Goal: Transaction & Acquisition: Obtain resource

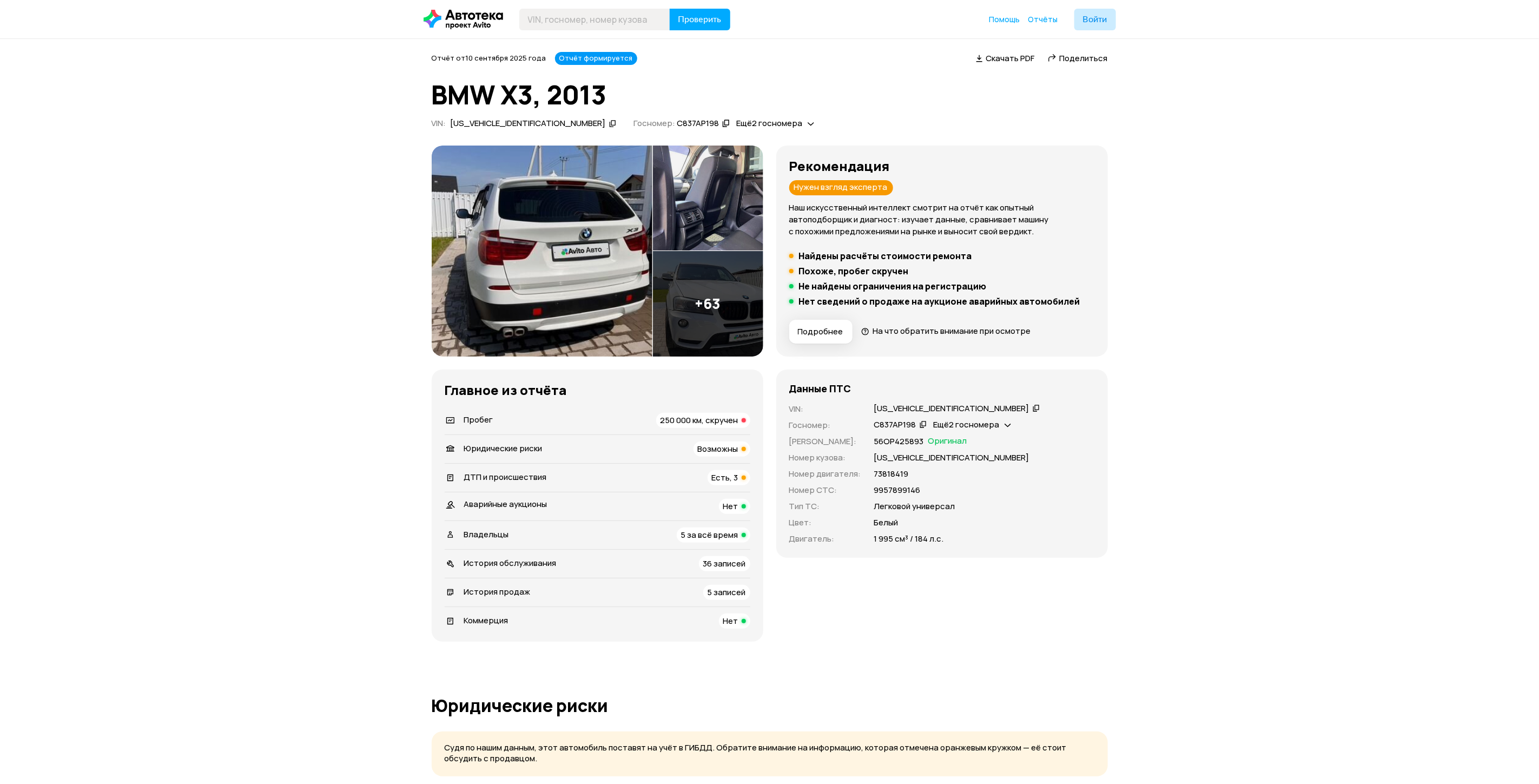
click at [1009, 61] on span "Скачать PDF" at bounding box center [1010, 58] width 49 height 12
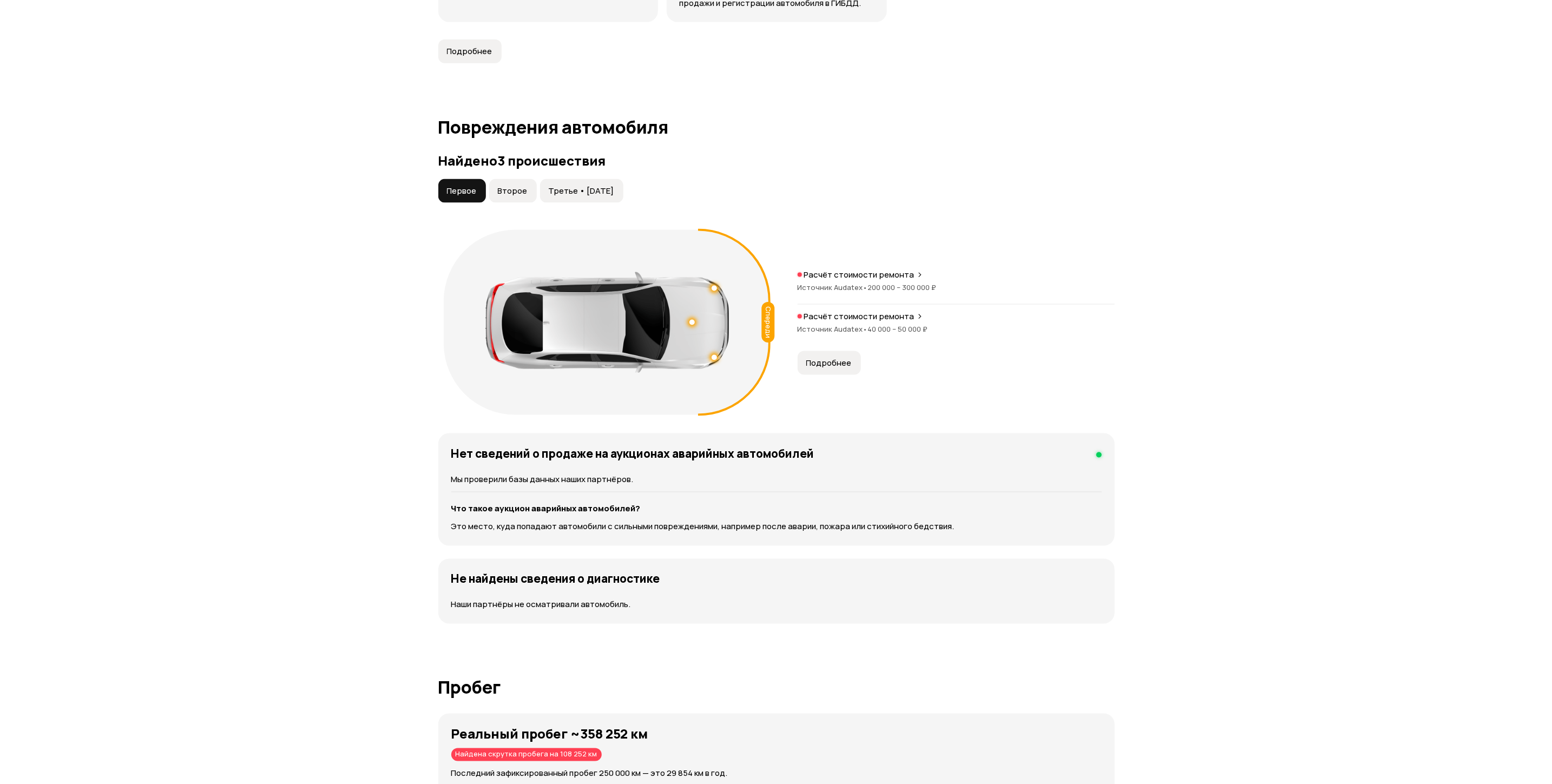
scroll to position [1055, 0]
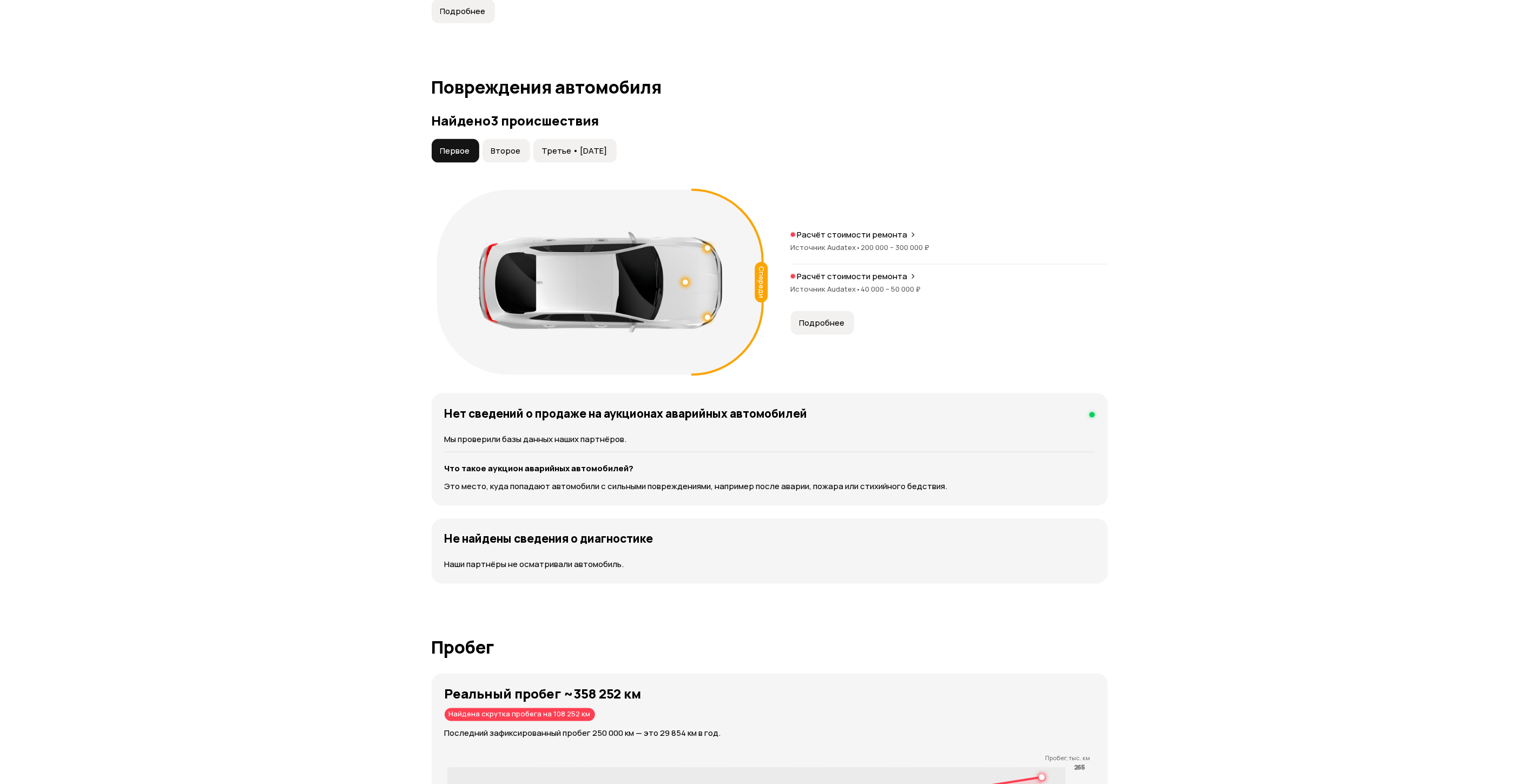
click at [497, 146] on span "Второе" at bounding box center [506, 151] width 30 height 11
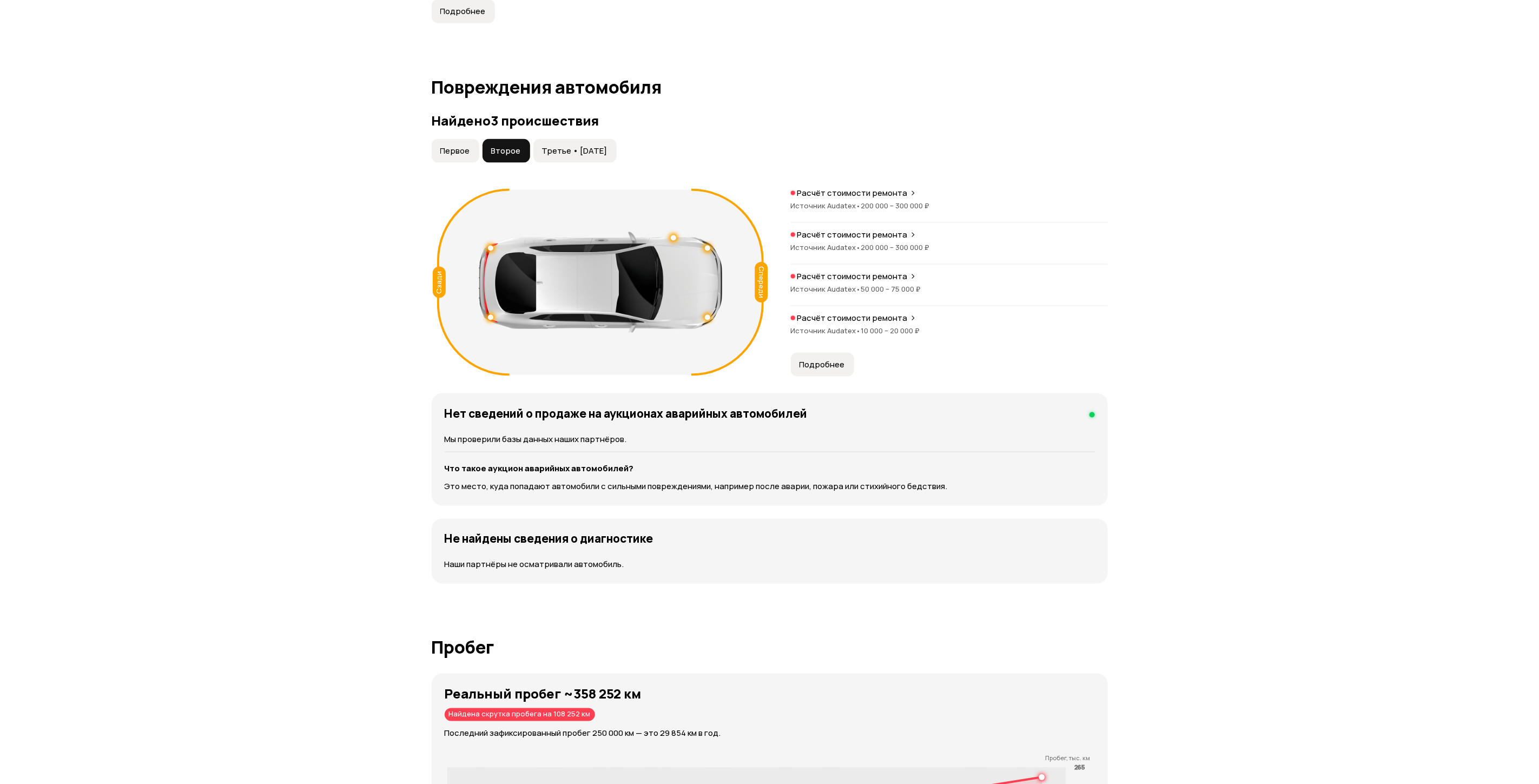
click at [824, 359] on span "Подробнее" at bounding box center [822, 365] width 45 height 11
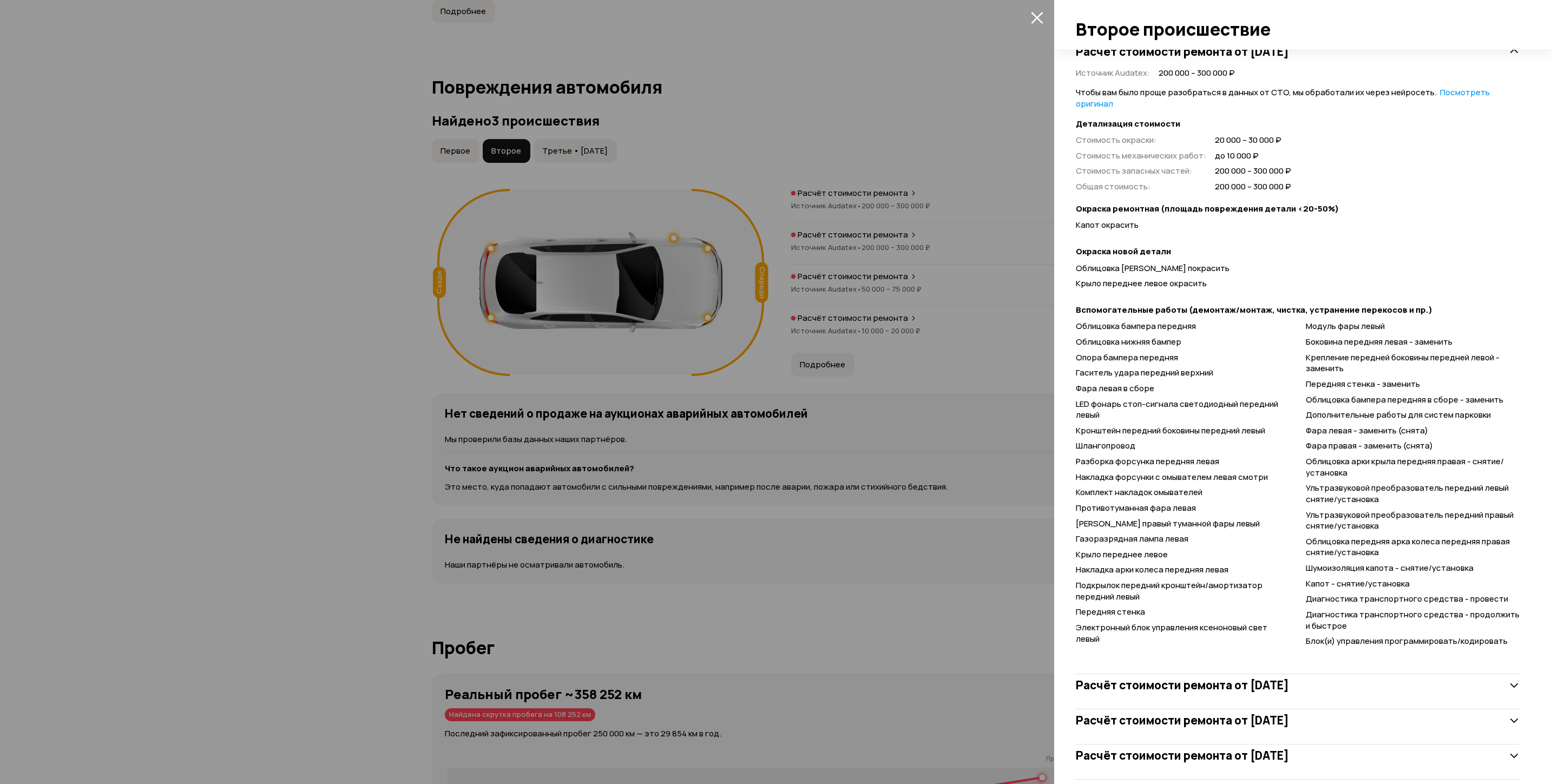
scroll to position [254, 0]
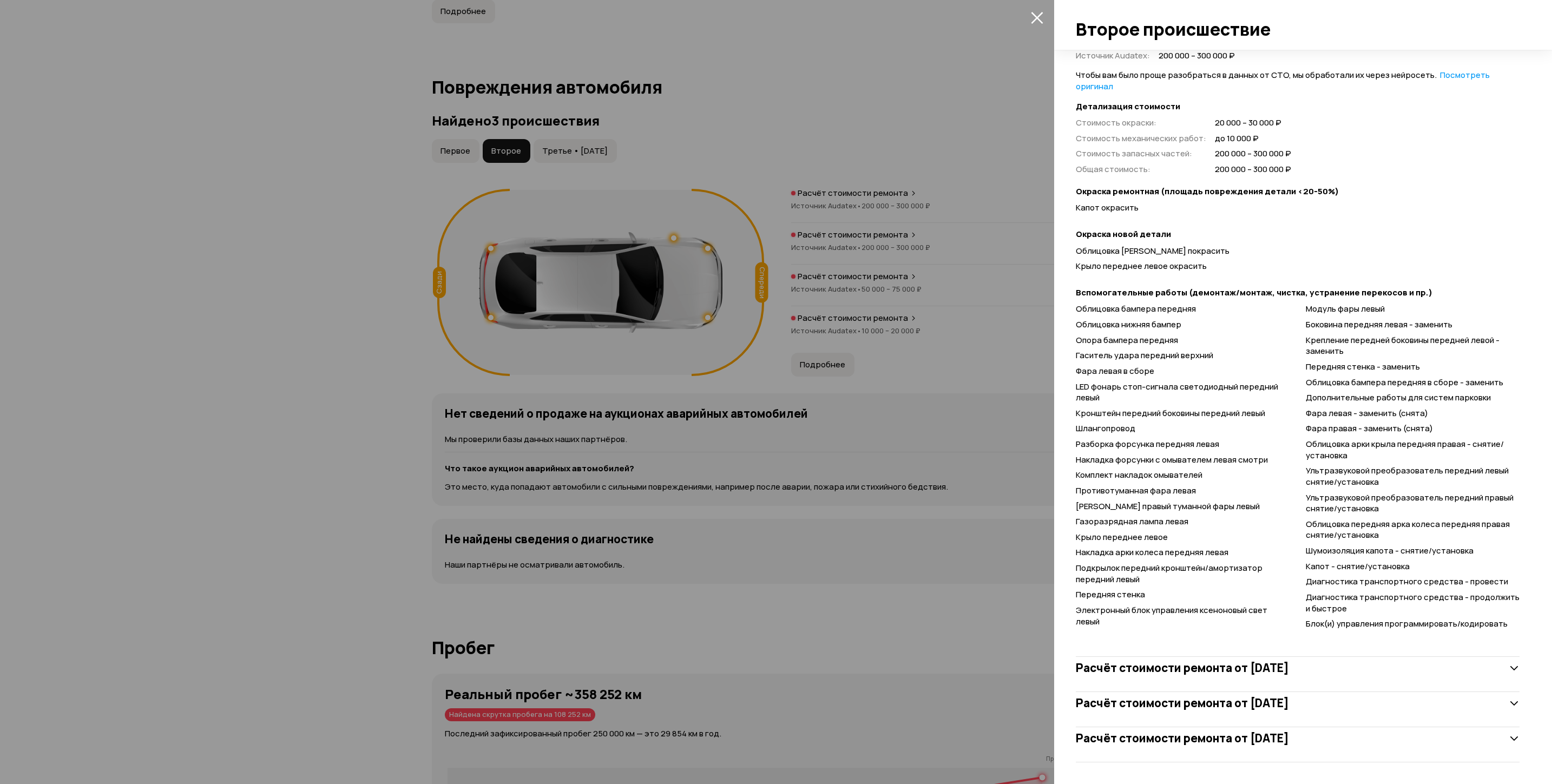
click at [1332, 675] on div "Расчёт стоимости ремонта от 16 июля 2014 года" at bounding box center [1297, 668] width 444 height 22
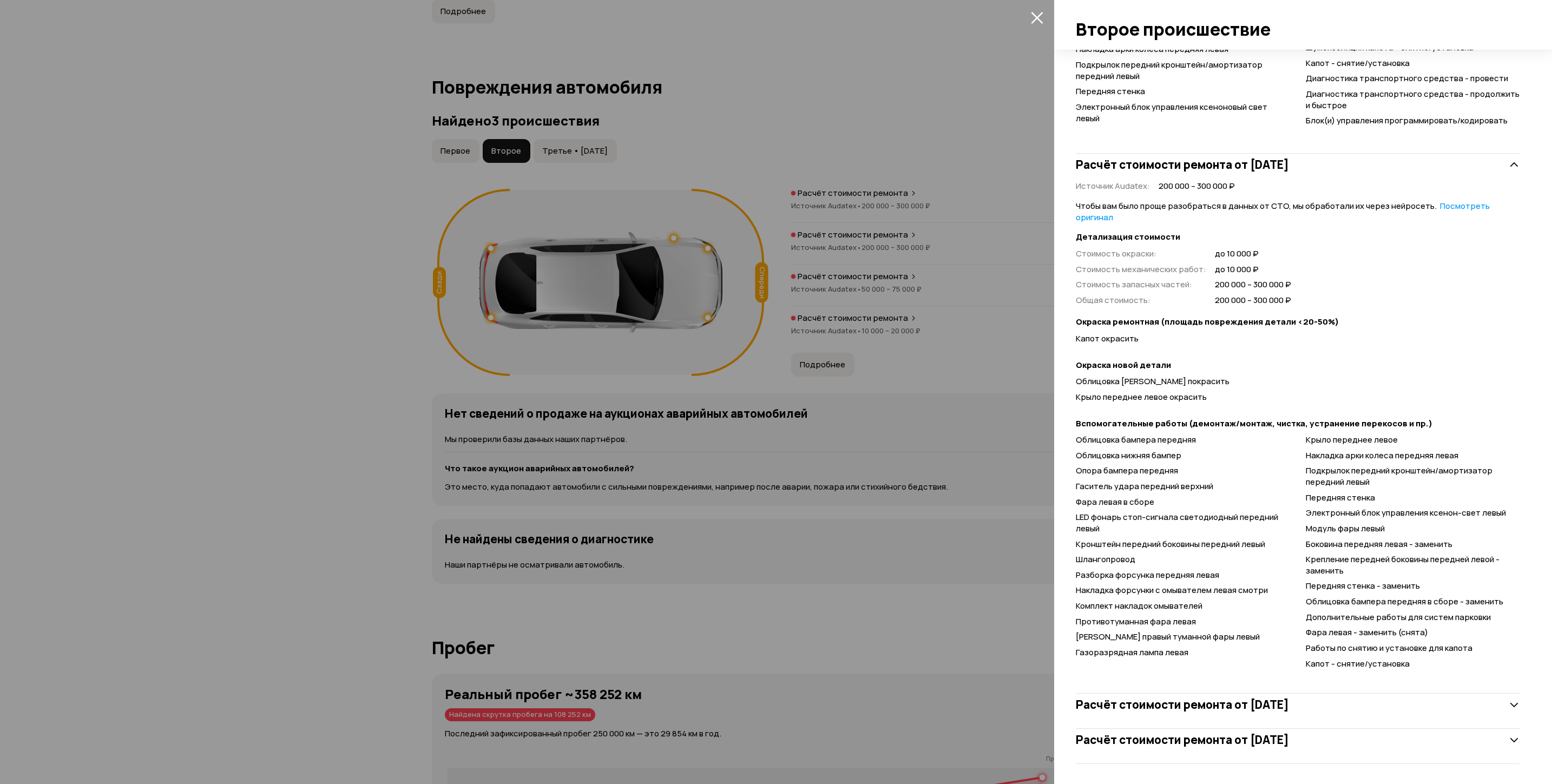
scroll to position [759, 0]
click at [1280, 698] on h3 "Расчёт стоимости ремонта от 13 августа 2014 года" at bounding box center [1183, 702] width 213 height 14
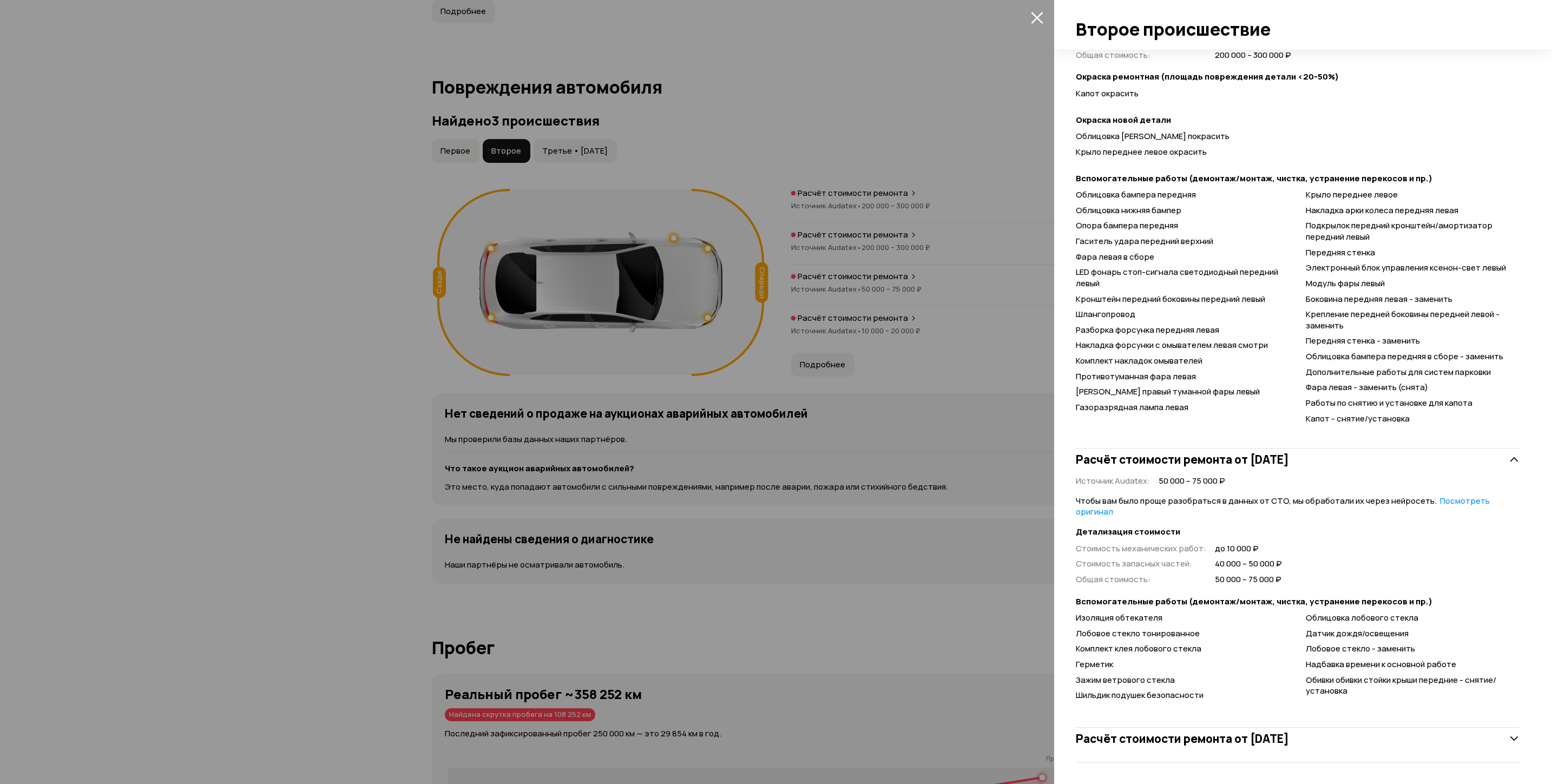
click at [1213, 746] on div "Расчёт стоимости ремонта от 13 августа 2014 года" at bounding box center [1297, 739] width 444 height 22
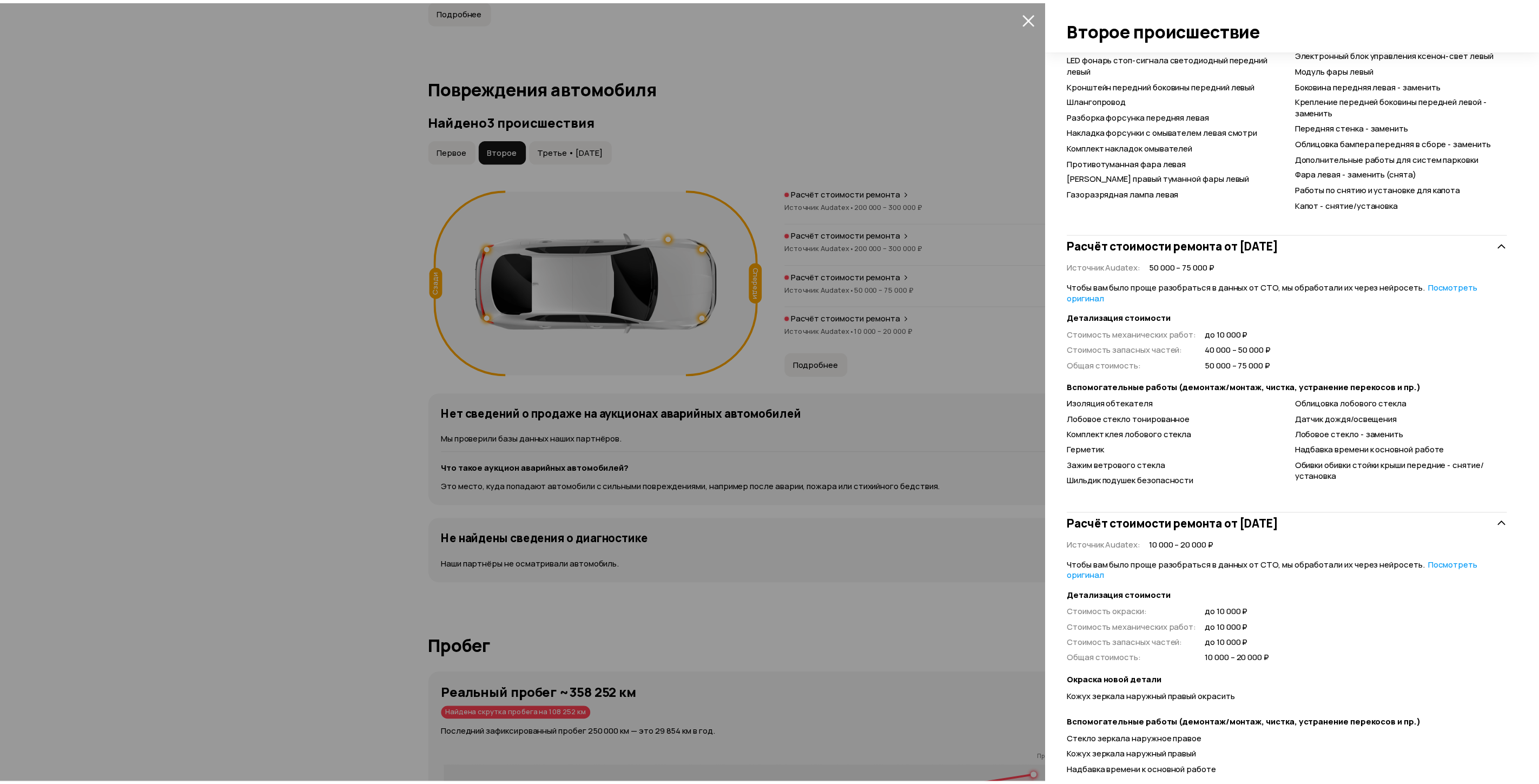
scroll to position [1292, 0]
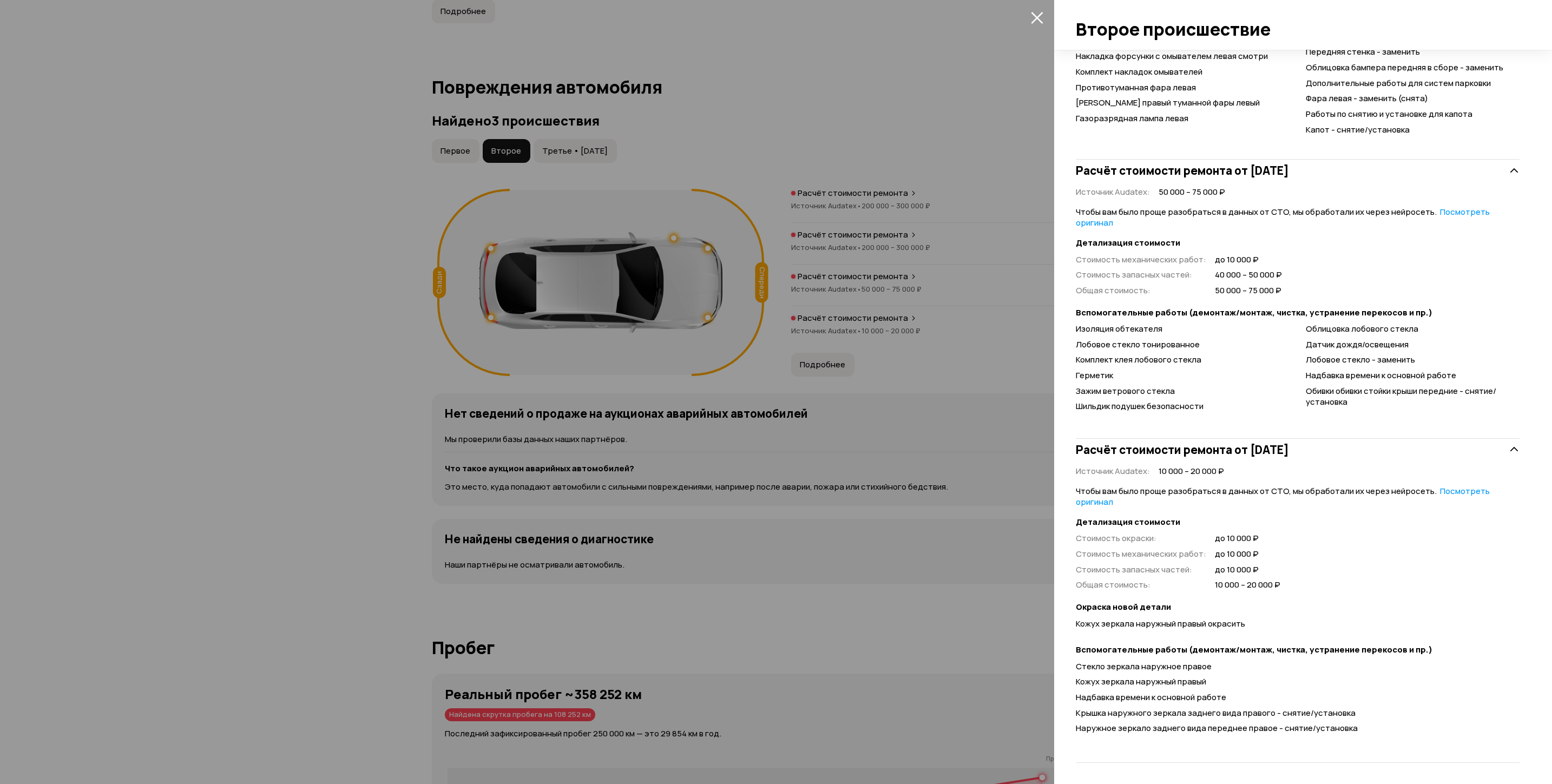
click at [125, 486] on div at bounding box center [776, 392] width 1552 height 784
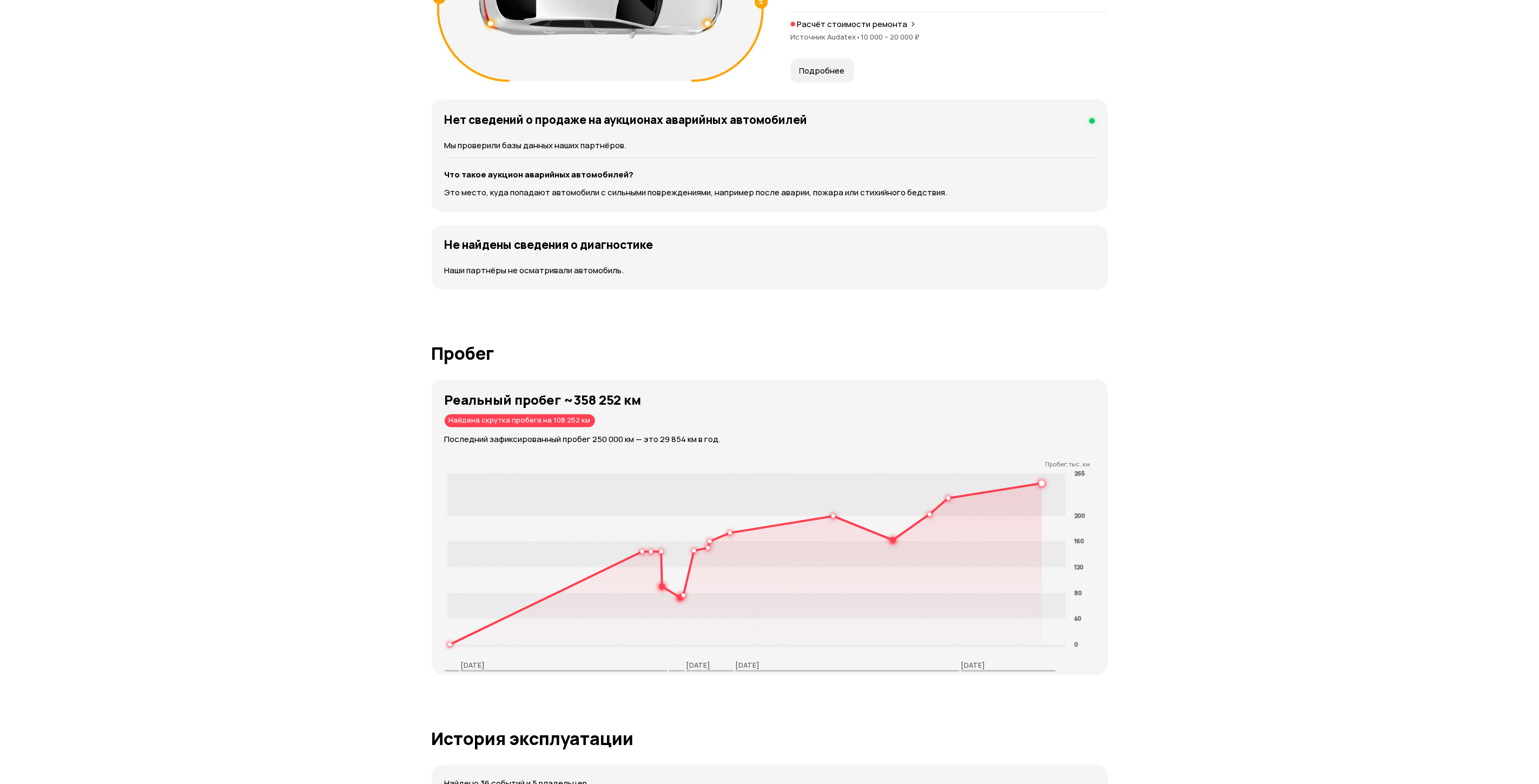
scroll to position [1460, 0]
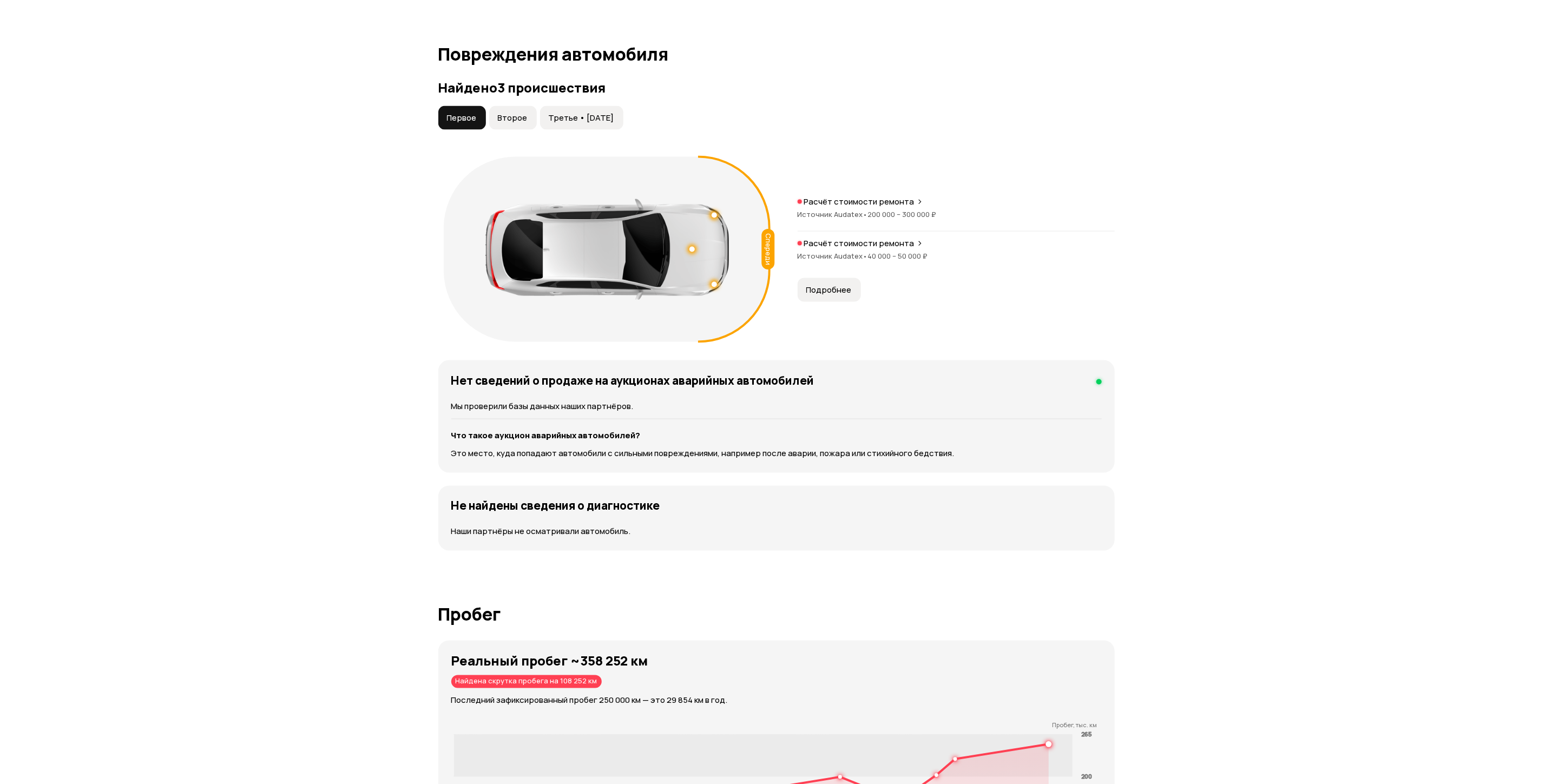
scroll to position [1136, 0]
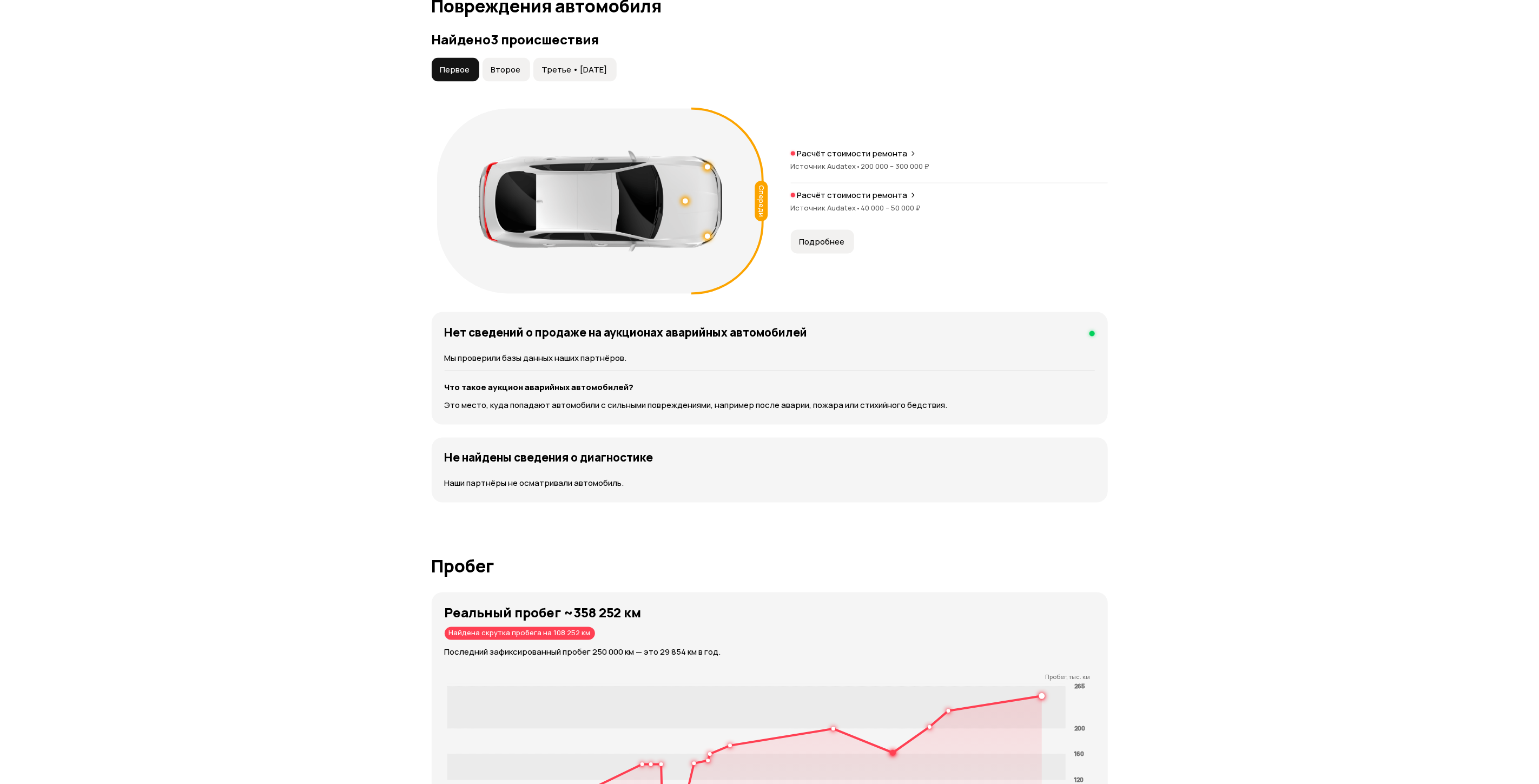
click at [826, 237] on span "Подробнее" at bounding box center [822, 242] width 45 height 11
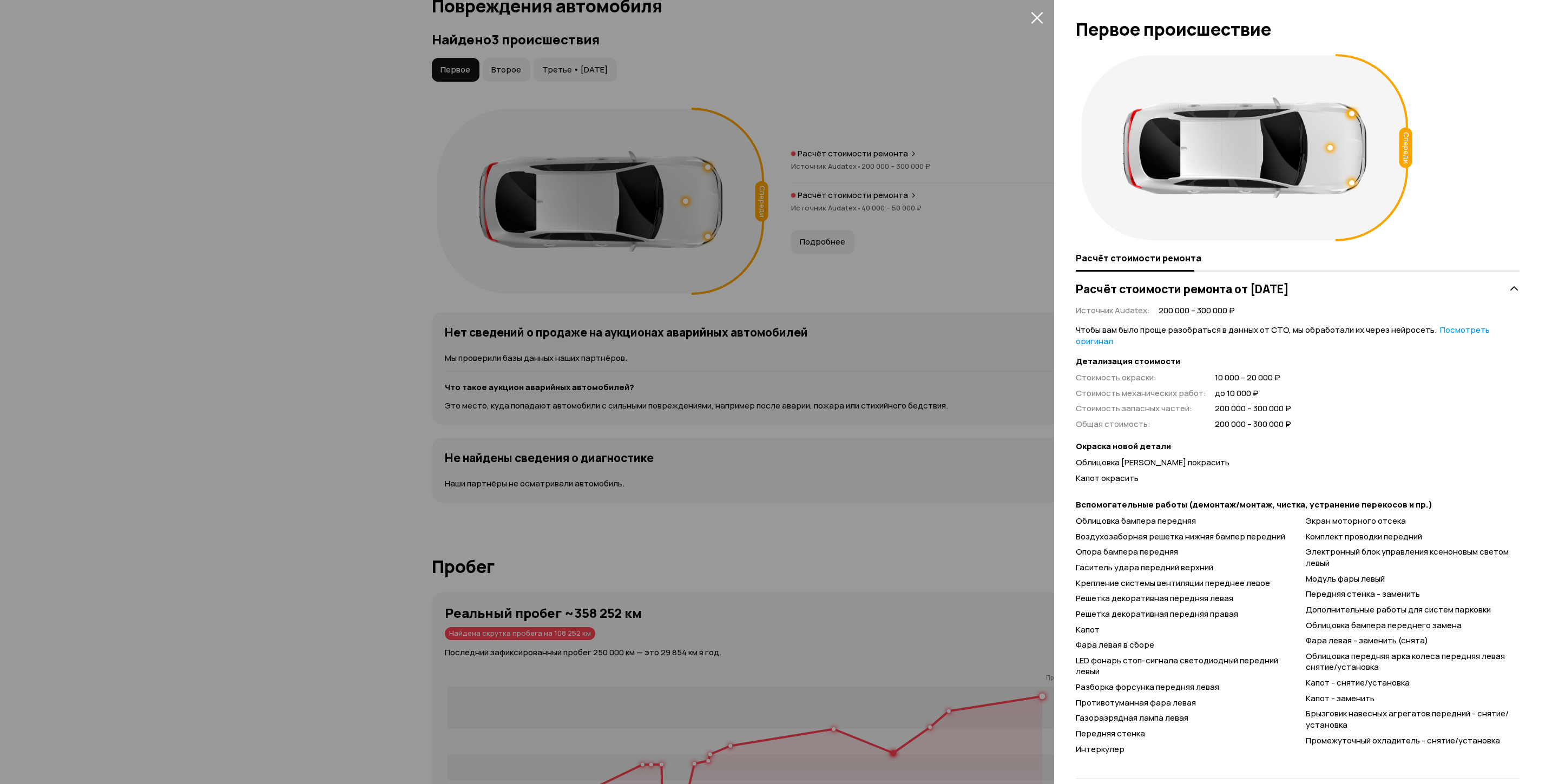
click at [235, 390] on div at bounding box center [776, 392] width 1552 height 784
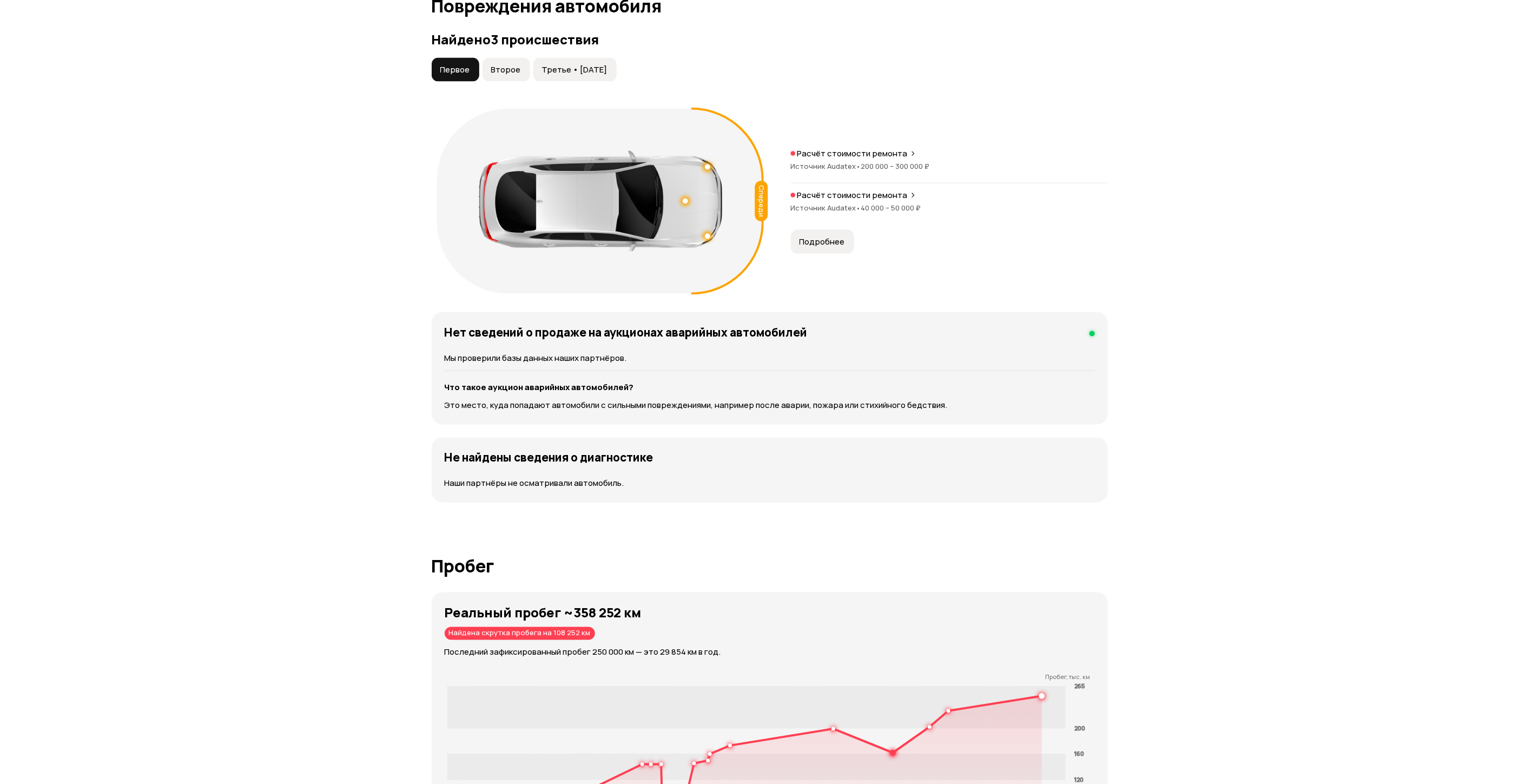
click at [507, 64] on span "Второе" at bounding box center [506, 69] width 30 height 11
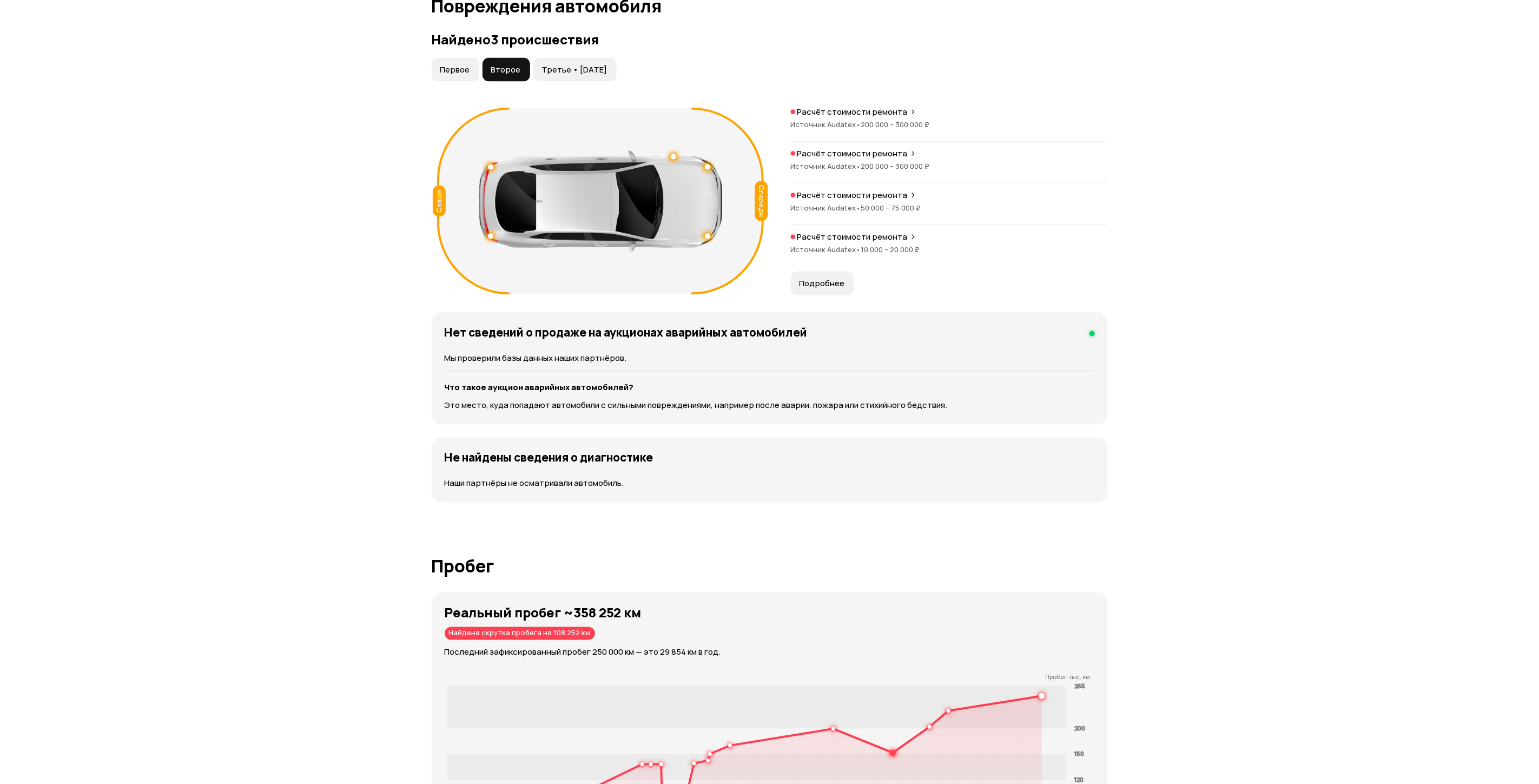
click at [813, 278] on span "Подробнее" at bounding box center [822, 284] width 45 height 11
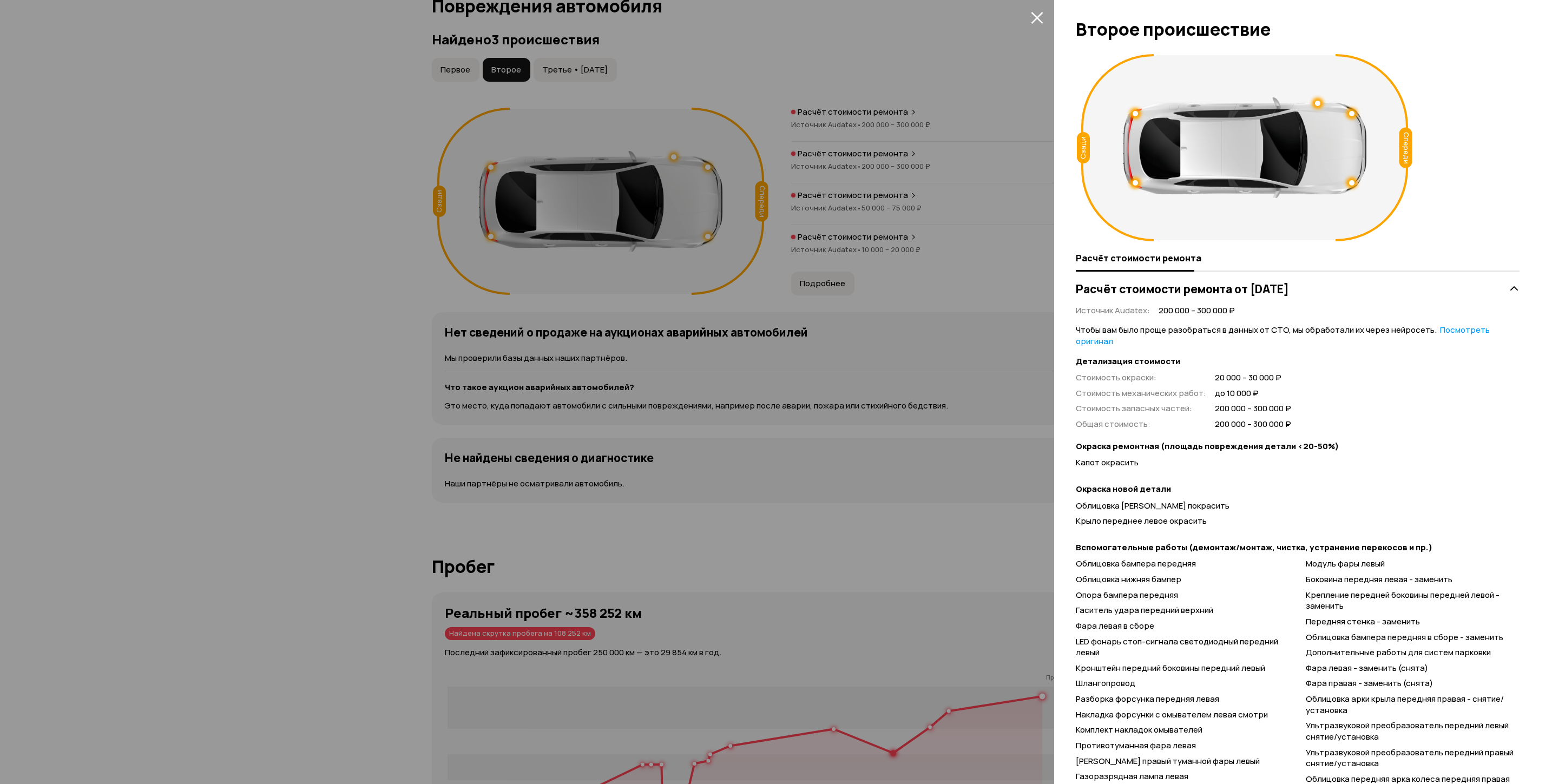
scroll to position [254, 0]
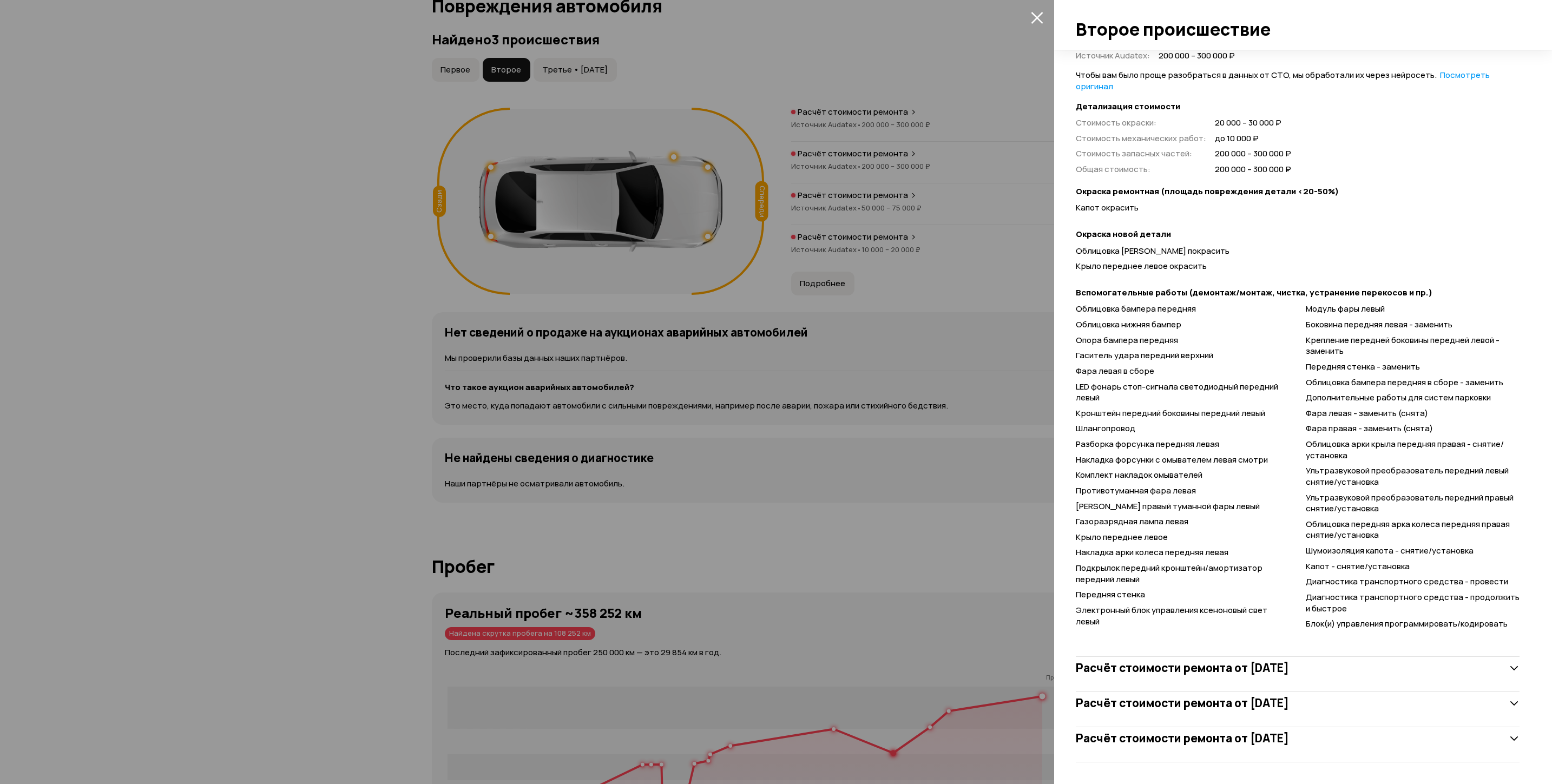
click at [1238, 662] on h3 "Расчёт стоимости ремонта от 16 июля 2014 года" at bounding box center [1183, 668] width 213 height 14
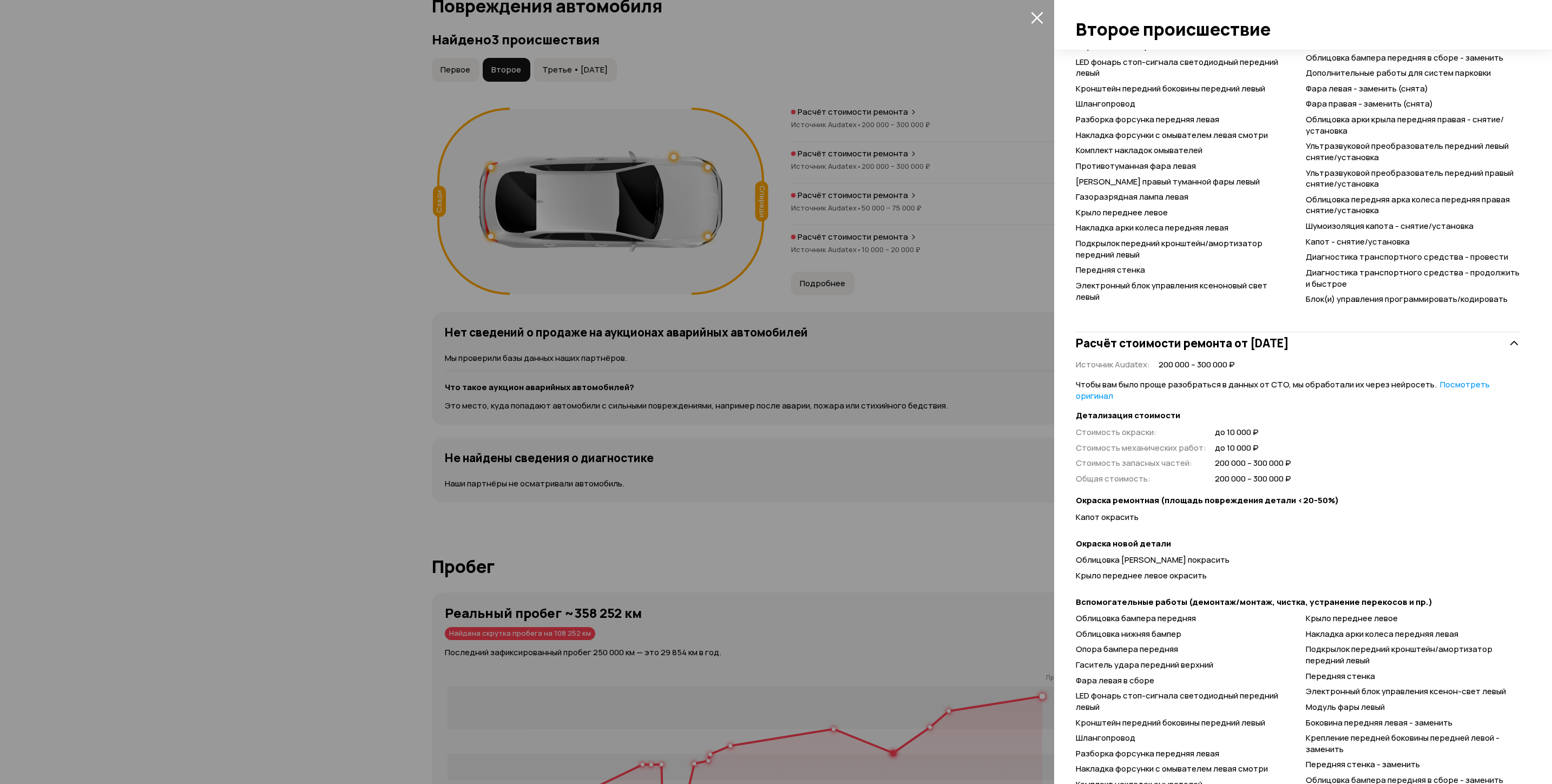
scroll to position [759, 0]
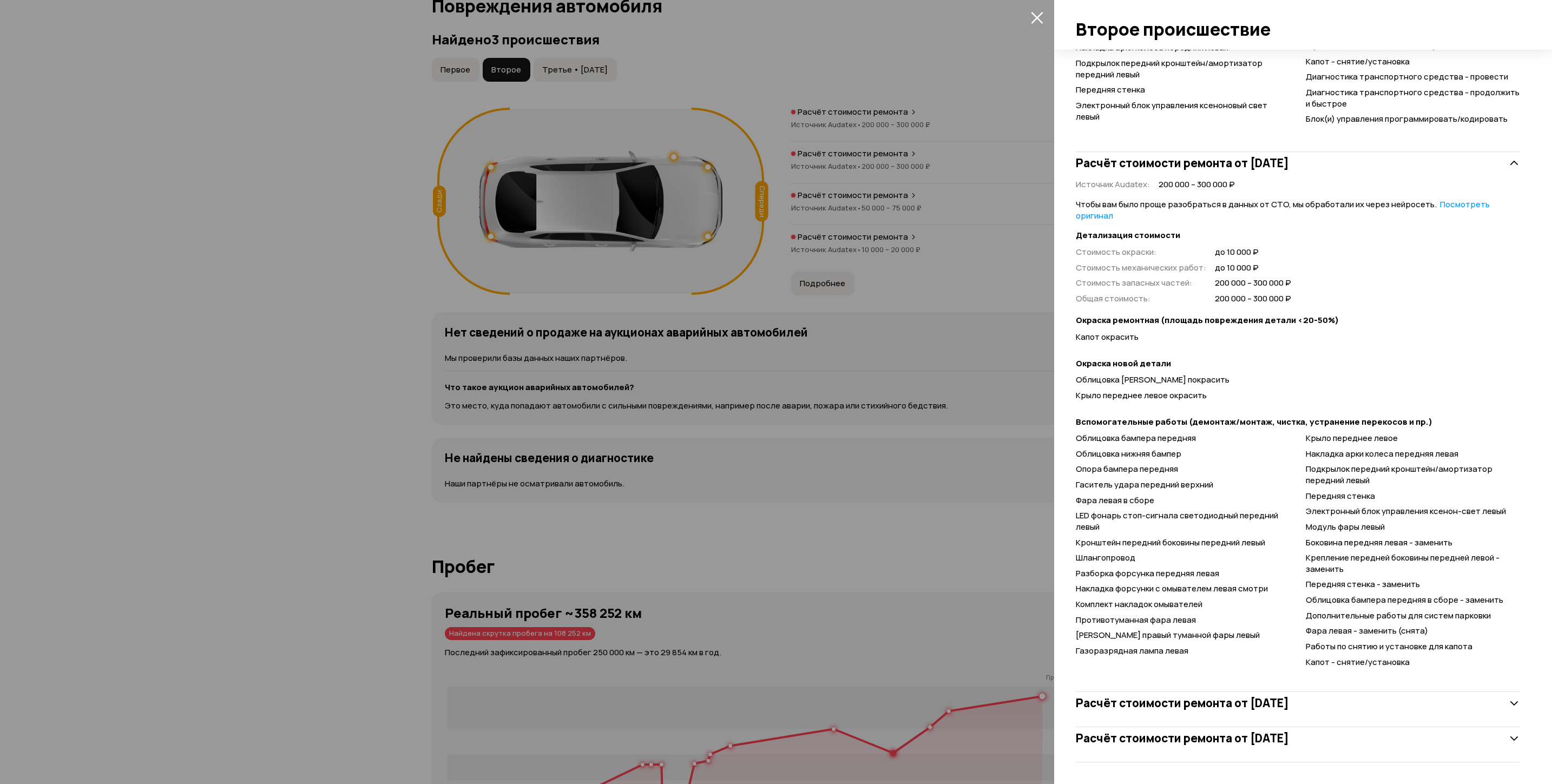
click at [1238, 706] on h3 "Расчёт стоимости ремонта от 13 августа 2014 года" at bounding box center [1183, 702] width 213 height 14
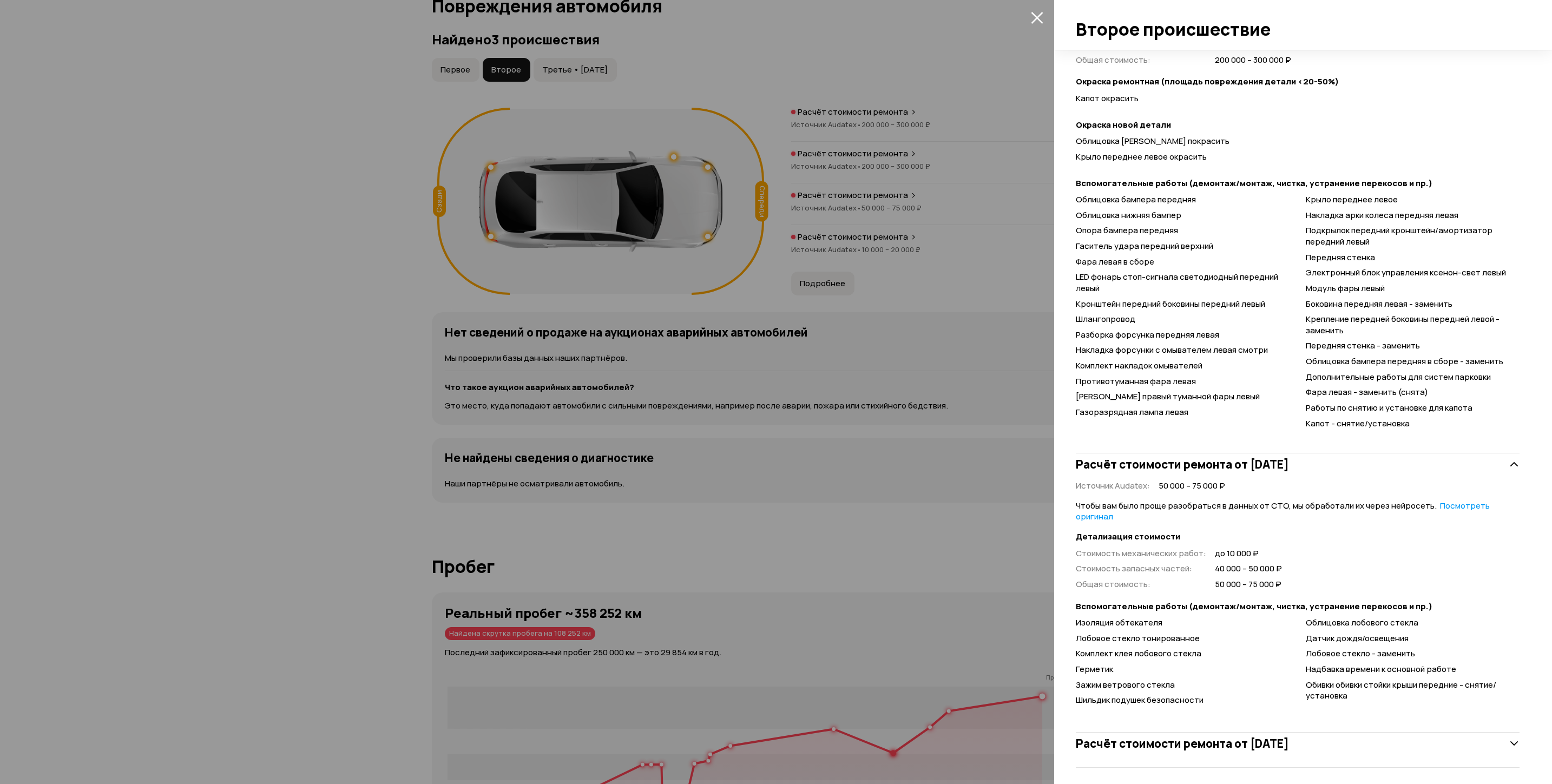
scroll to position [1003, 0]
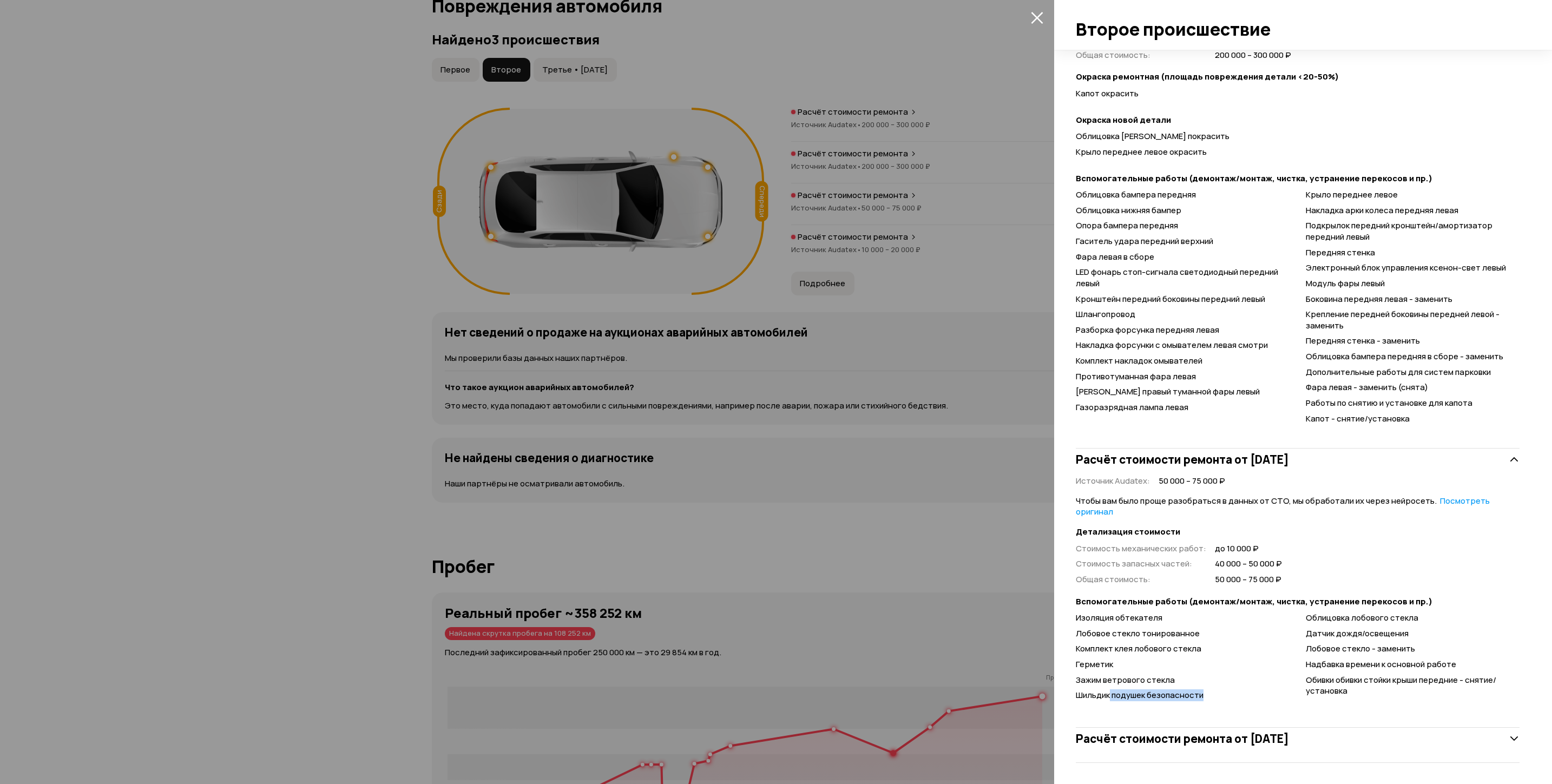
drag, startPoint x: 1109, startPoint y: 700, endPoint x: 1210, endPoint y: 701, distance: 101.0
click at [1210, 701] on div "Изоляция обтекателя Лобовое стекло тонированное Комплект клея лобового стекла Г…" at bounding box center [1297, 658] width 444 height 91
drag, startPoint x: 1210, startPoint y: 701, endPoint x: 1446, endPoint y: 739, distance: 239.0
click at [1238, 739] on div "Расчёт стоимости ремонта от 13 августа 2014 года" at bounding box center [1297, 739] width 444 height 22
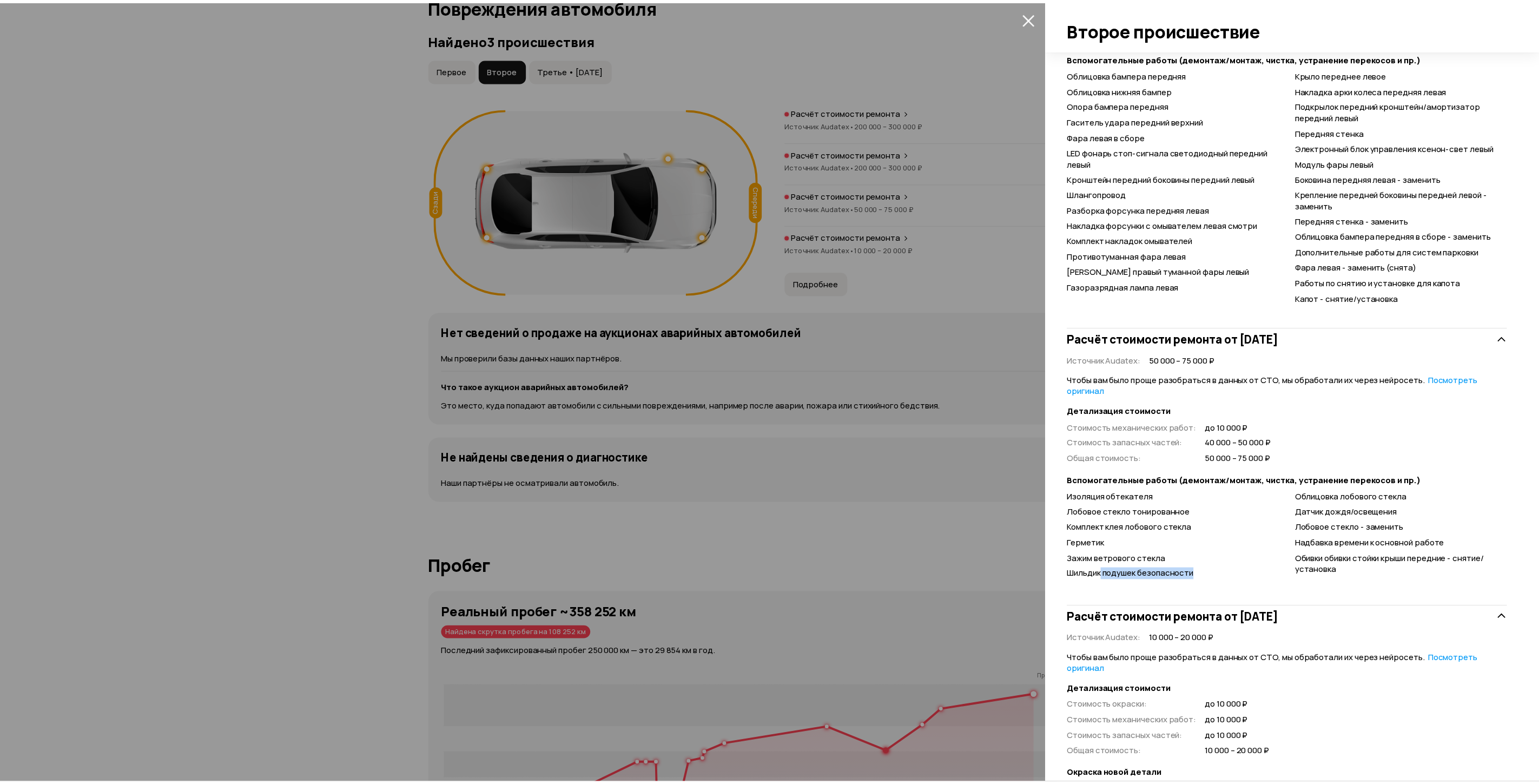
scroll to position [1292, 0]
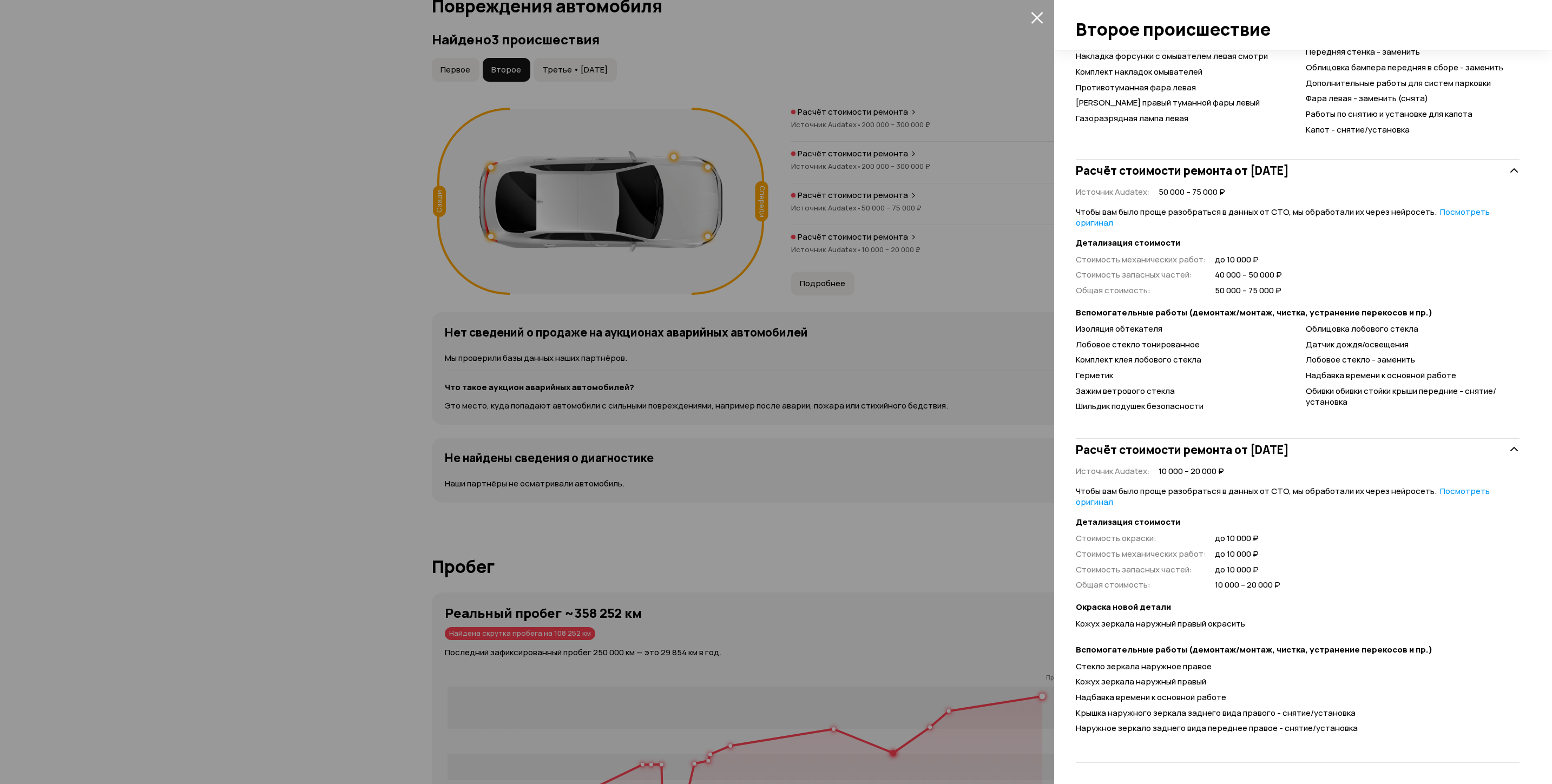
click at [264, 309] on div at bounding box center [776, 392] width 1552 height 784
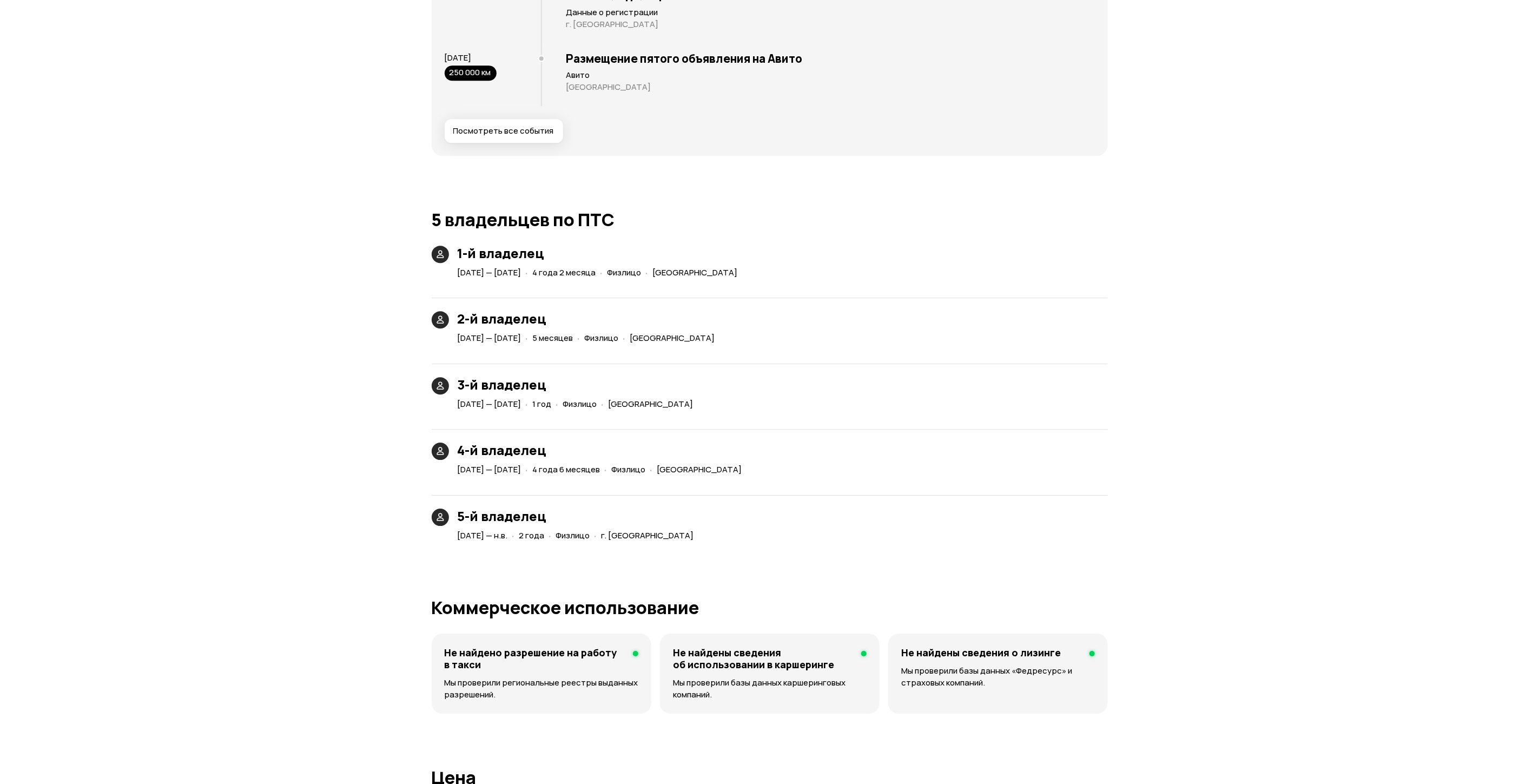
scroll to position [2272, 0]
drag, startPoint x: 608, startPoint y: 268, endPoint x: 679, endPoint y: 265, distance: 71.1
click at [679, 265] on div "1-й владелец 27 августа 2013 — 23 октября 2017 · 4 года 2 месяца · Физлицо · Ор…" at bounding box center [770, 393] width 676 height 298
drag, startPoint x: 679, startPoint y: 265, endPoint x: 649, endPoint y: 325, distance: 67.1
click at [649, 329] on div "23 октября 2017 — 6 марта 2018 · 5 месяцев · Физлицо · Оренбургская область" at bounding box center [588, 337] width 266 height 15
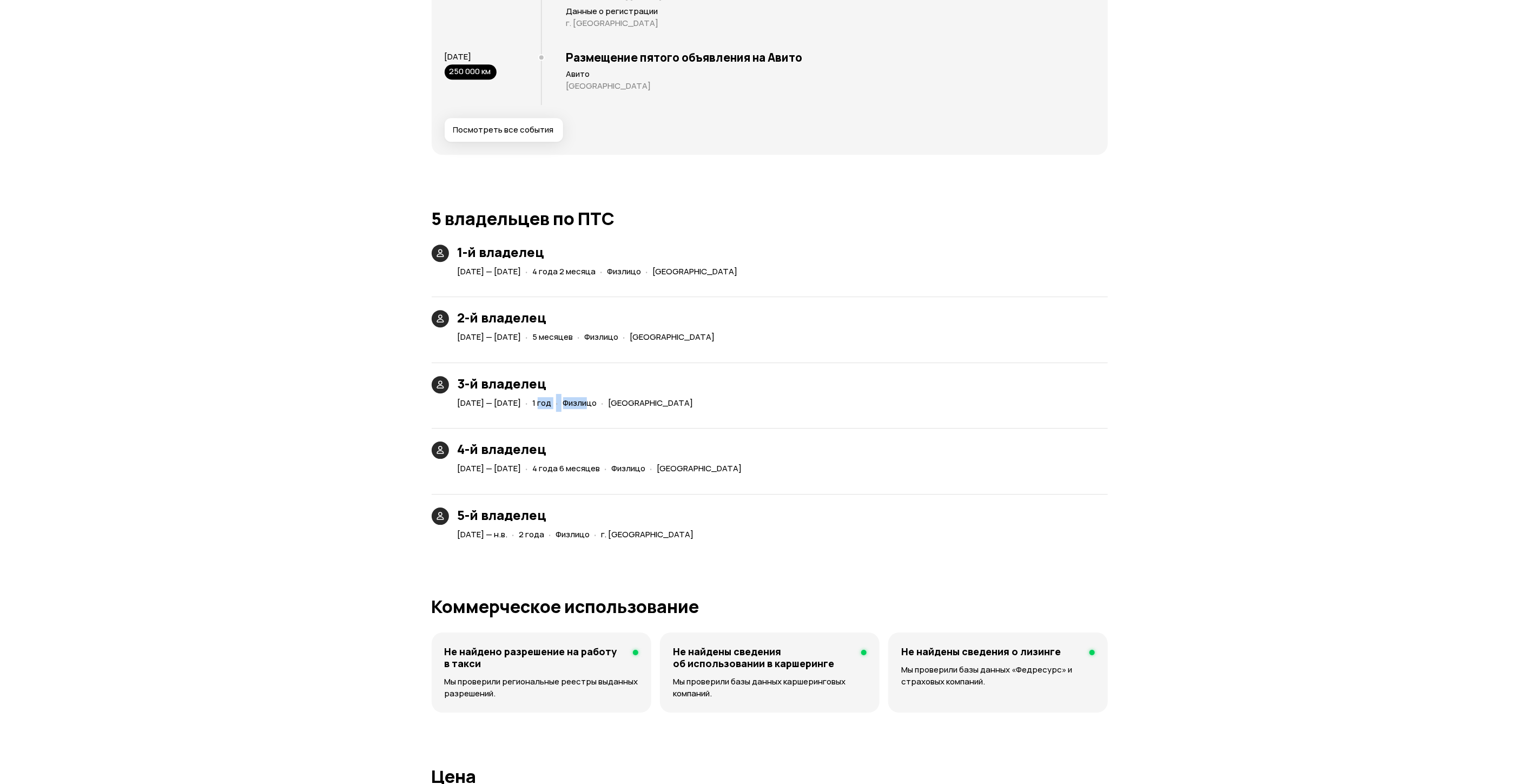
drag, startPoint x: 649, startPoint y: 325, endPoint x: 646, endPoint y: 392, distance: 67.1
click at [646, 395] on div "6 марта 2018 — 7 марта 2019 · 1 год · Физлицо · Самарская область" at bounding box center [578, 403] width 244 height 15
drag, startPoint x: 646, startPoint y: 392, endPoint x: 677, endPoint y: 464, distance: 78.4
click at [677, 464] on div "7 марта 2019 — 6 сентября 2023 · 4 года 6 месяцев · Физлицо · Псковская область" at bounding box center [602, 469] width 293 height 15
drag, startPoint x: 677, startPoint y: 464, endPoint x: 635, endPoint y: 520, distance: 70.0
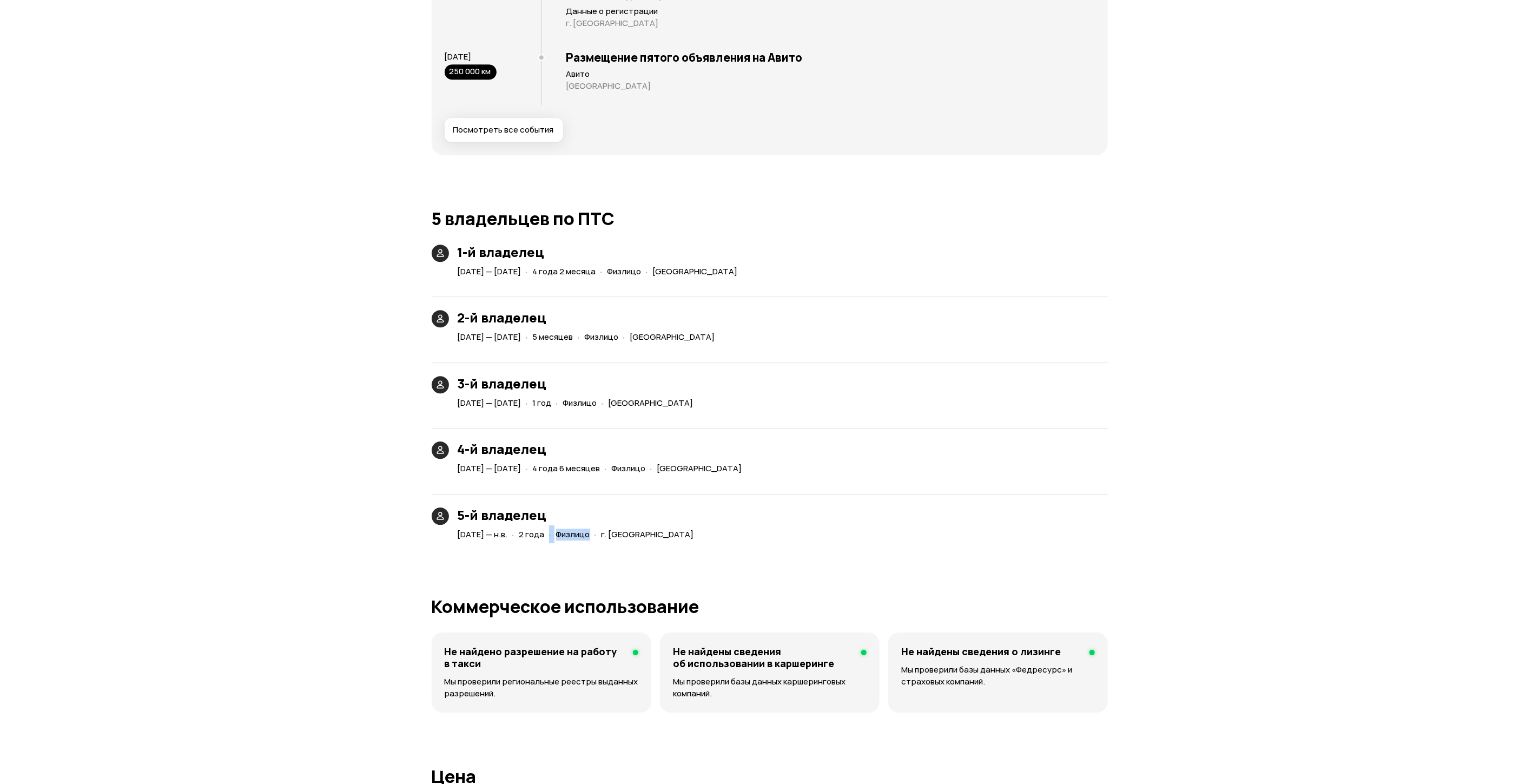
click at [635, 527] on div "6 сентября 2023 — н.в. · 2 года · Физлицо · г. Санкт-Петербург" at bounding box center [578, 534] width 245 height 15
click at [284, 479] on div "Отчёт от 10 сентября 2025 года Отчёт формируется   Скачать PDF   Поделиться BMW…" at bounding box center [770, 125] width 1539 height 4716
drag, startPoint x: 567, startPoint y: 521, endPoint x: 620, endPoint y: 533, distance: 54.3
click at [620, 533] on div "Юридические риски Судя по нашим данным, этот автомобиль поставят на учёт в ГИБД…" at bounding box center [770, 230] width 676 height 3615
drag, startPoint x: 620, startPoint y: 533, endPoint x: 438, endPoint y: 542, distance: 182.2
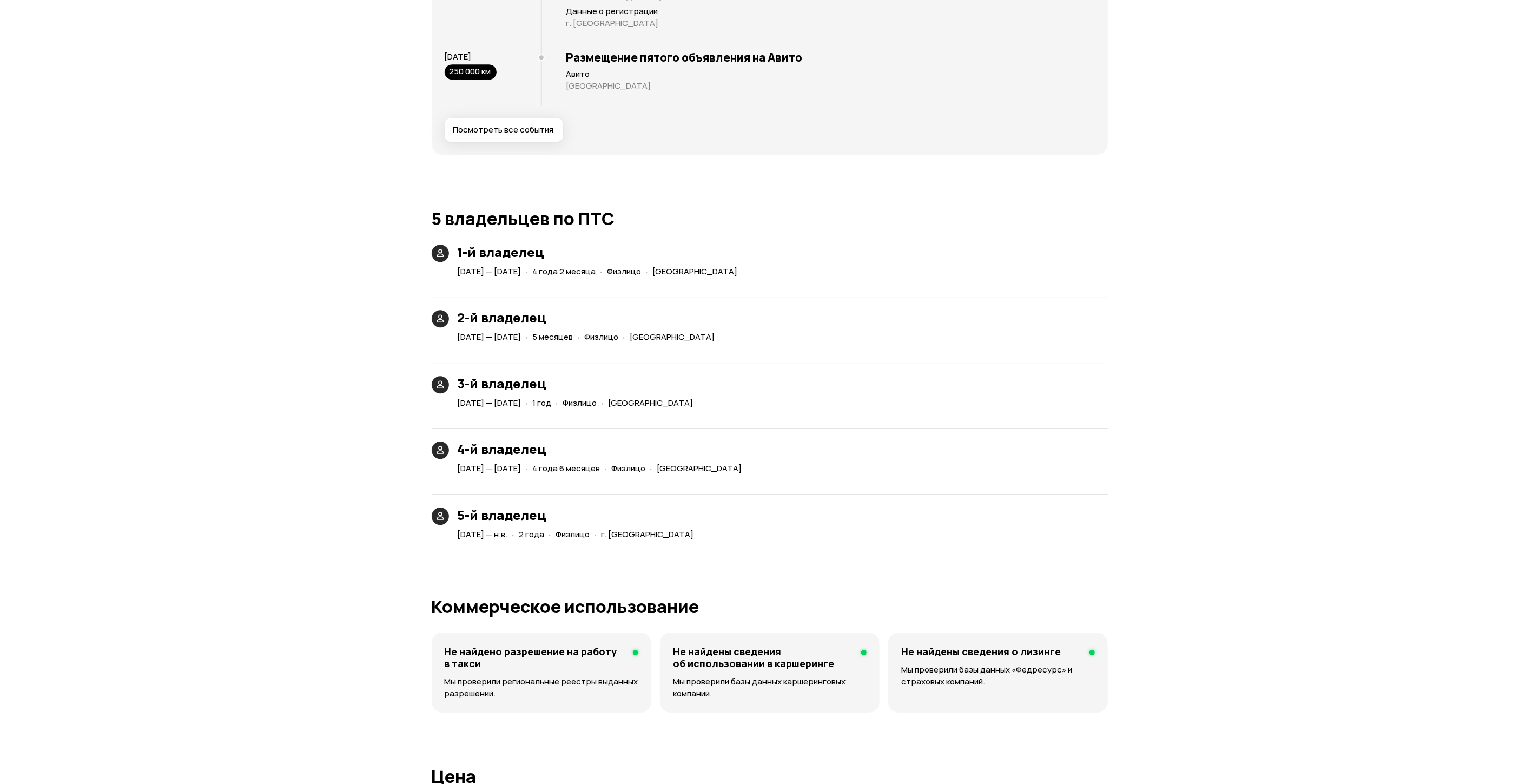
click at [406, 550] on div "Отчёт от 10 сентября 2025 года Отчёт формируется   Скачать PDF   Поделиться BMW…" at bounding box center [770, 125] width 1539 height 4716
drag, startPoint x: 517, startPoint y: 527, endPoint x: 544, endPoint y: 534, distance: 27.9
click at [544, 534] on div "Юридические риски Судя по нашим данным, этот автомобиль поставят на учёт в ГИБД…" at bounding box center [770, 230] width 676 height 3615
click at [210, 536] on div "Отчёт от 10 сентября 2025 года Отчёт формируется   Скачать PDF   Поделиться BMW…" at bounding box center [770, 125] width 1539 height 4716
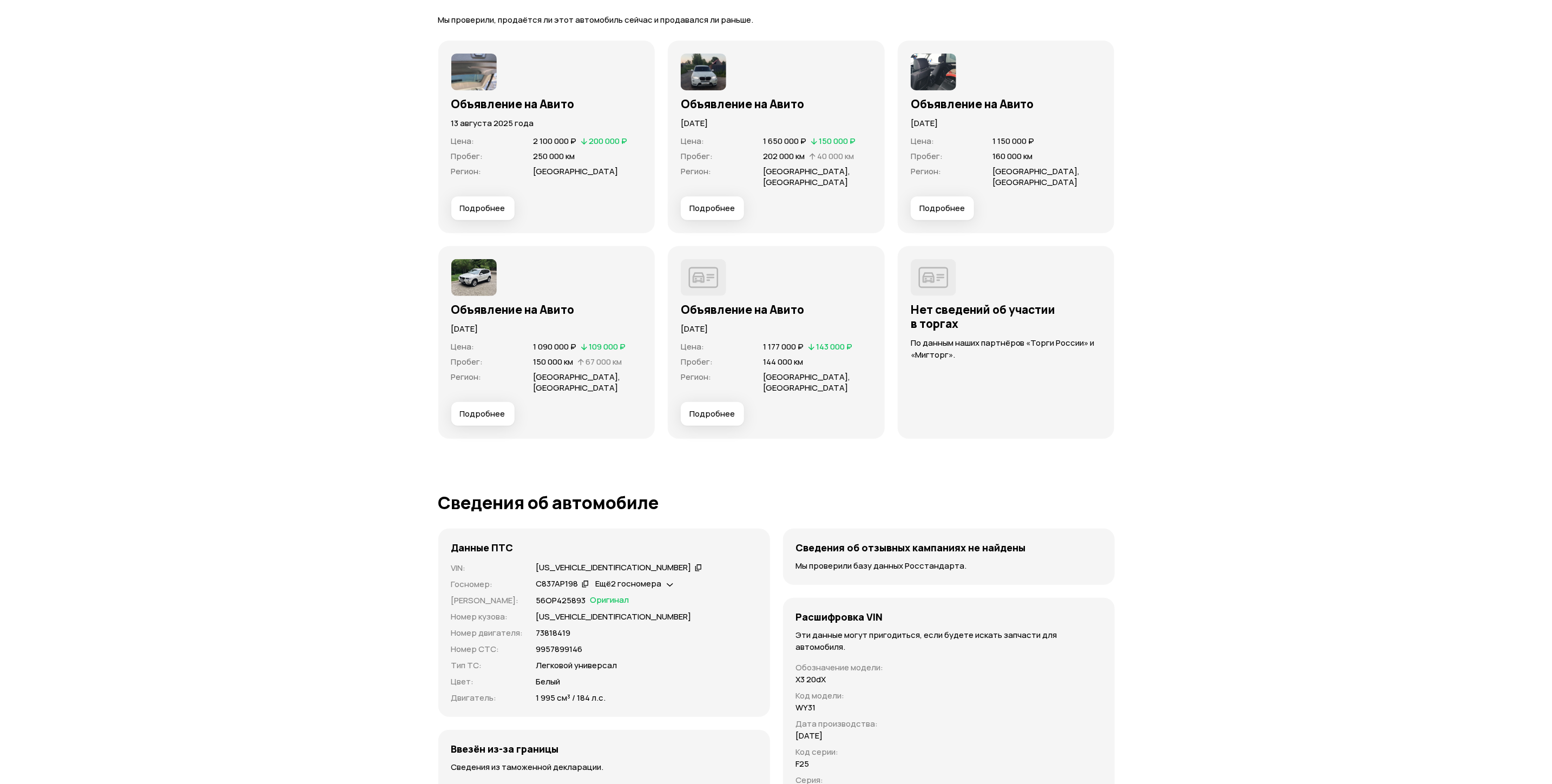
scroll to position [2840, 0]
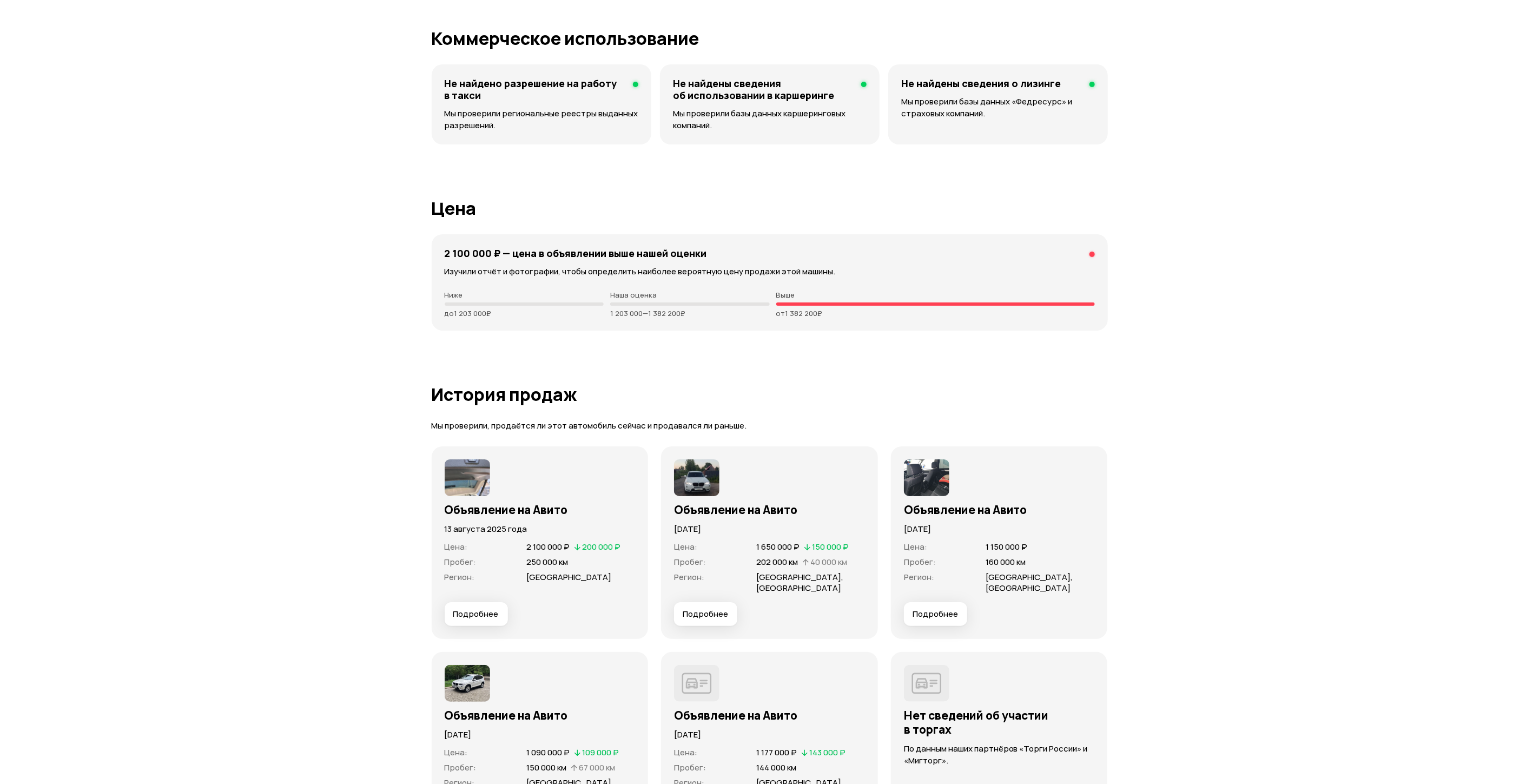
click at [730, 602] on button "Подробнее" at bounding box center [706, 614] width 63 height 24
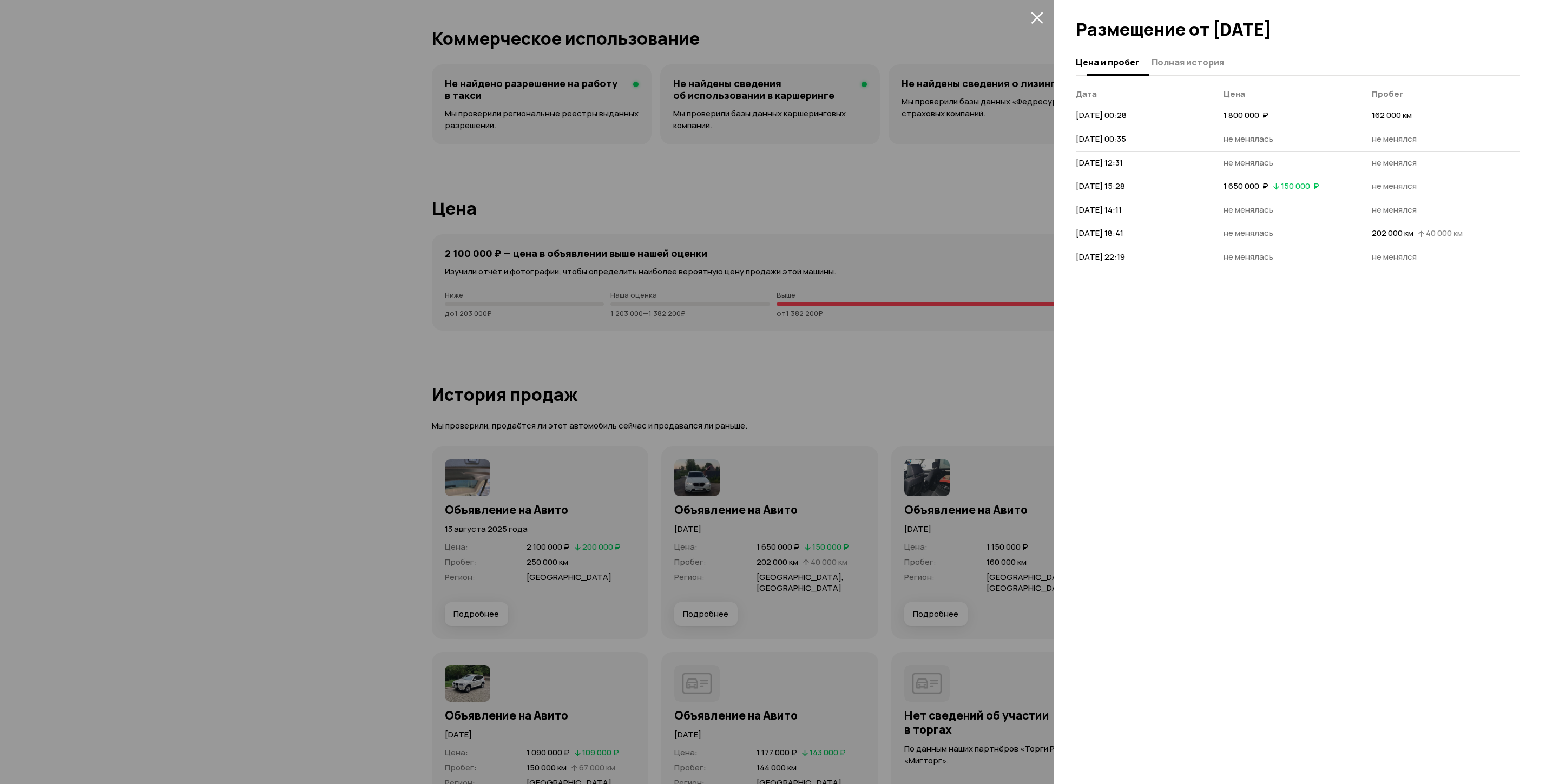
click at [1203, 62] on span "Полная история" at bounding box center [1188, 62] width 73 height 11
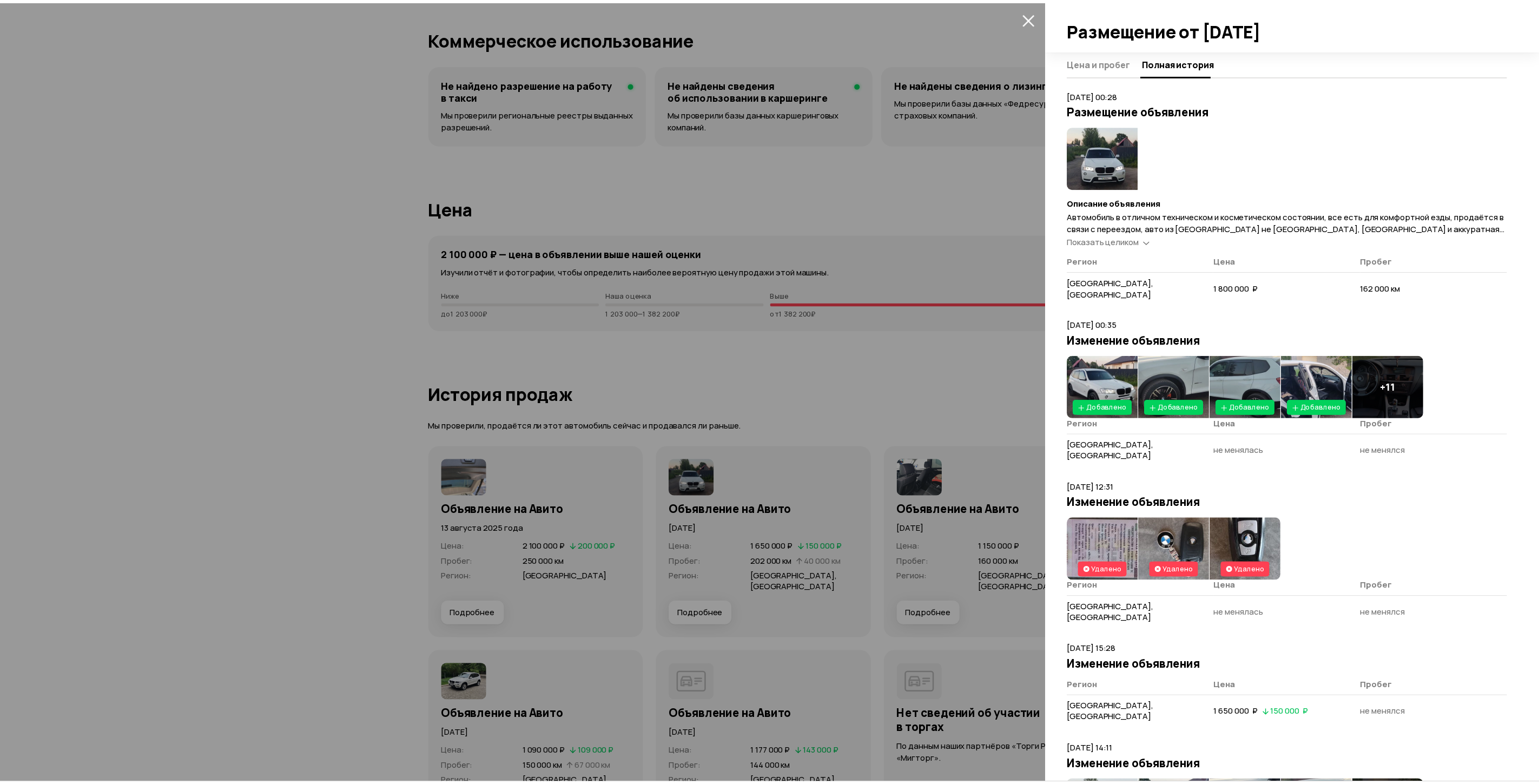
scroll to position [317, 0]
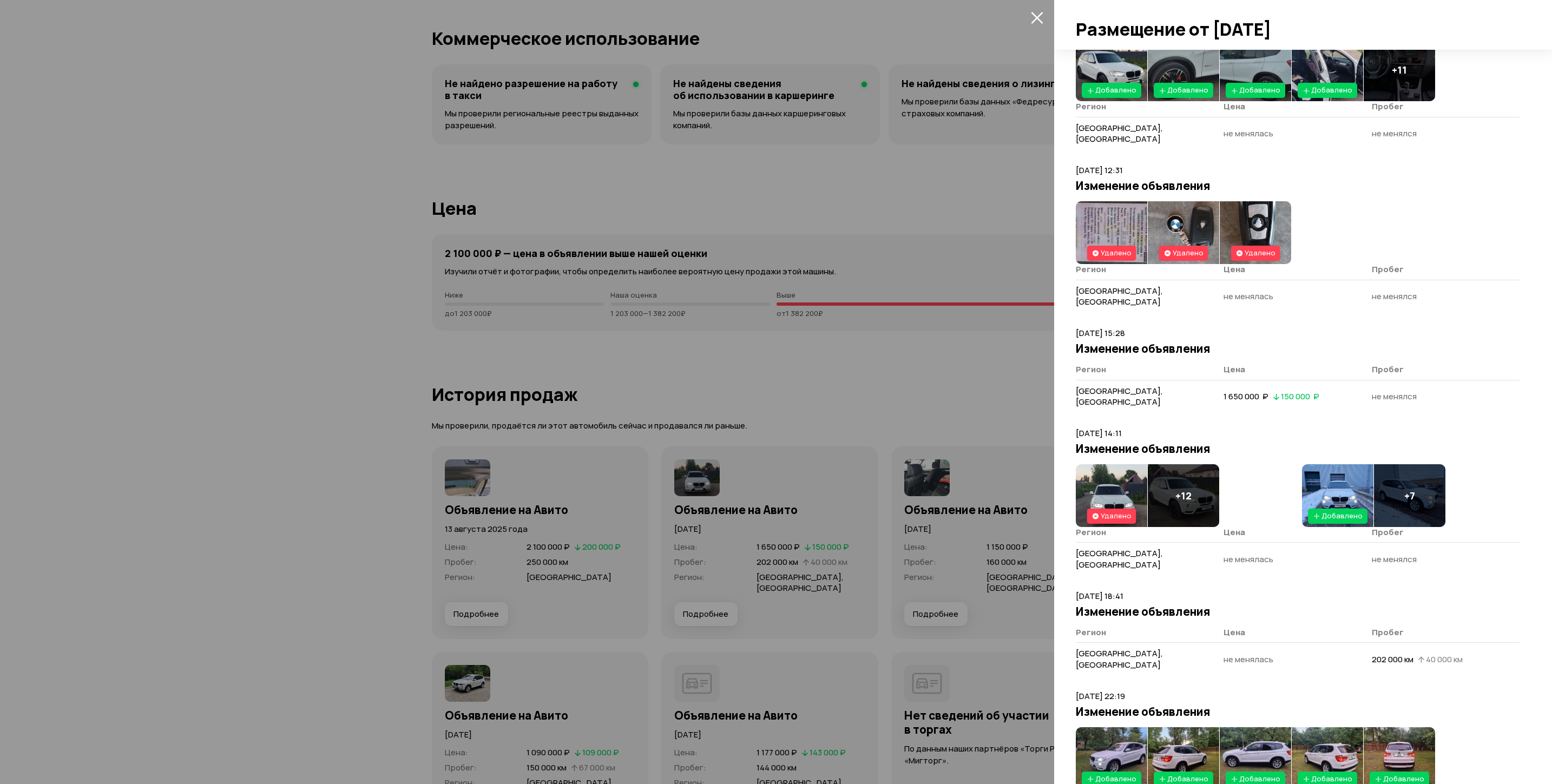
click at [1125, 727] on img at bounding box center [1112, 758] width 72 height 62
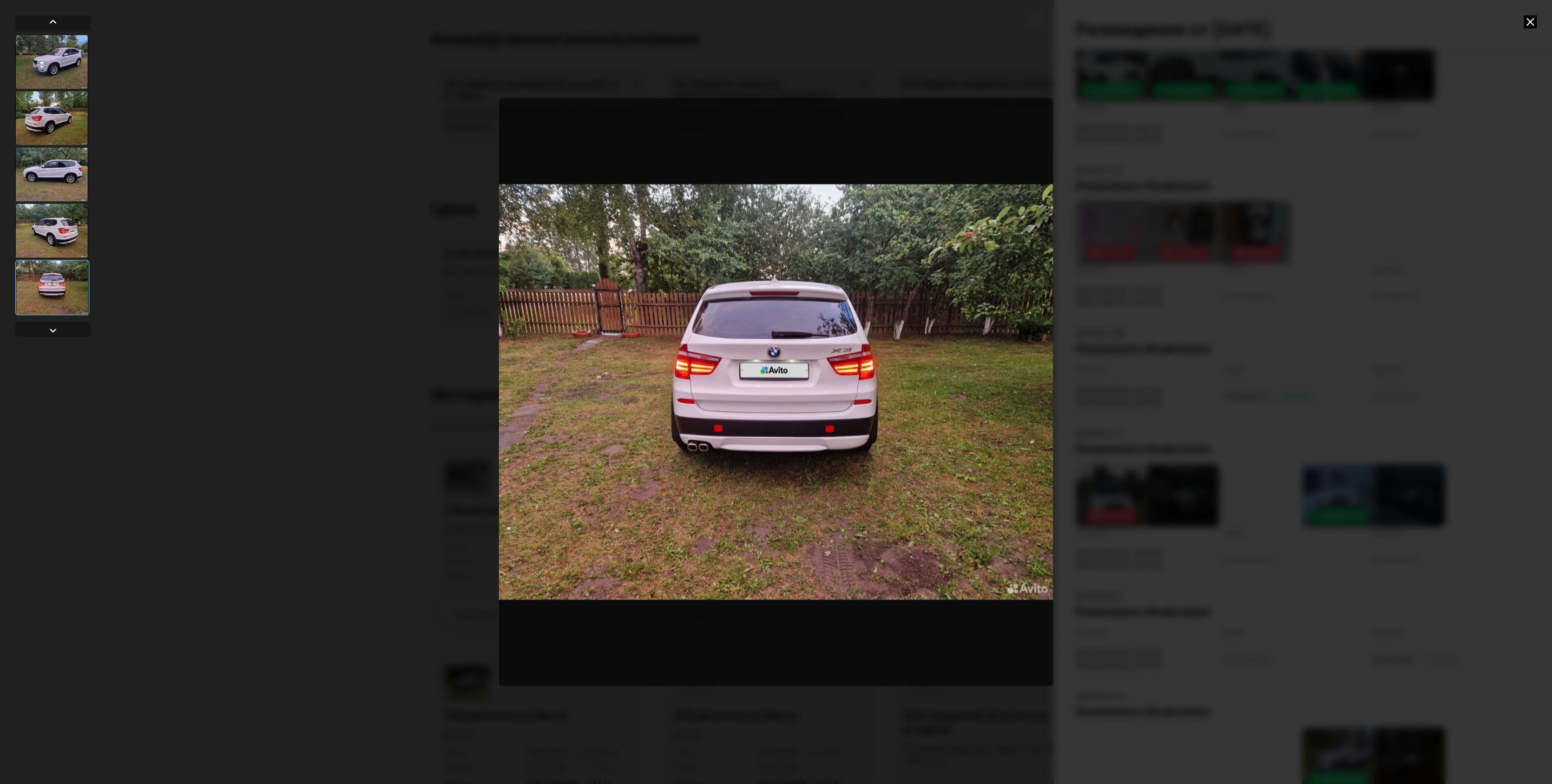
click at [1238, 435] on div at bounding box center [776, 392] width 1552 height 784
click at [1238, 18] on icon at bounding box center [1530, 22] width 13 height 13
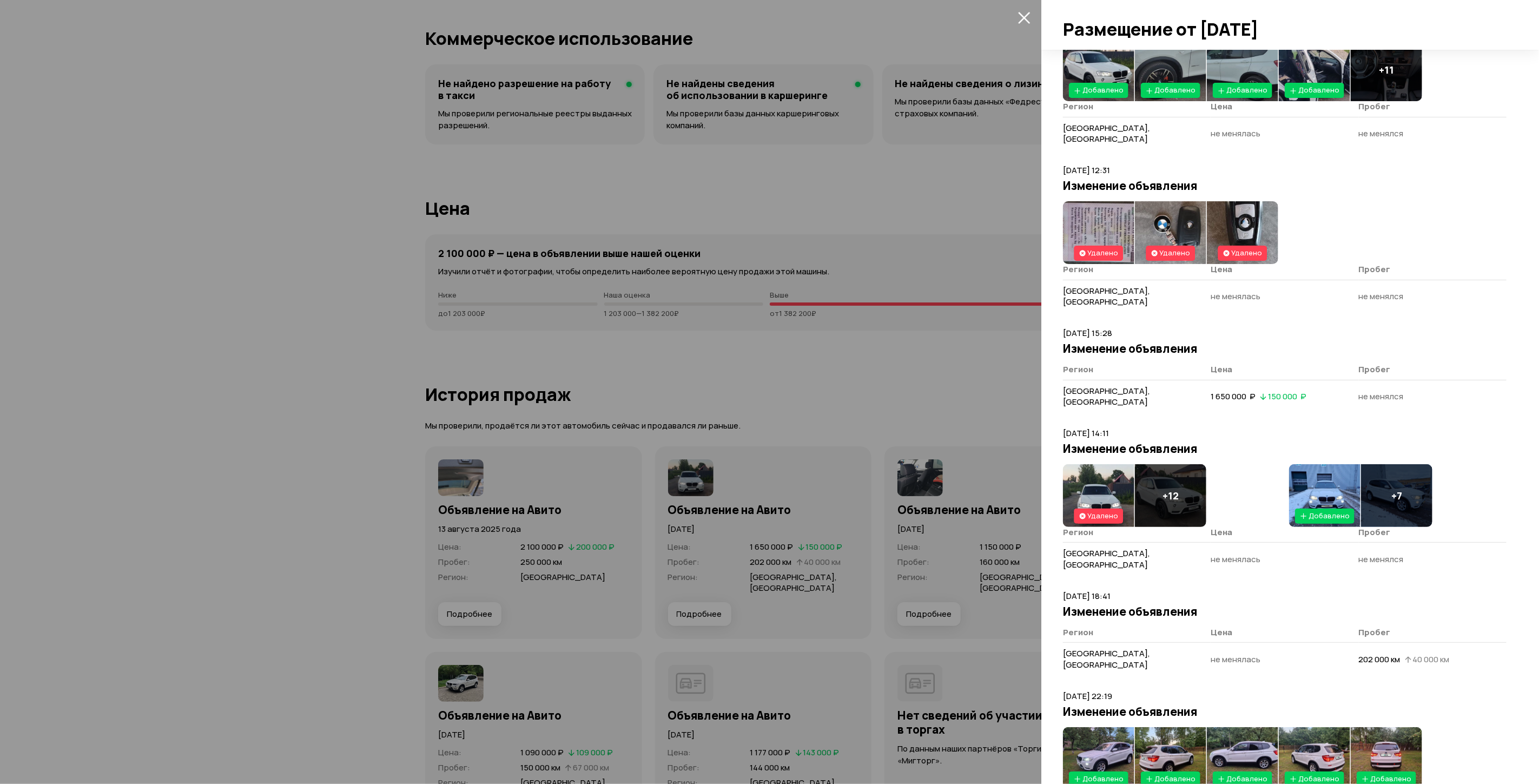
click at [1110, 201] on img at bounding box center [1099, 232] width 72 height 62
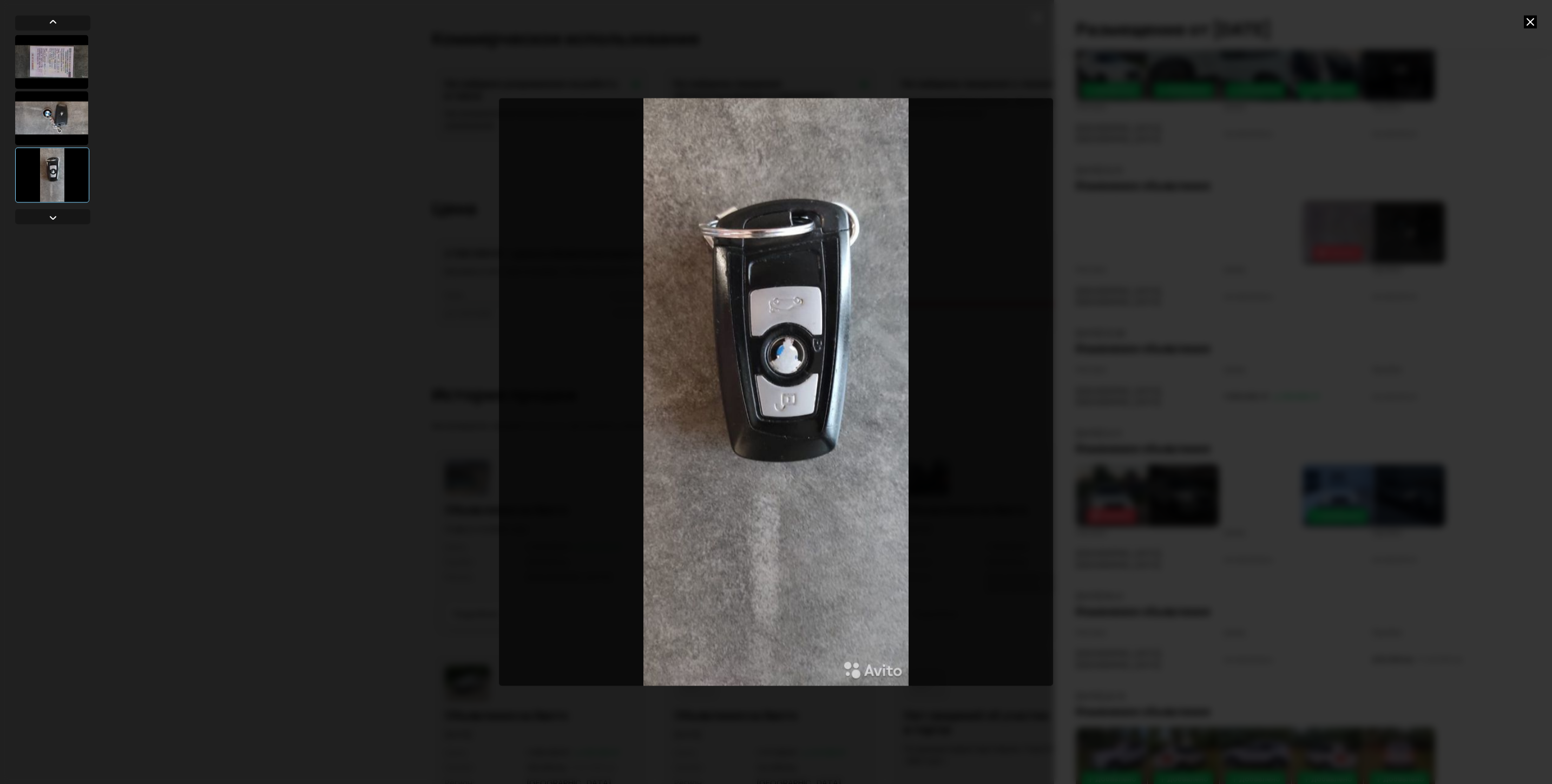
click at [1238, 22] on icon at bounding box center [1530, 22] width 13 height 13
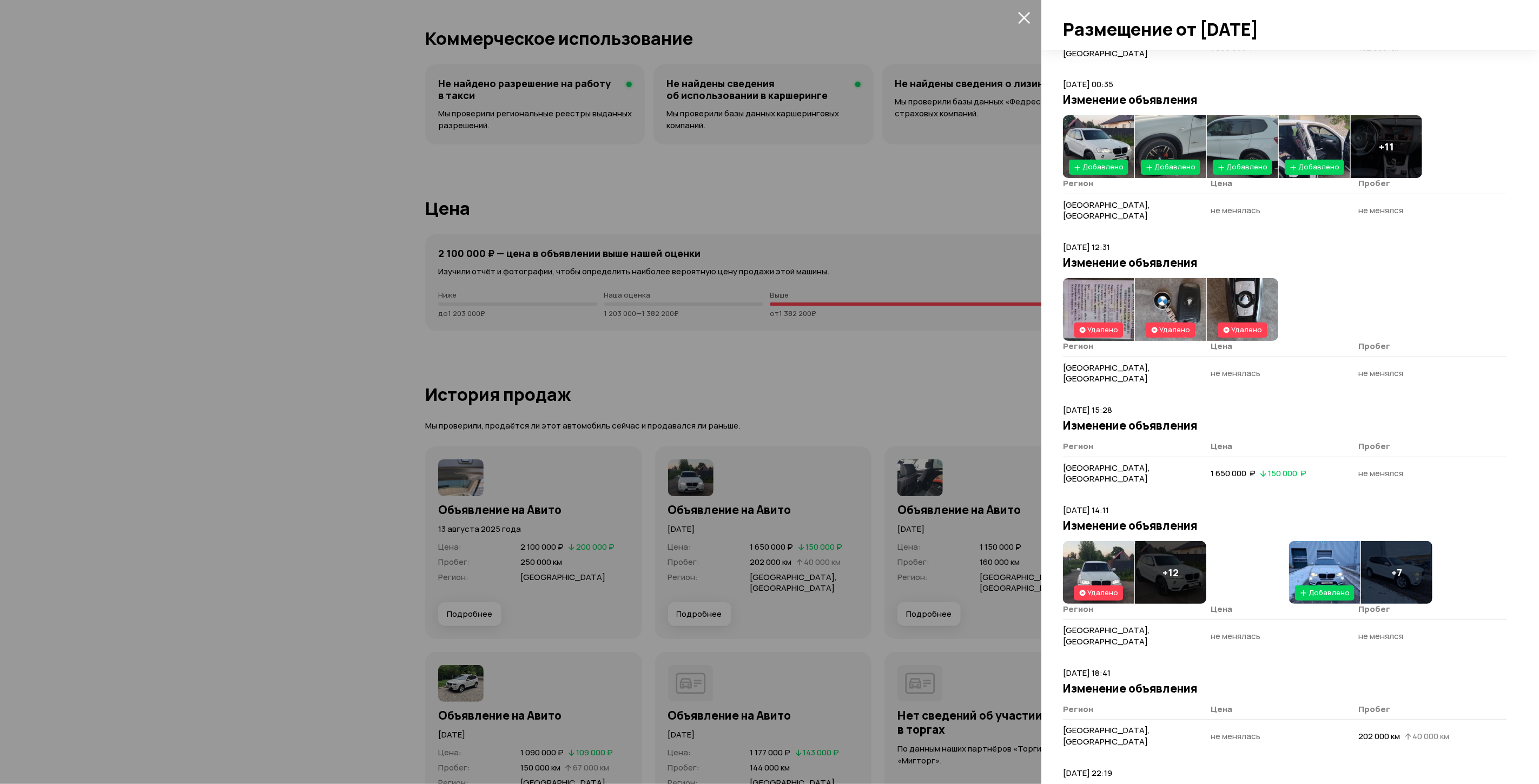
scroll to position [155, 0]
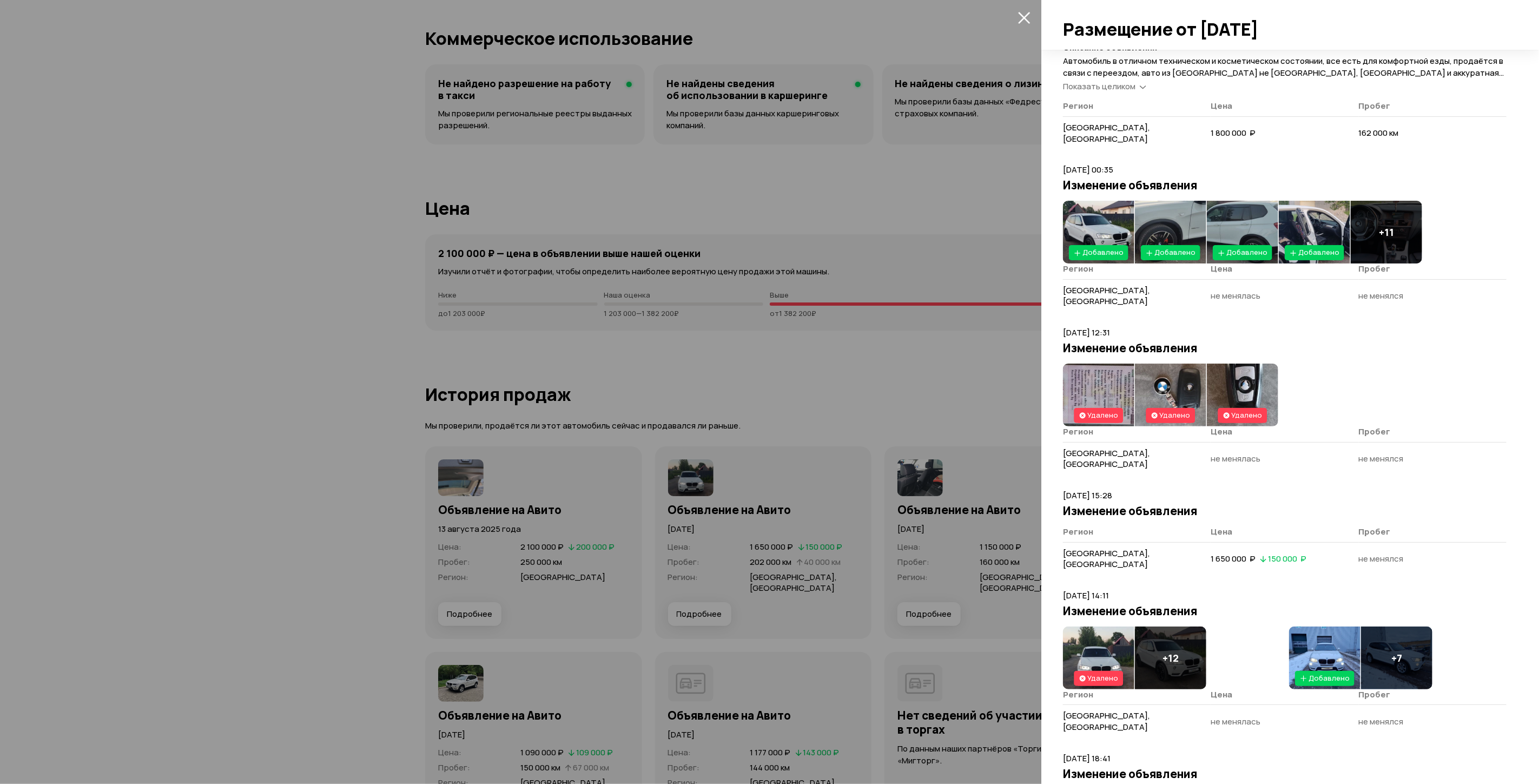
click at [1099, 207] on img at bounding box center [1099, 231] width 72 height 62
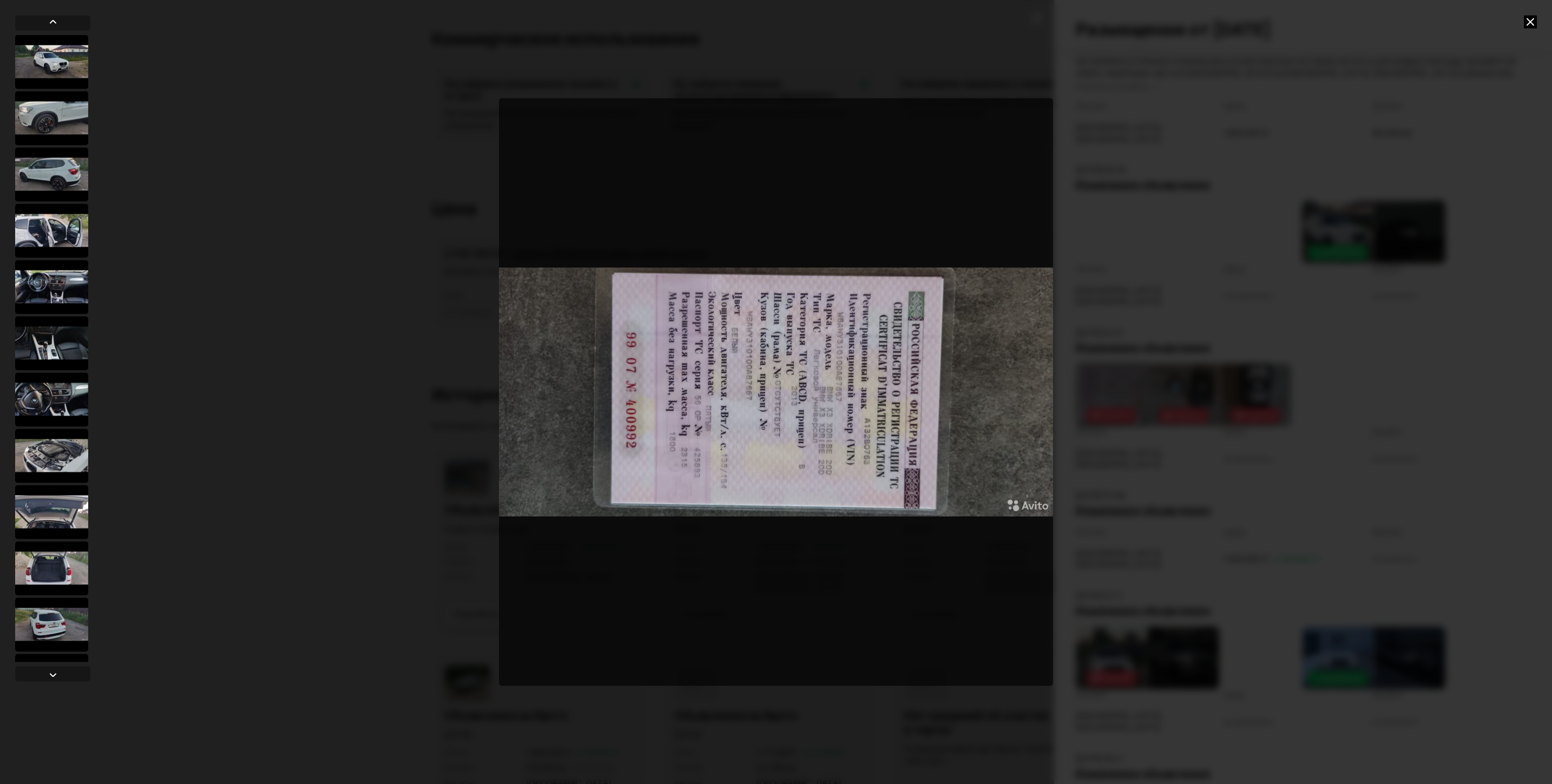
click at [1238, 17] on icon at bounding box center [1530, 22] width 13 height 13
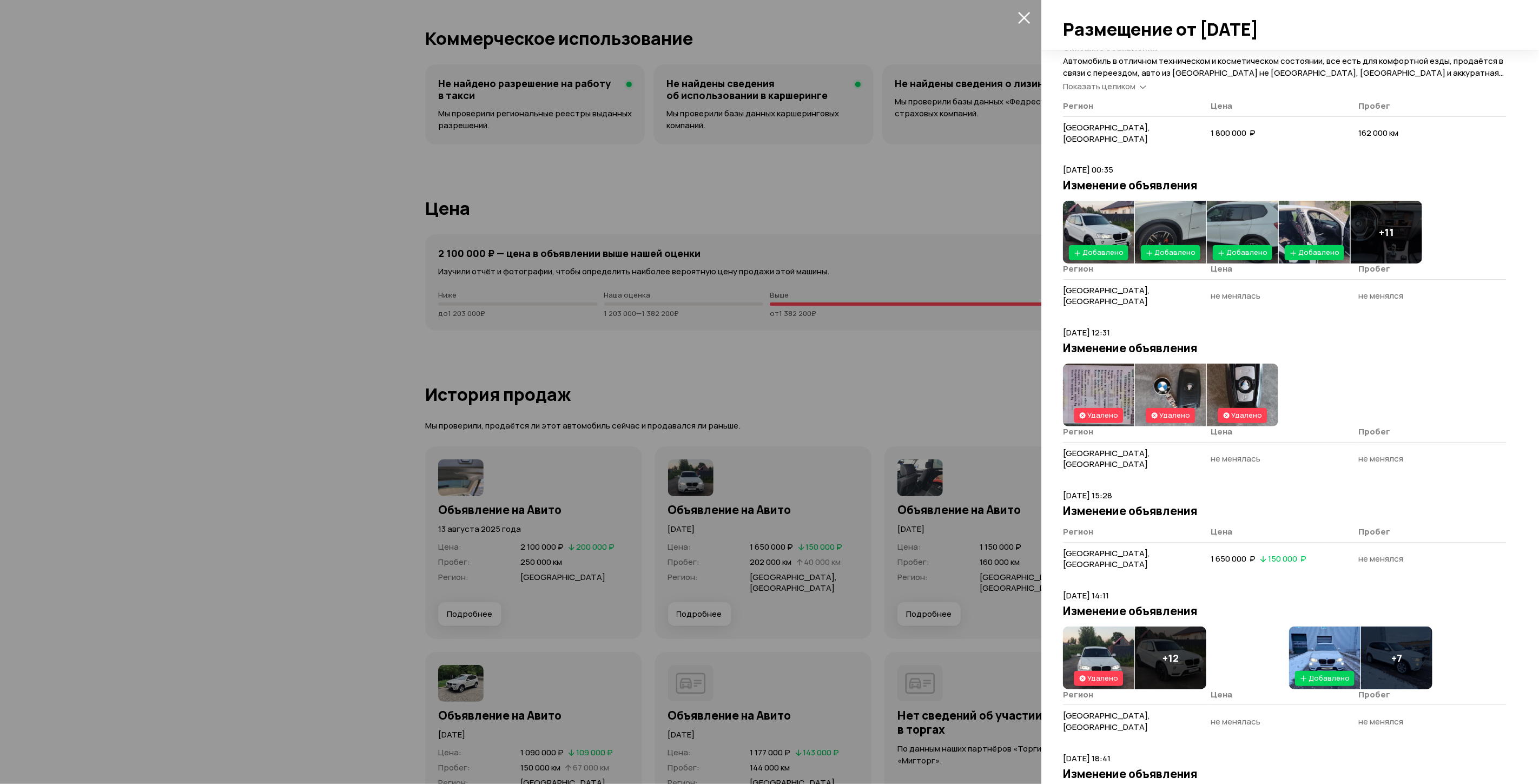
click at [1087, 627] on img at bounding box center [1099, 658] width 72 height 62
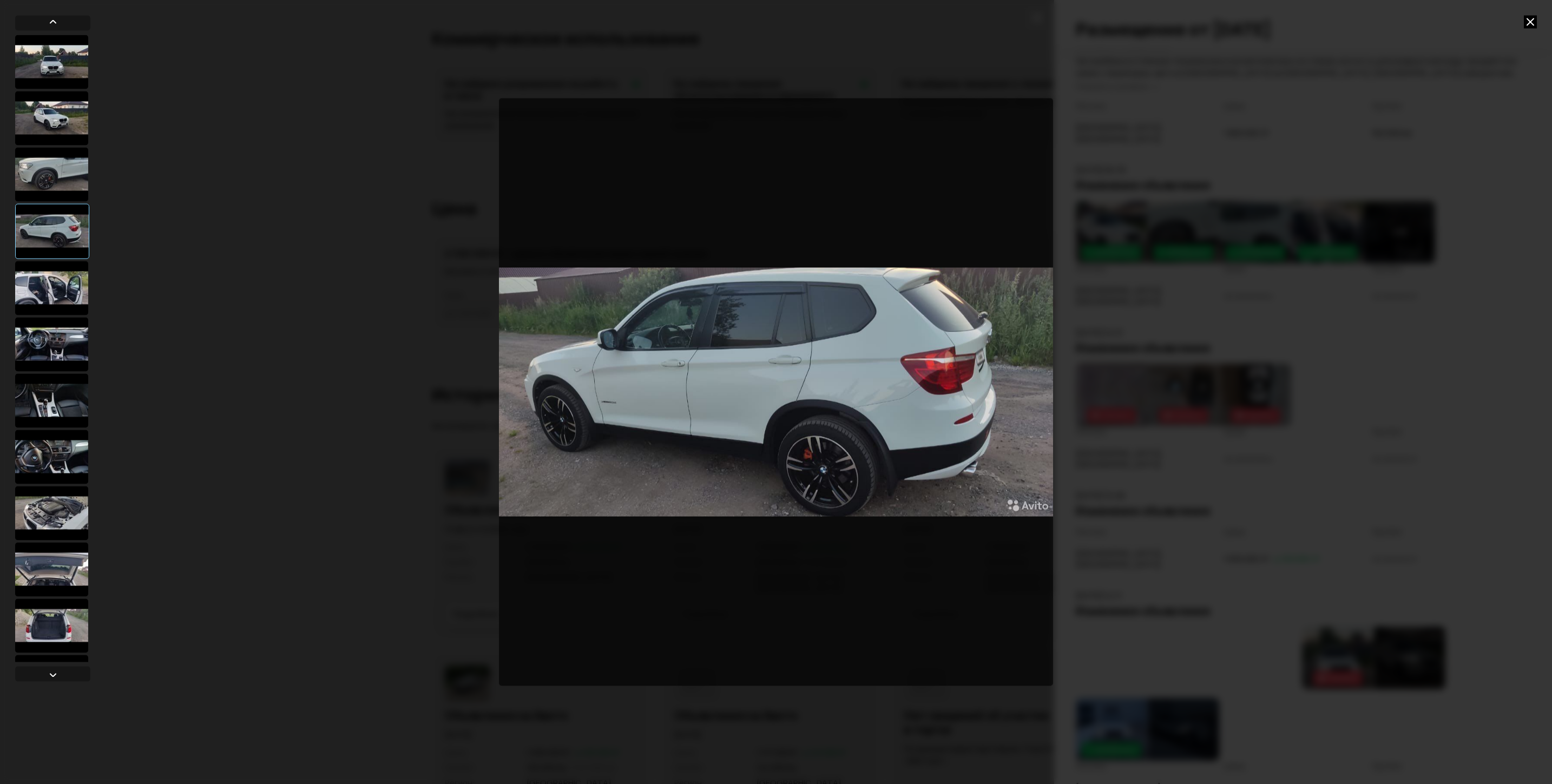
click at [1238, 16] on icon at bounding box center [1530, 22] width 13 height 13
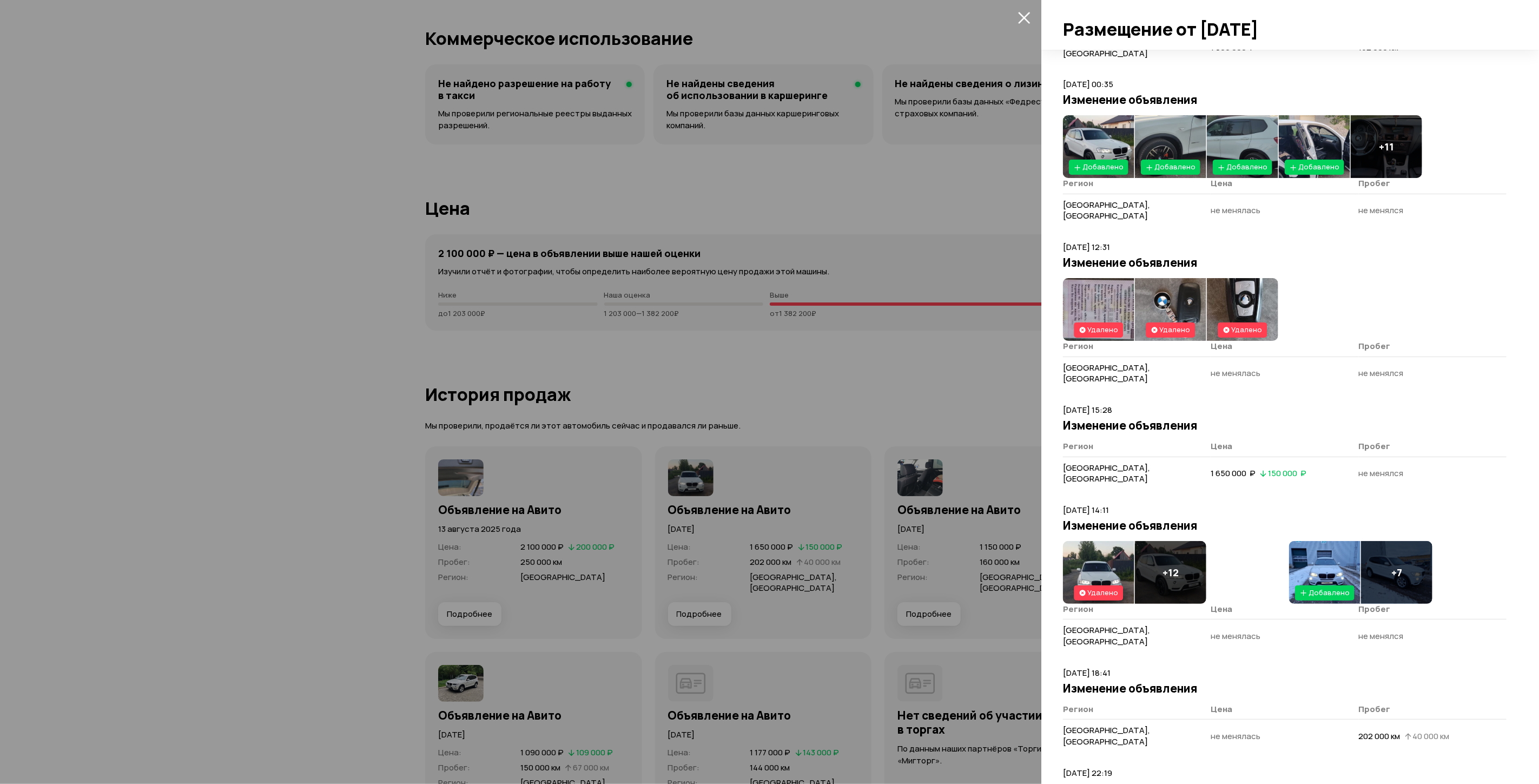
scroll to position [317, 0]
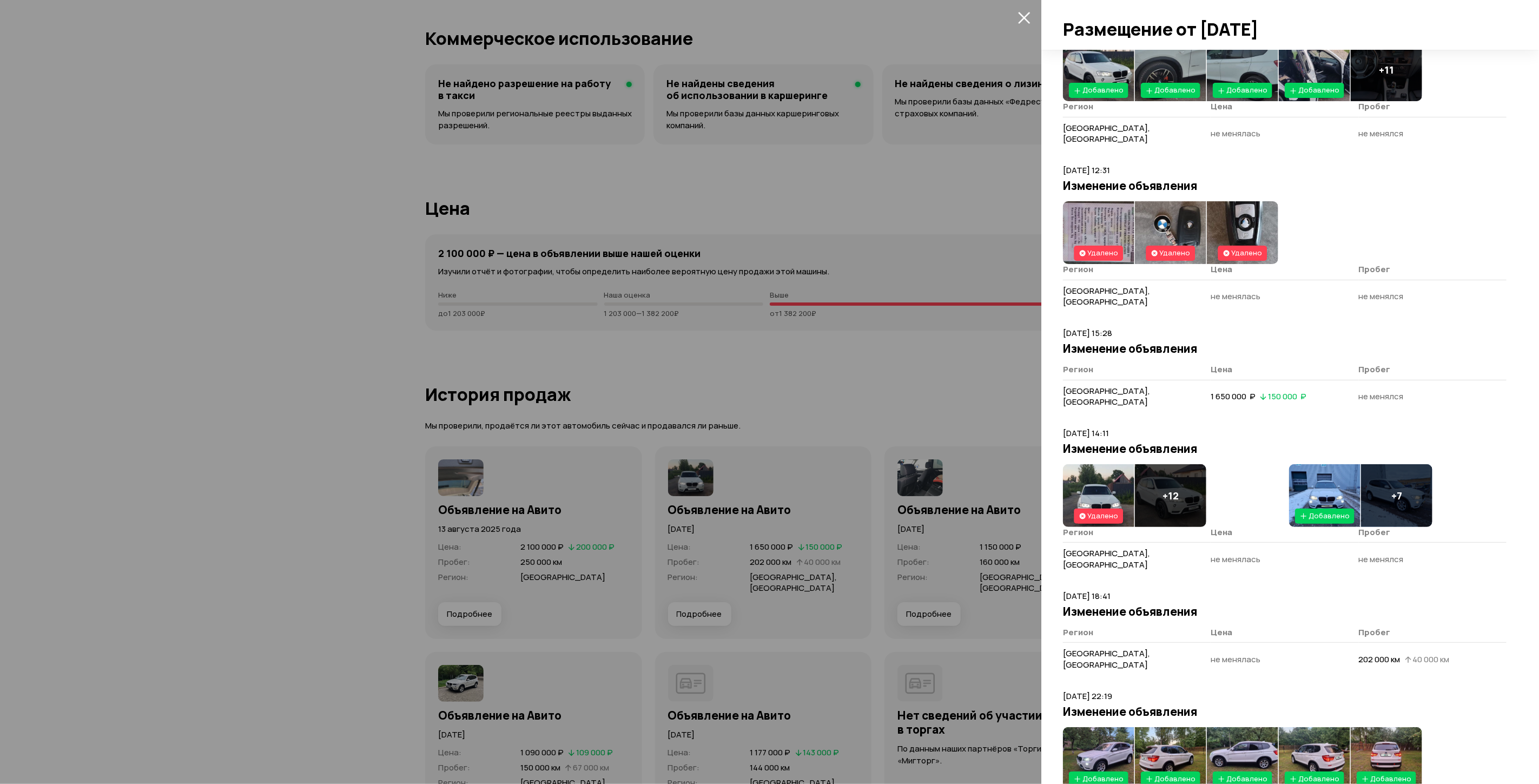
click at [1122, 727] on img at bounding box center [1099, 758] width 72 height 62
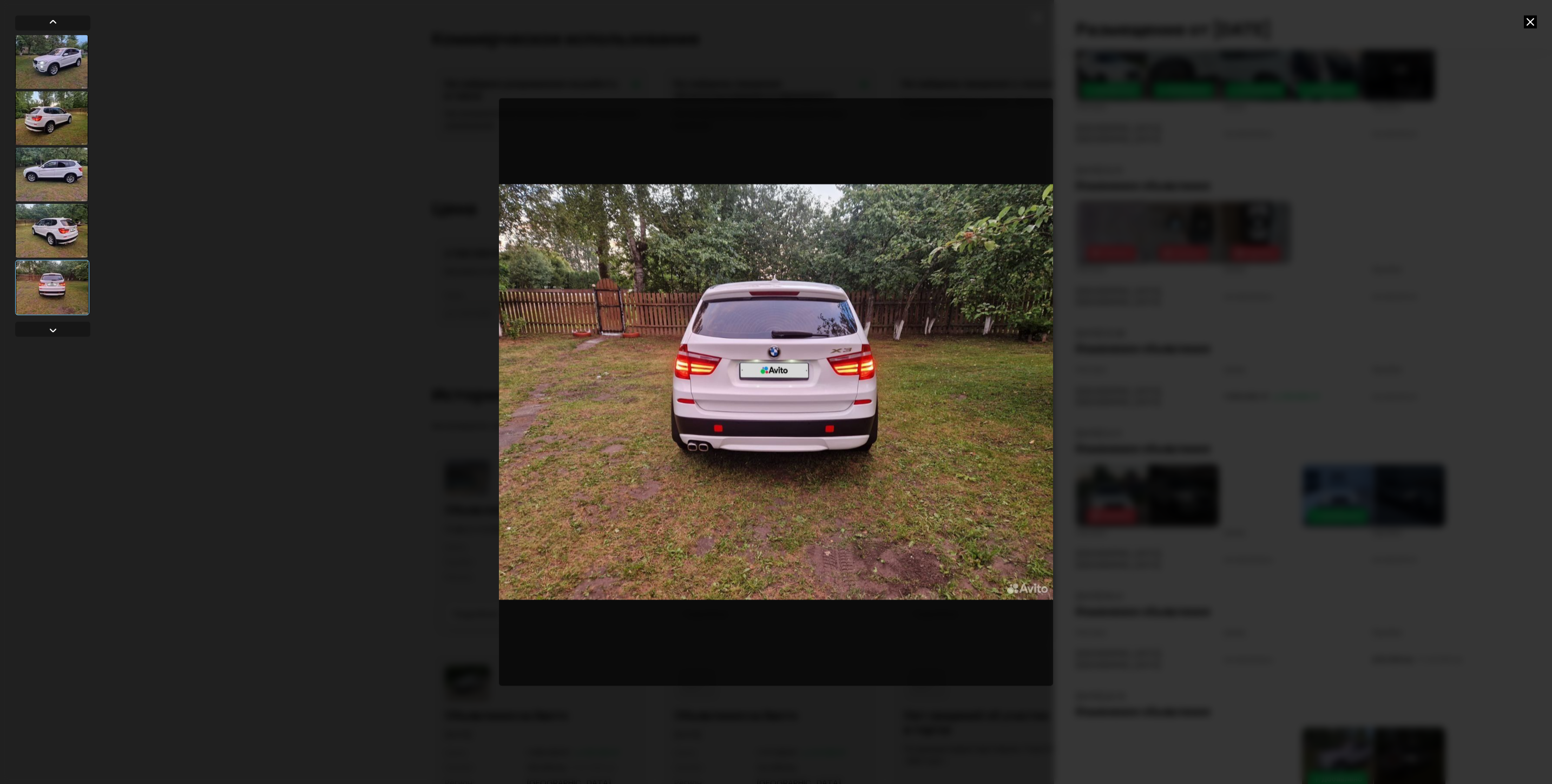
click at [56, 231] on div at bounding box center [52, 230] width 73 height 54
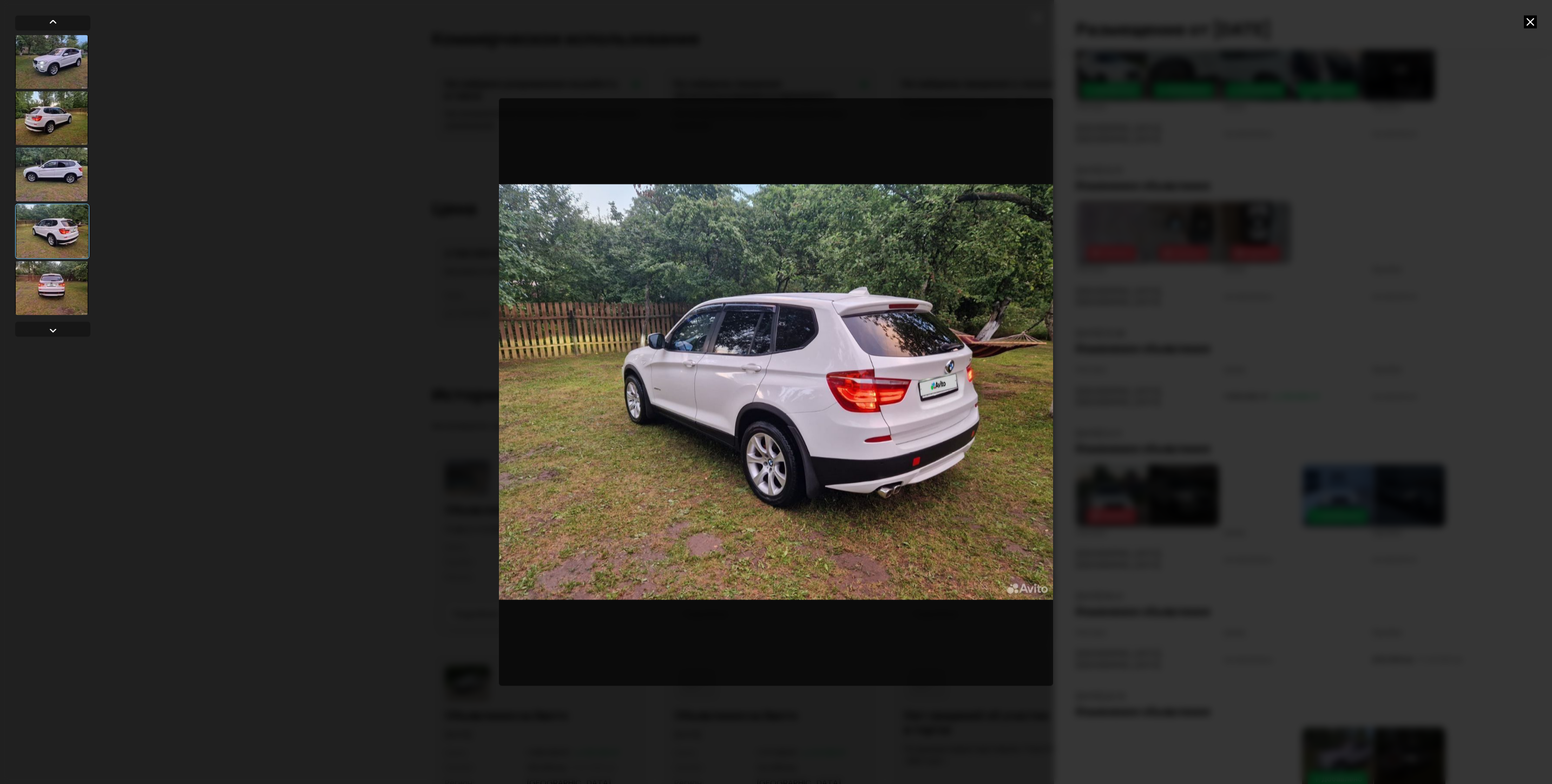
click at [1238, 19] on icon at bounding box center [1530, 22] width 13 height 13
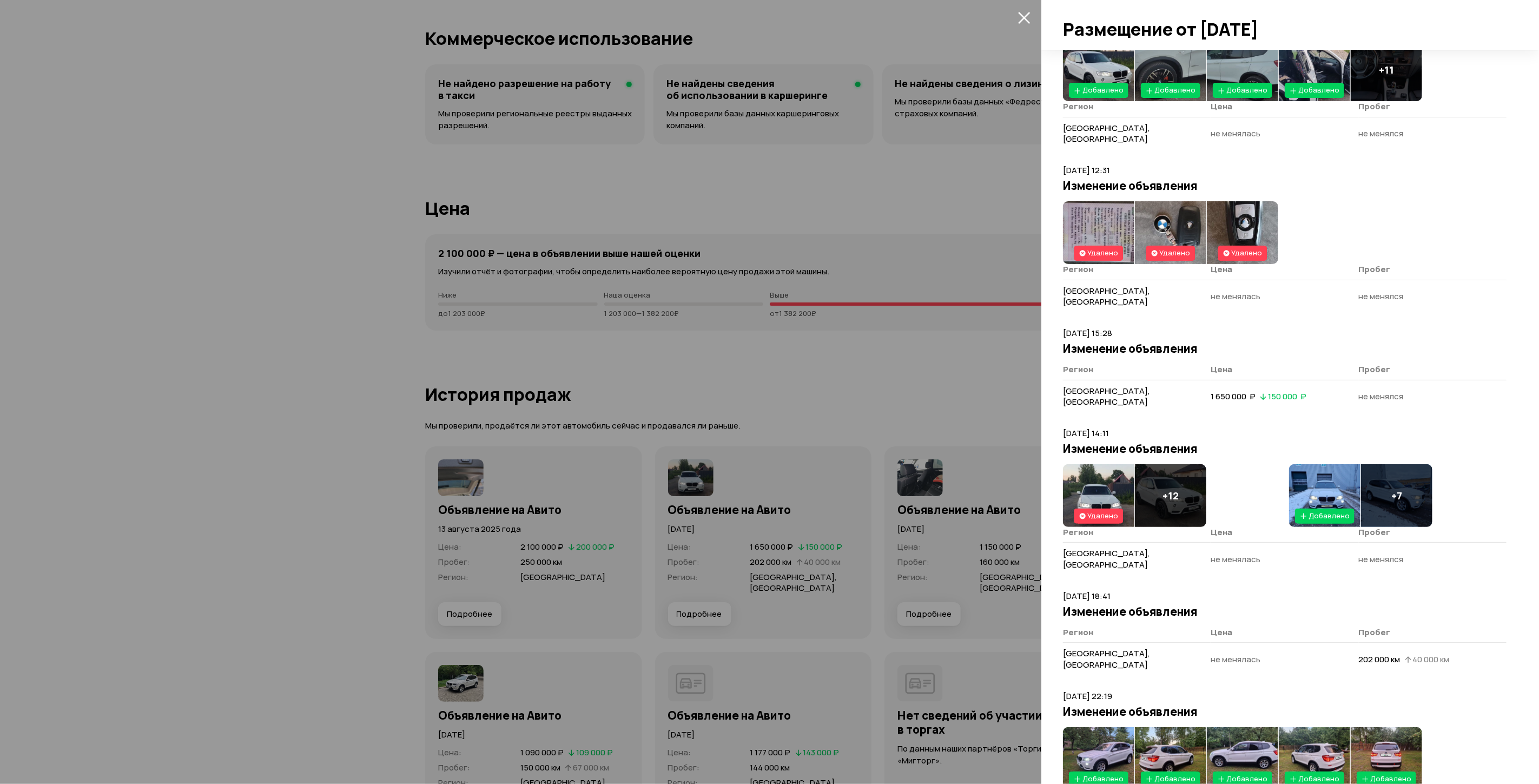
click at [1029, 15] on icon "закрыть" at bounding box center [1025, 18] width 12 height 12
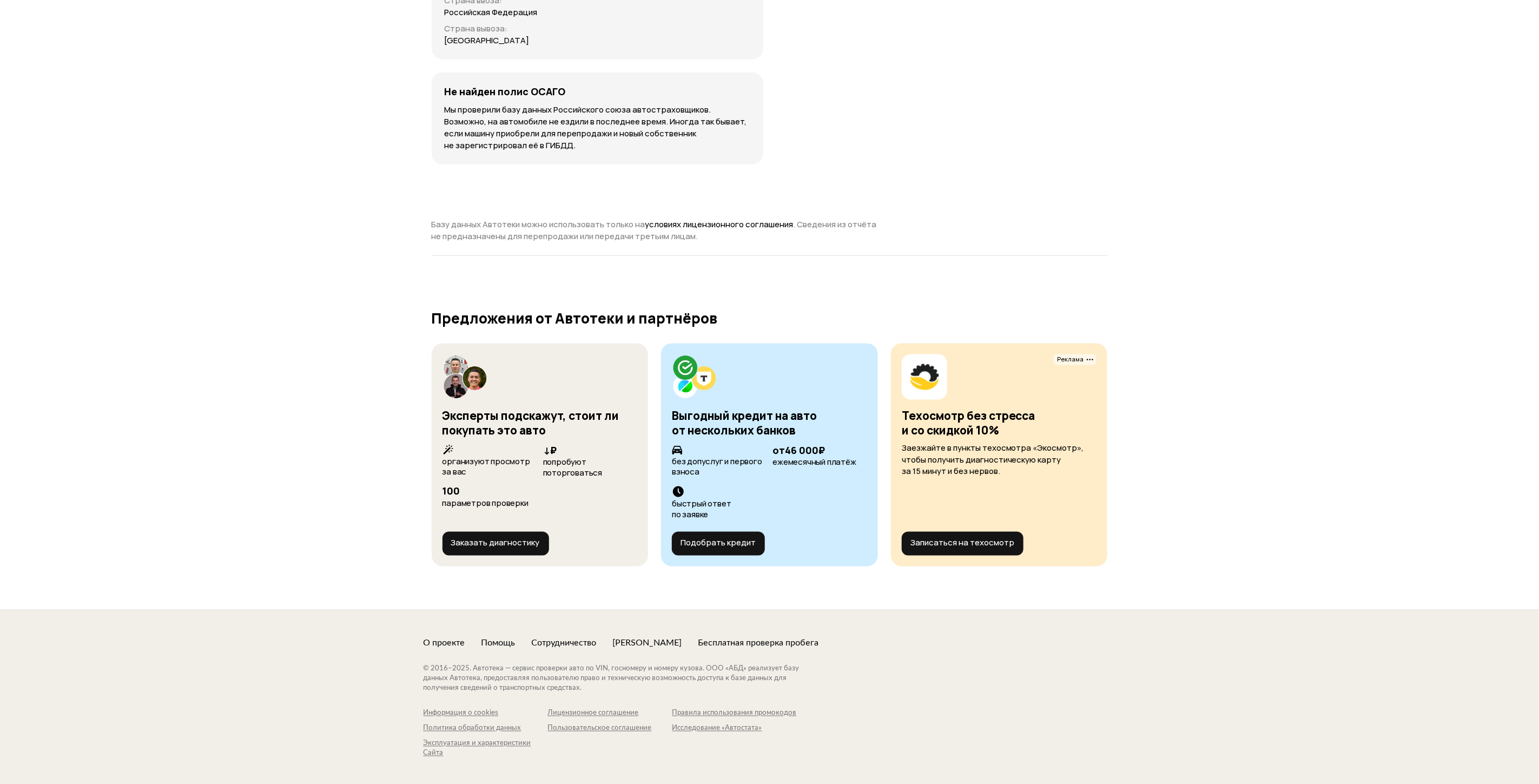
scroll to position [3740, 0]
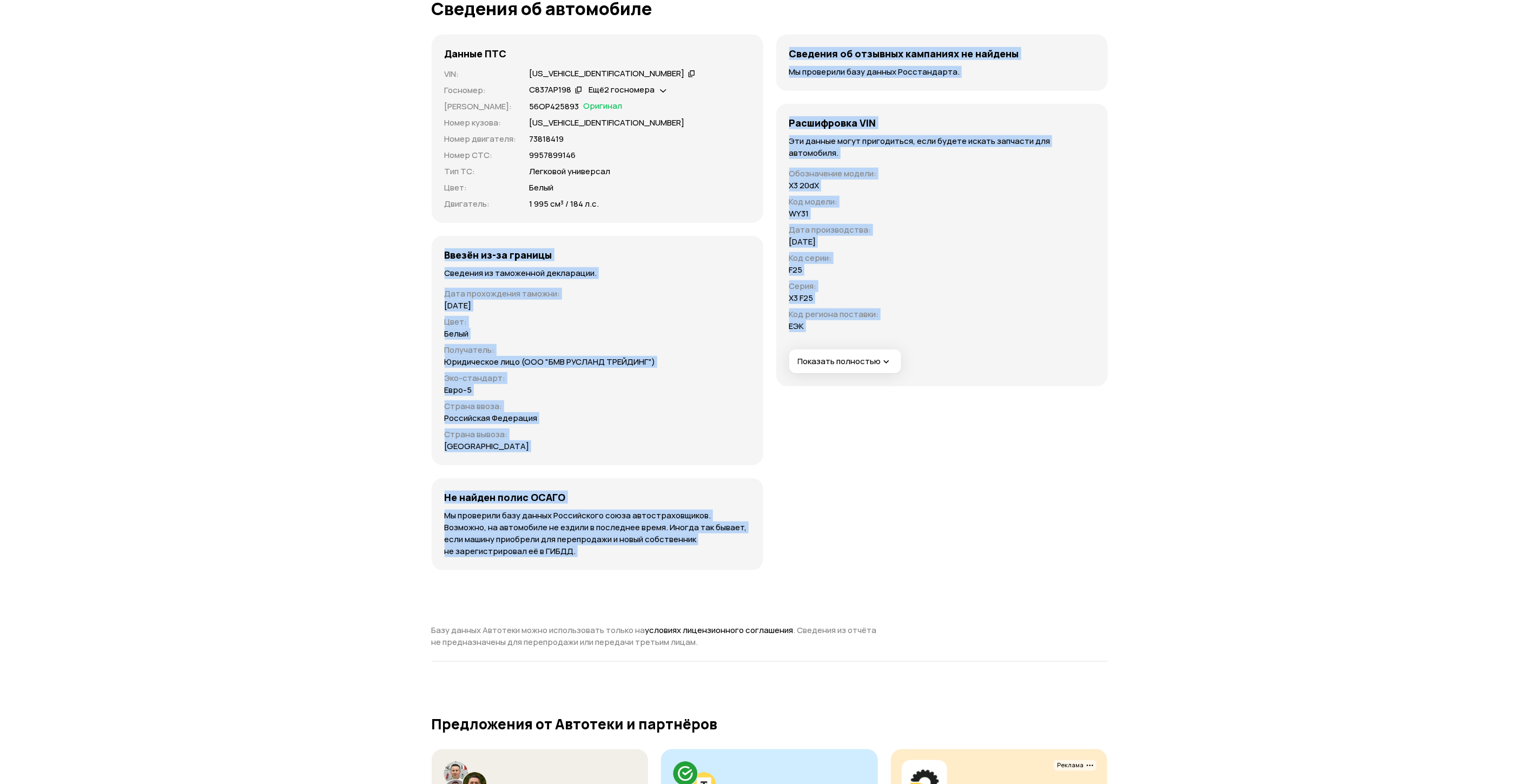
drag, startPoint x: 511, startPoint y: 305, endPoint x: 1118, endPoint y: 496, distance: 636.3
drag, startPoint x: 1118, startPoint y: 496, endPoint x: 1265, endPoint y: 530, distance: 150.9
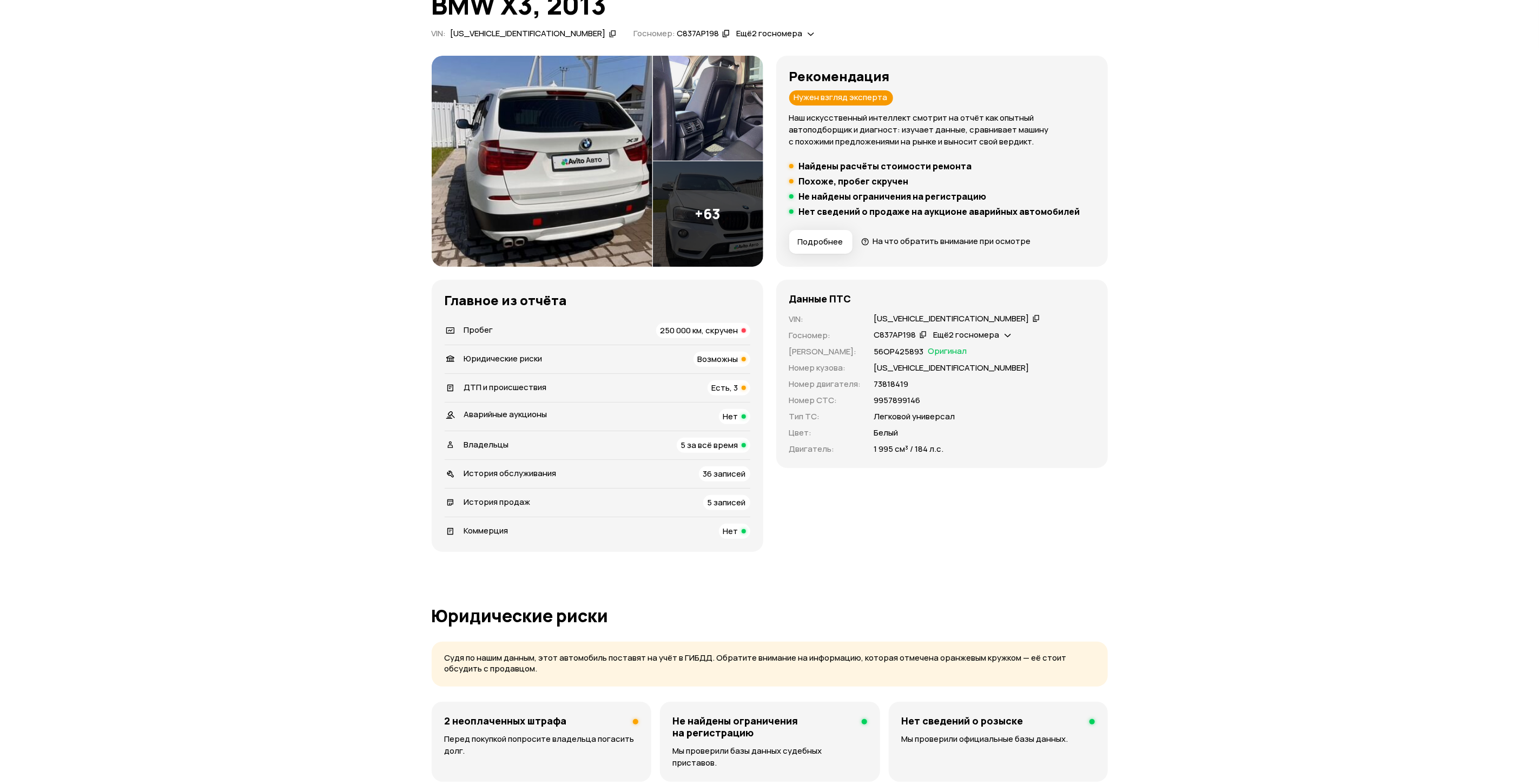
scroll to position [0, 0]
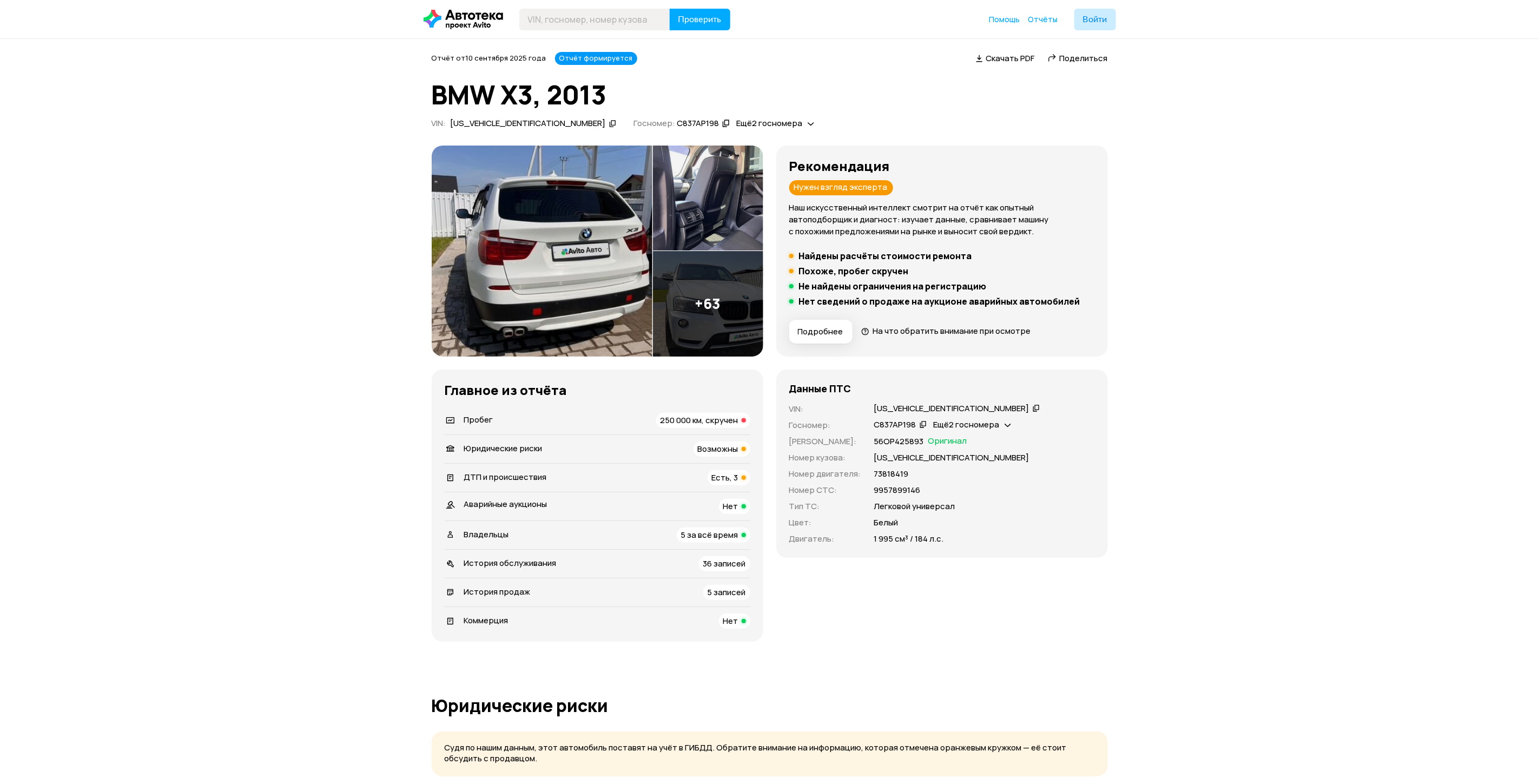
click at [541, 244] on img at bounding box center [542, 251] width 221 height 211
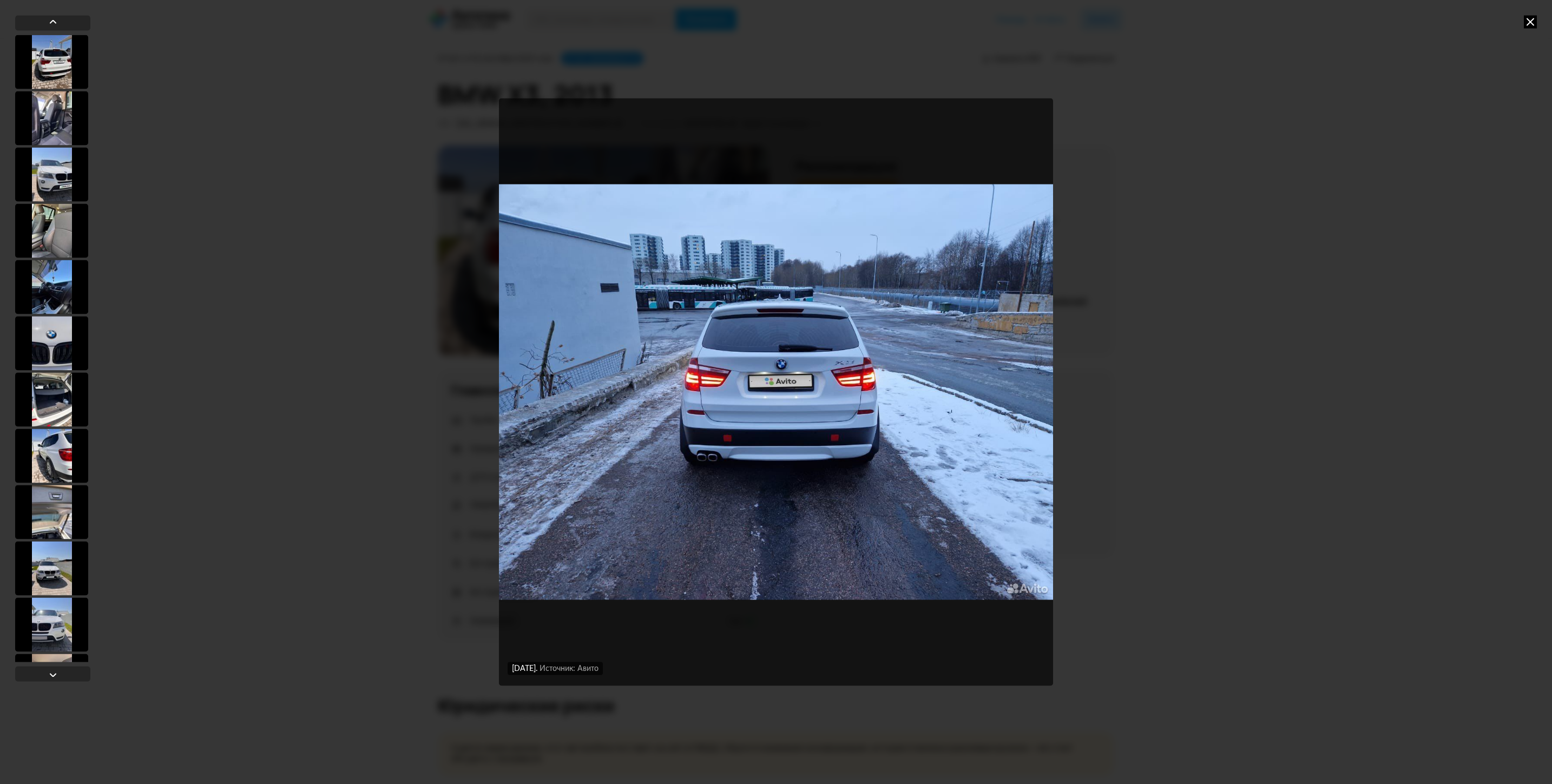
click at [1238, 14] on div "13 августа 2025 года Источник: Авито 13 августа 2025 года Источник: Авито 13 ав…" at bounding box center [776, 392] width 1552 height 784
click at [1238, 18] on icon at bounding box center [1530, 22] width 13 height 13
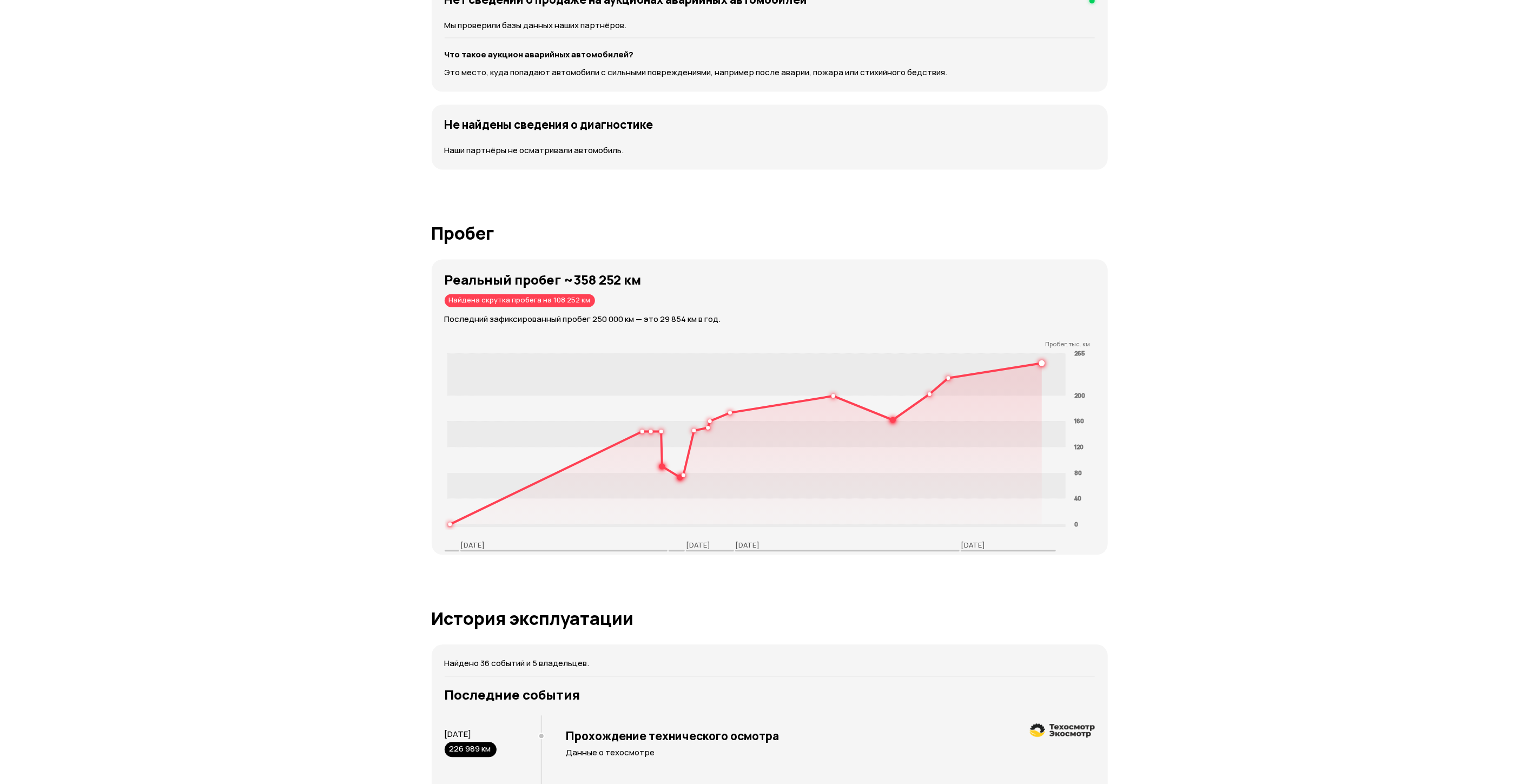
scroll to position [1379, 0]
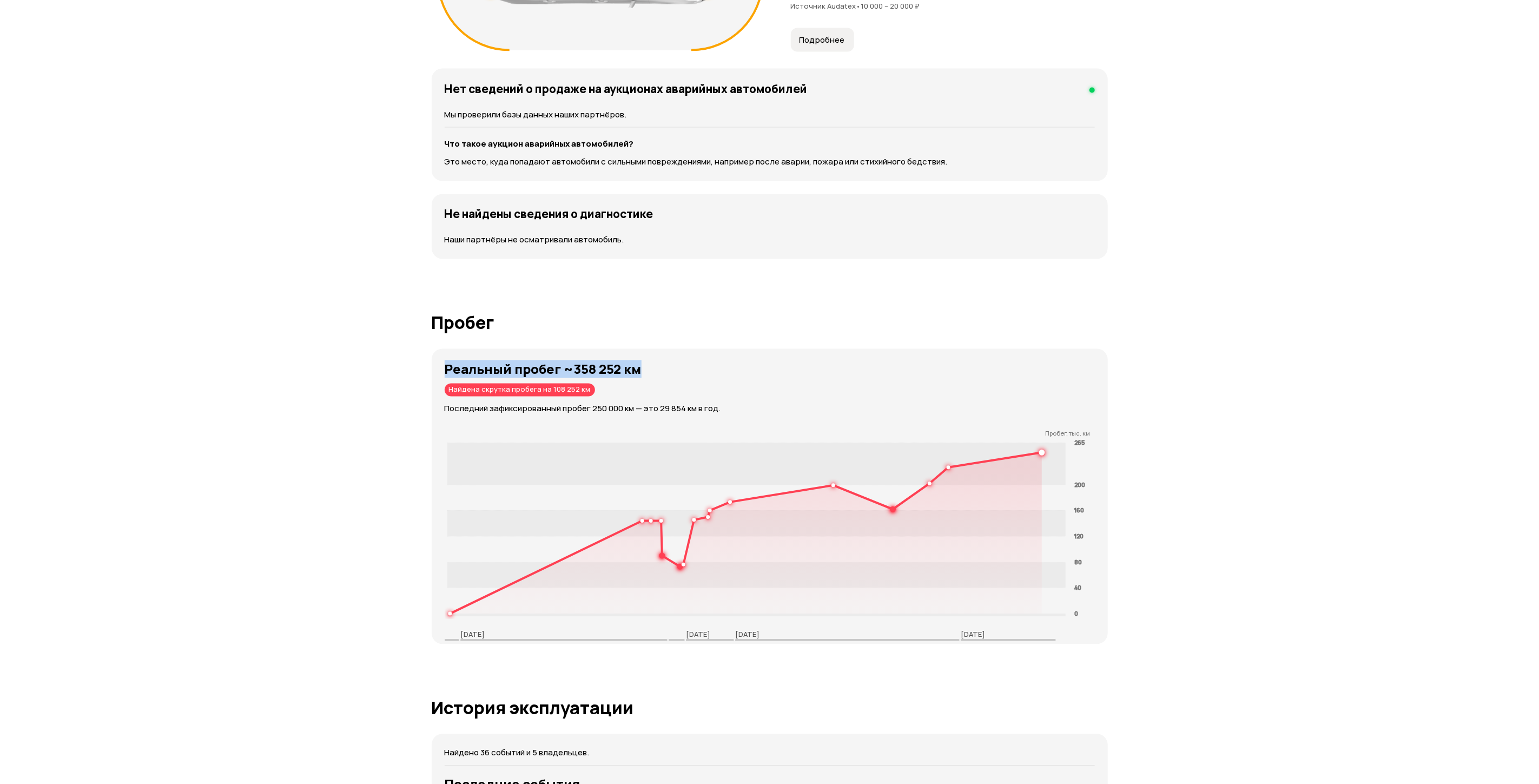
drag, startPoint x: 443, startPoint y: 361, endPoint x: 748, endPoint y: 358, distance: 305.0
click at [748, 358] on div "Реальный пробег ~358 252 км Найдена скрутка пробега на 108 252 км Последний заф…" at bounding box center [770, 496] width 676 height 295
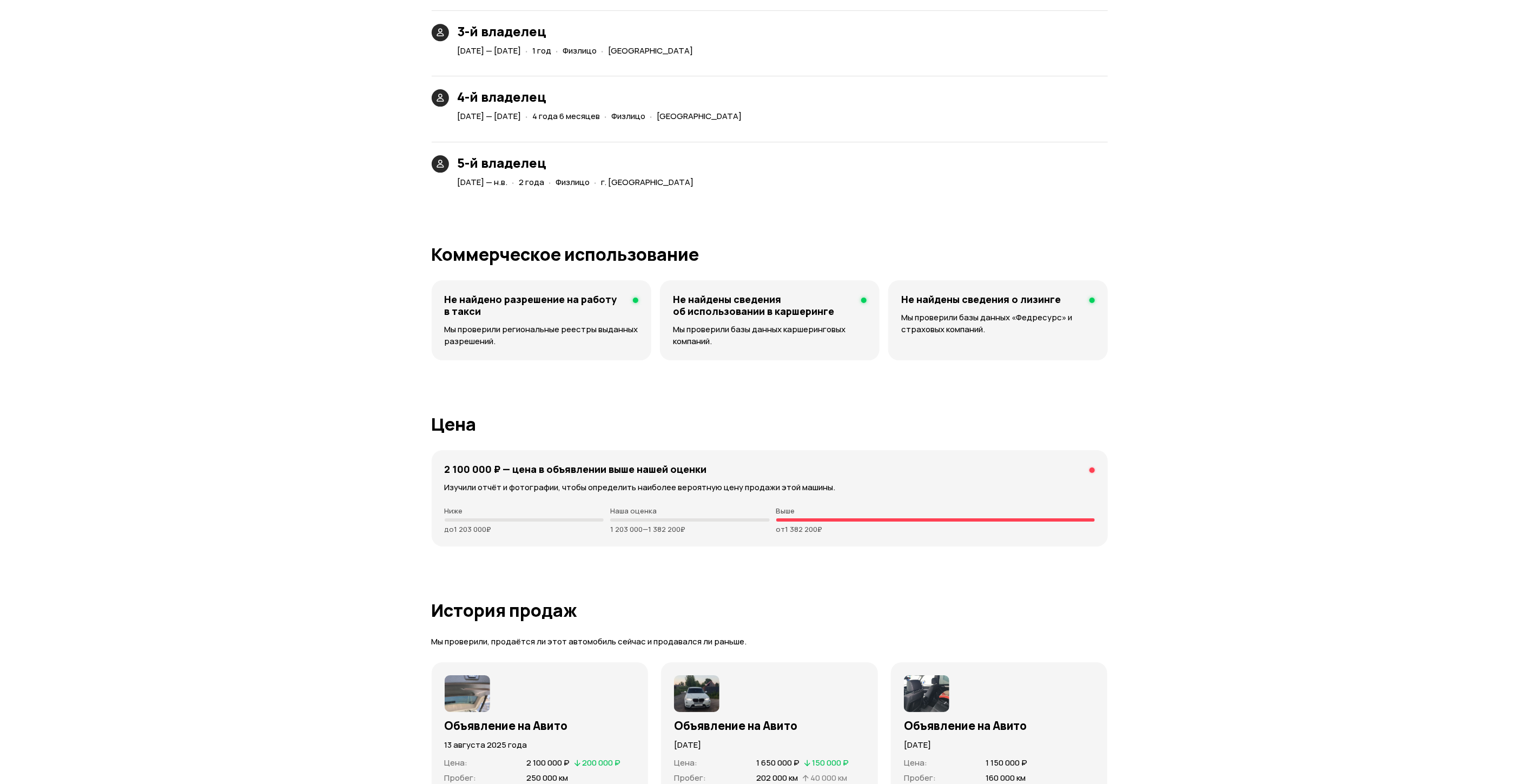
scroll to position [2921, 0]
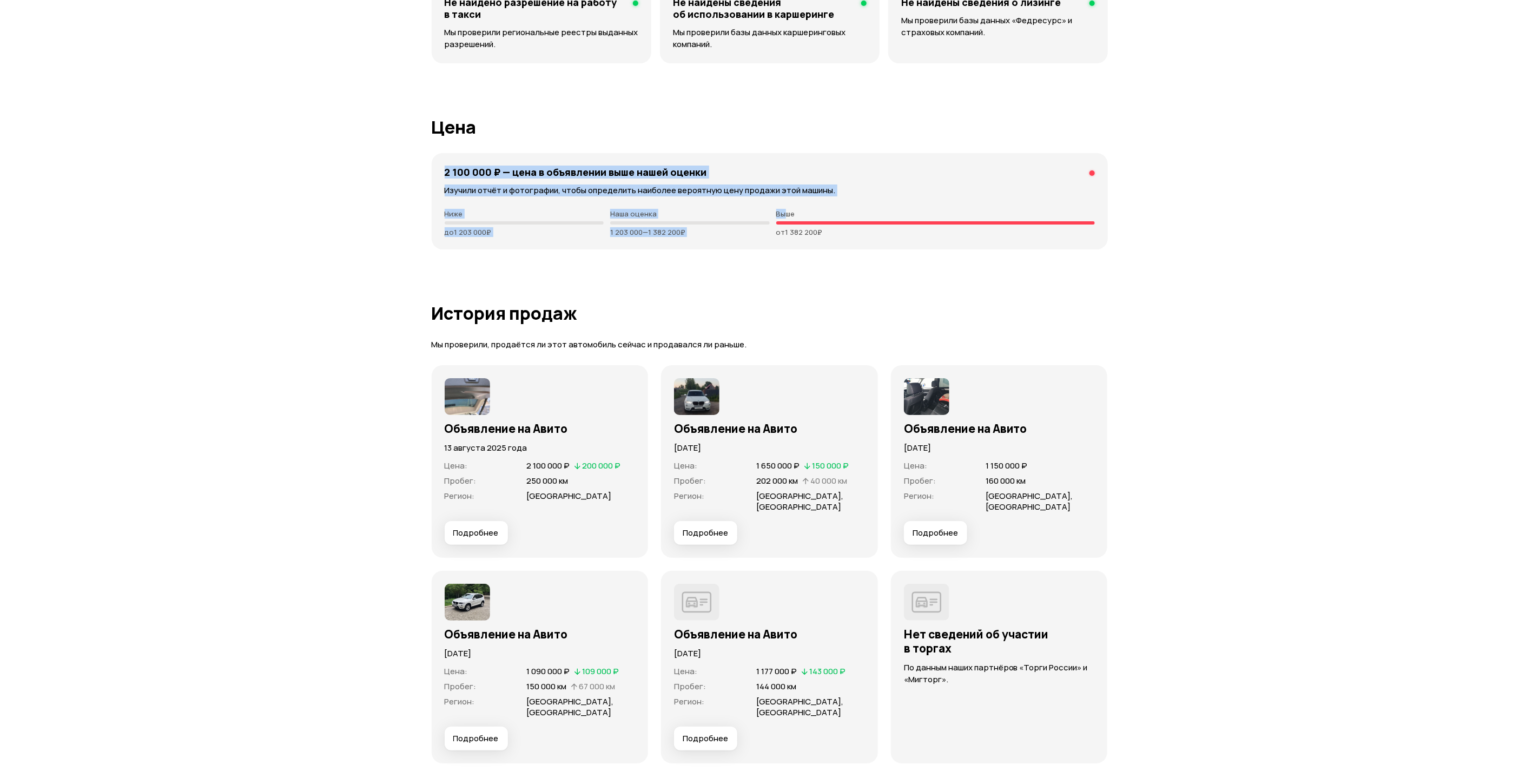
drag, startPoint x: 439, startPoint y: 160, endPoint x: 815, endPoint y: 213, distance: 379.7
click at [815, 213] on div "2 100 000 ₽ — цена в объявлении выше нашей оценки Изучили отчёт и фотографии, ч…" at bounding box center [770, 201] width 676 height 96
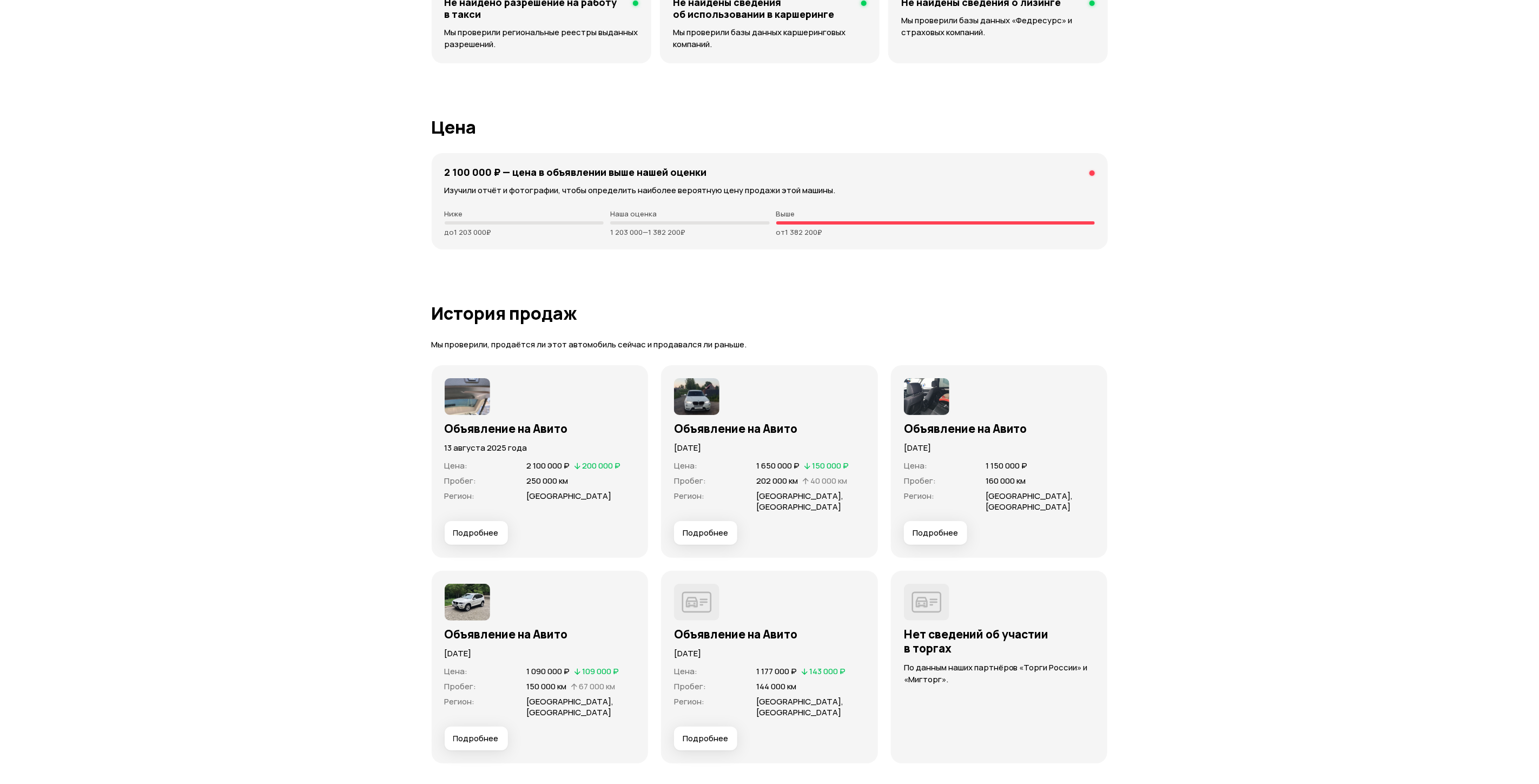
drag, startPoint x: 603, startPoint y: 221, endPoint x: 727, endPoint y: 224, distance: 124.0
click at [727, 224] on div "2 100 000 ₽ — цена в объявлении выше нашей оценки Изучили отчёт и фотографии, ч…" at bounding box center [770, 201] width 676 height 96
drag, startPoint x: 727, startPoint y: 224, endPoint x: 781, endPoint y: 235, distance: 55.1
click at [781, 227] on p "от 1 382 200 ₽" at bounding box center [935, 231] width 318 height 8
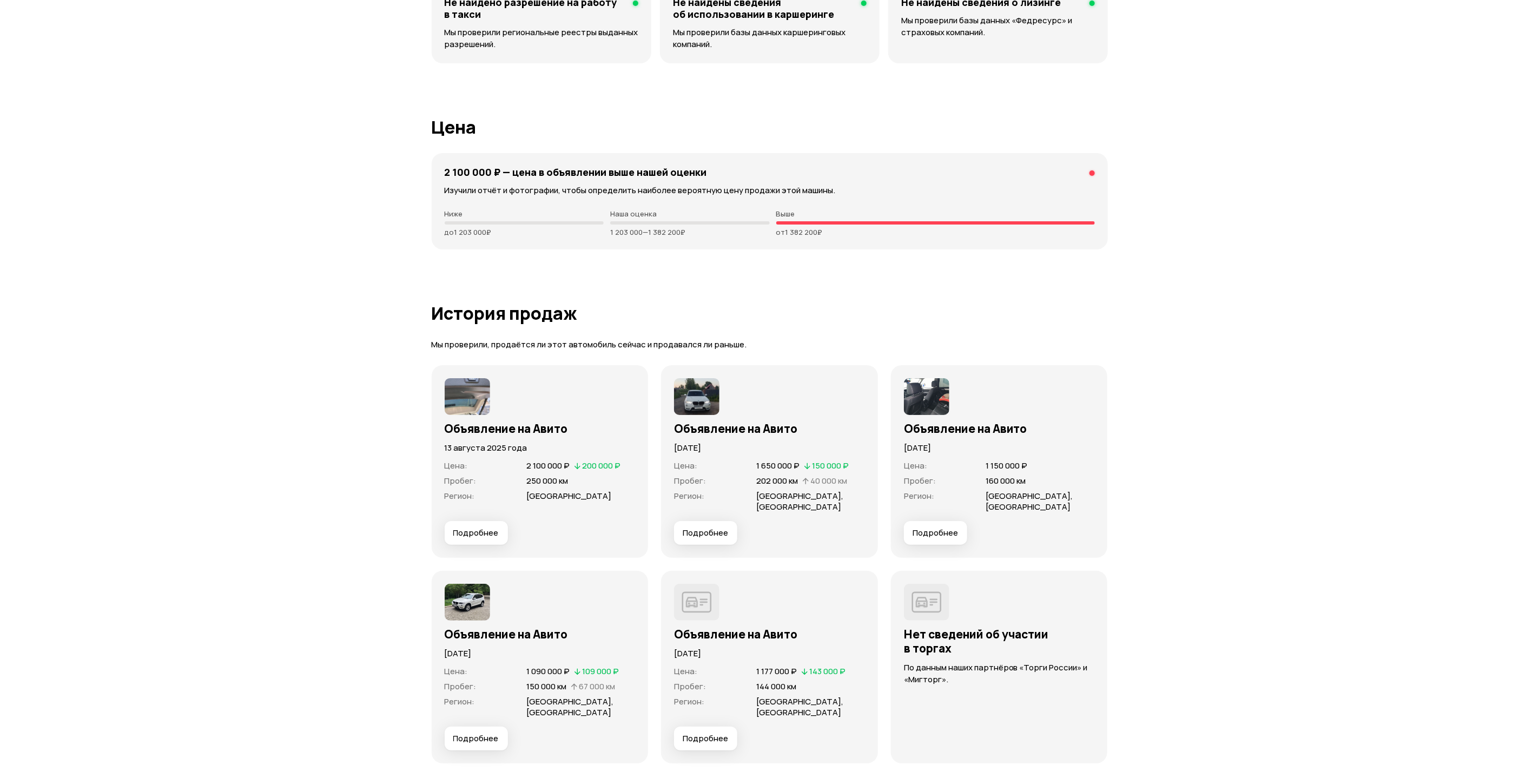
drag, startPoint x: 776, startPoint y: 222, endPoint x: 872, endPoint y: 218, distance: 96.1
click at [872, 227] on p "от 1 382 200 ₽" at bounding box center [935, 231] width 318 height 8
drag, startPoint x: 872, startPoint y: 218, endPoint x: 1236, endPoint y: 282, distance: 369.6
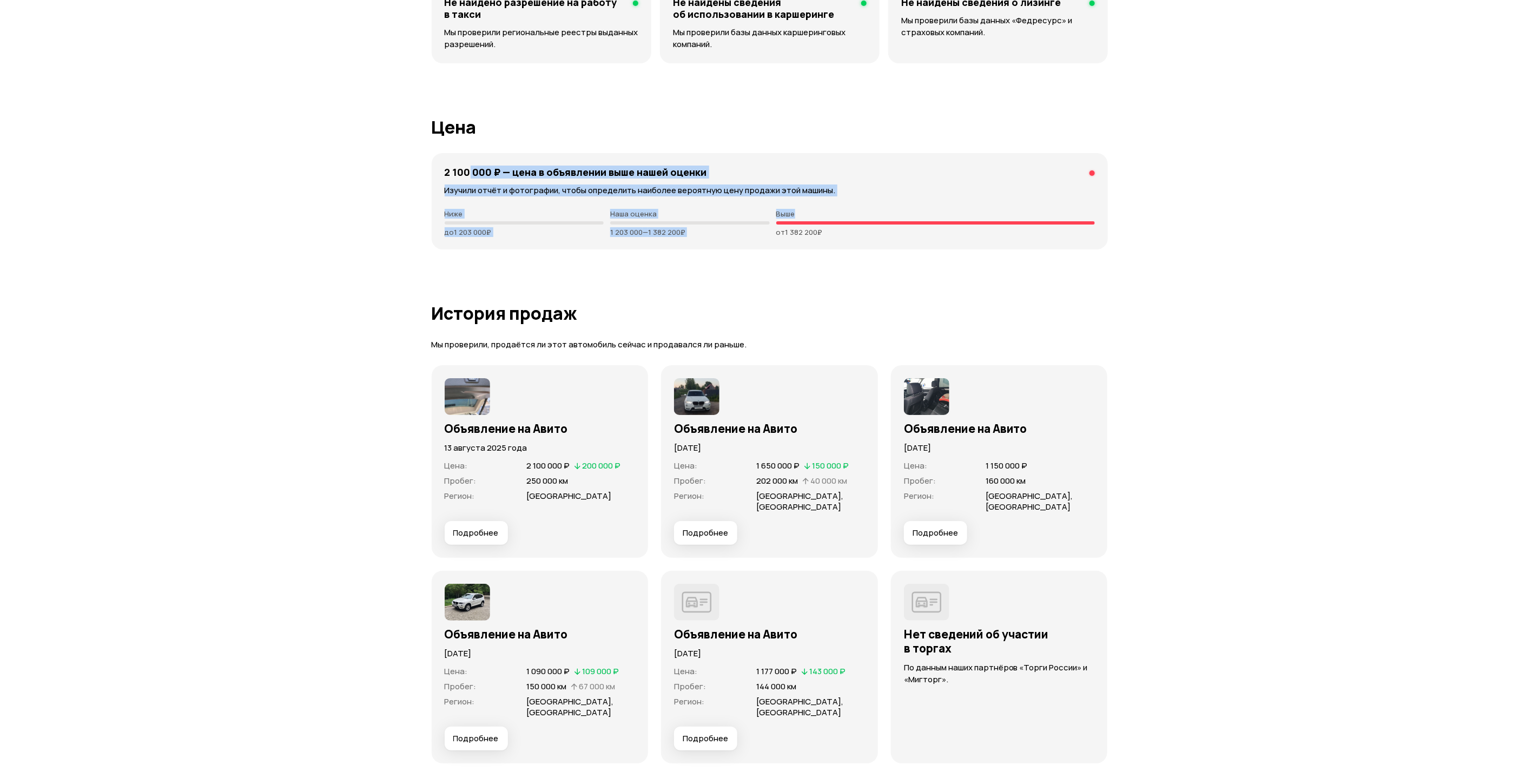
drag, startPoint x: 467, startPoint y: 160, endPoint x: 1107, endPoint y: 210, distance: 642.0
click at [1107, 210] on div "2 100 000 ₽ — цена в объявлении выше нашей оценки Изучили отчёт и фотографии, ч…" at bounding box center [770, 201] width 676 height 96
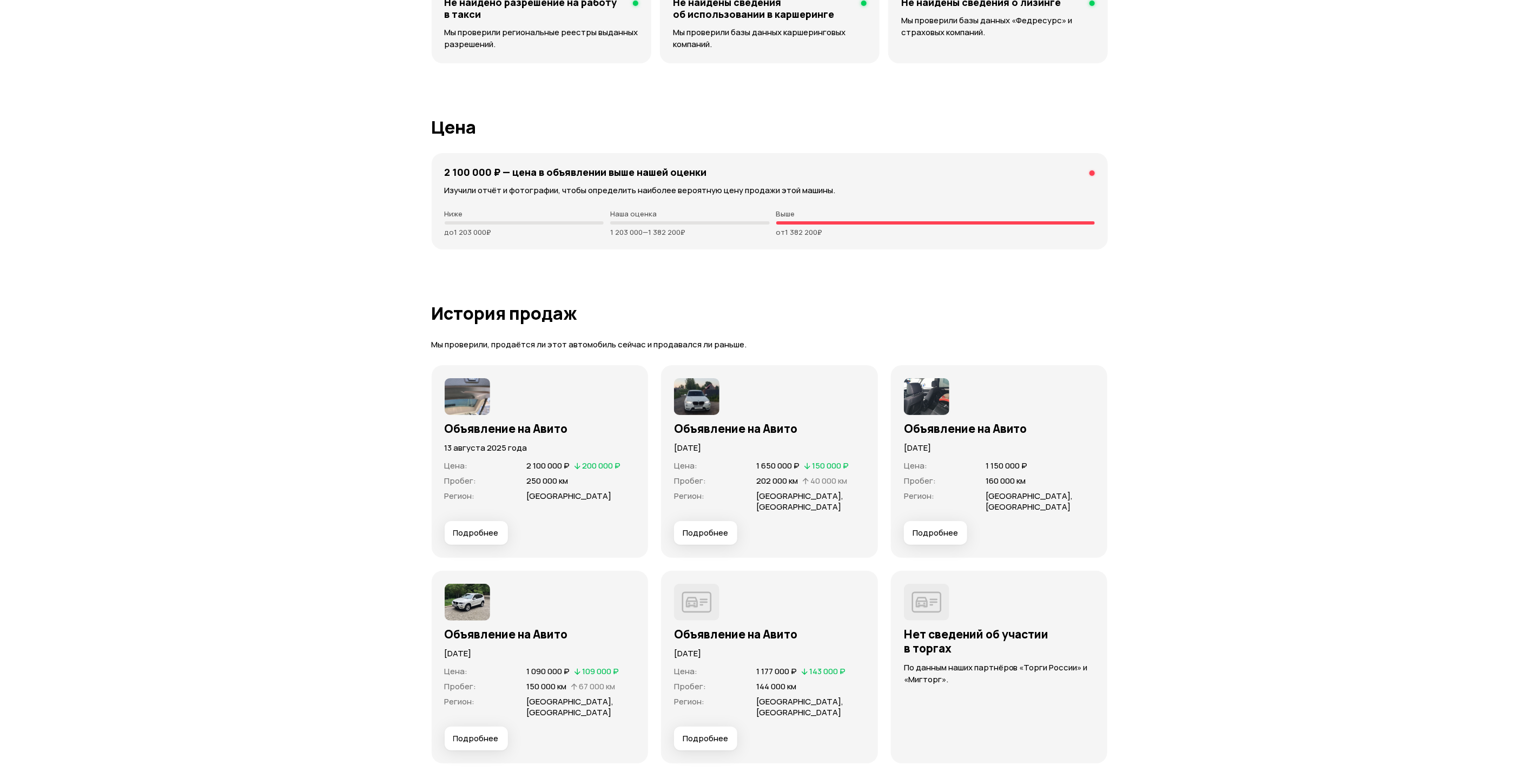
drag, startPoint x: 1107, startPoint y: 210, endPoint x: 1158, endPoint y: 298, distance: 101.7
drag, startPoint x: 1049, startPoint y: 233, endPoint x: 503, endPoint y: 179, distance: 548.7
click at [503, 179] on div "2 100 000 ₽ — цена в объявлении выше нашей оценки Изучили отчёт и фотографии, ч…" at bounding box center [770, 201] width 676 height 96
drag, startPoint x: 503, startPoint y: 179, endPoint x: 315, endPoint y: 267, distance: 207.6
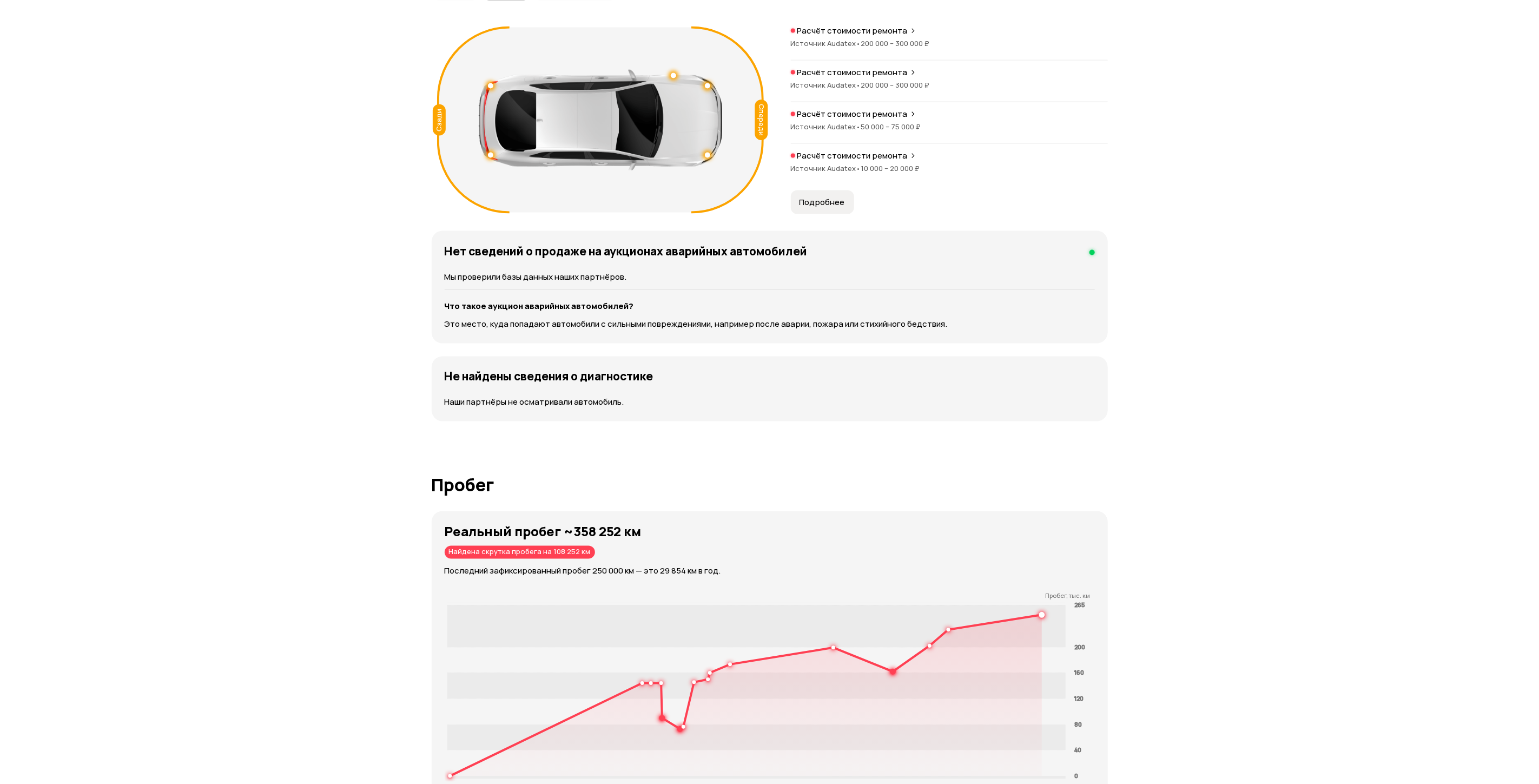
scroll to position [649, 0]
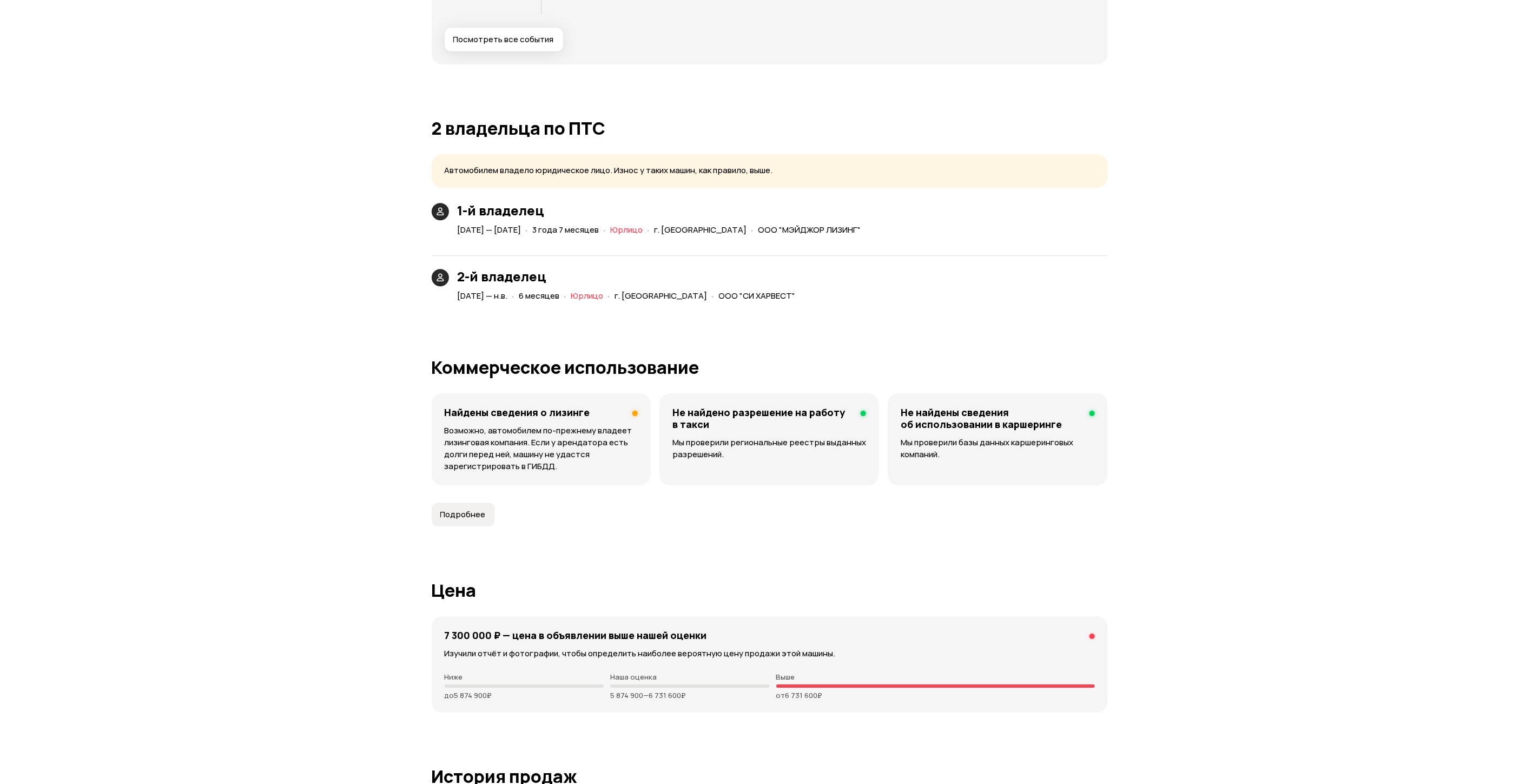
scroll to position [2596, 0]
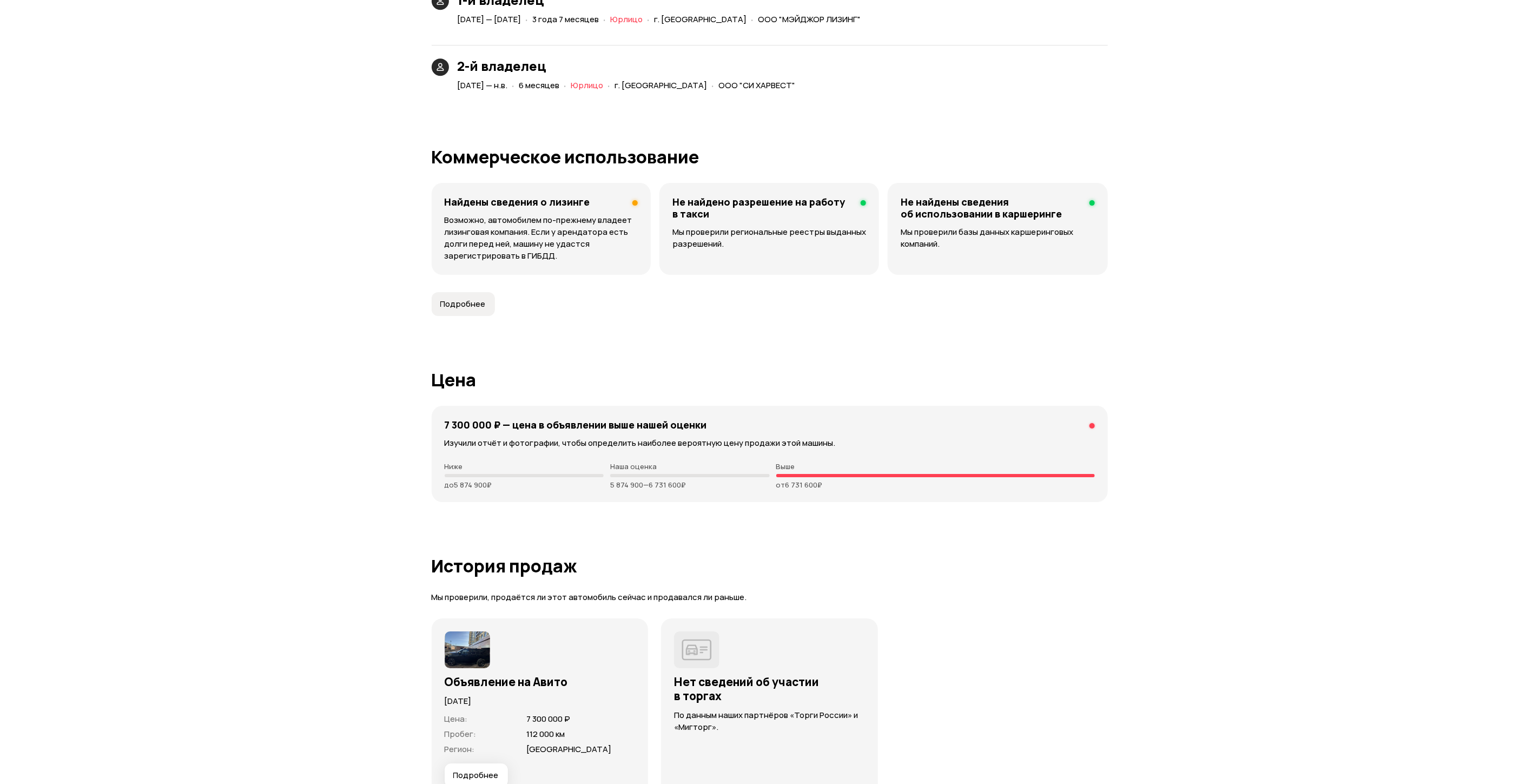
click at [474, 781] on span "Подробнее" at bounding box center [476, 775] width 45 height 11
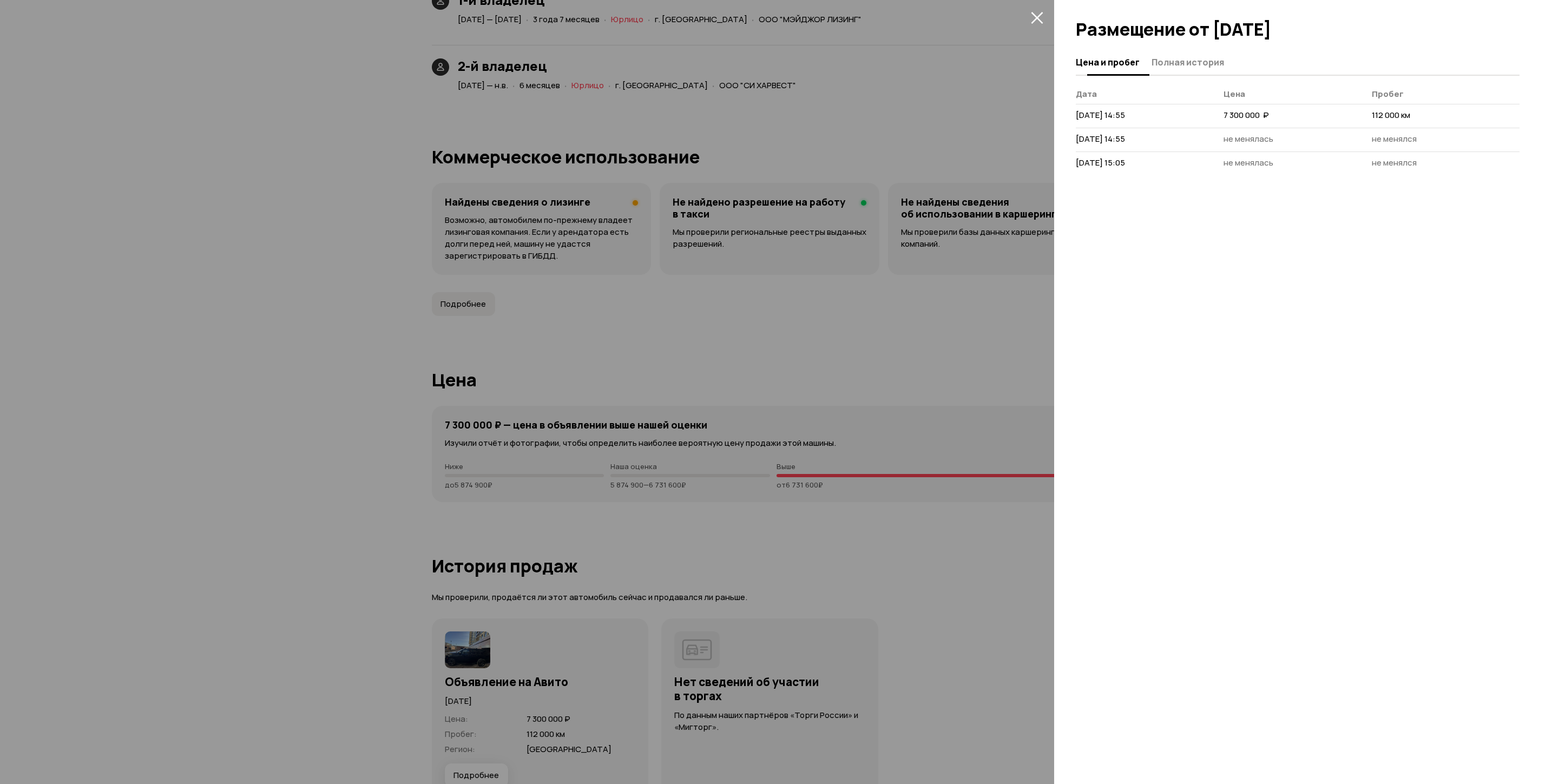
click at [1203, 59] on span "Полная история" at bounding box center [1188, 62] width 73 height 11
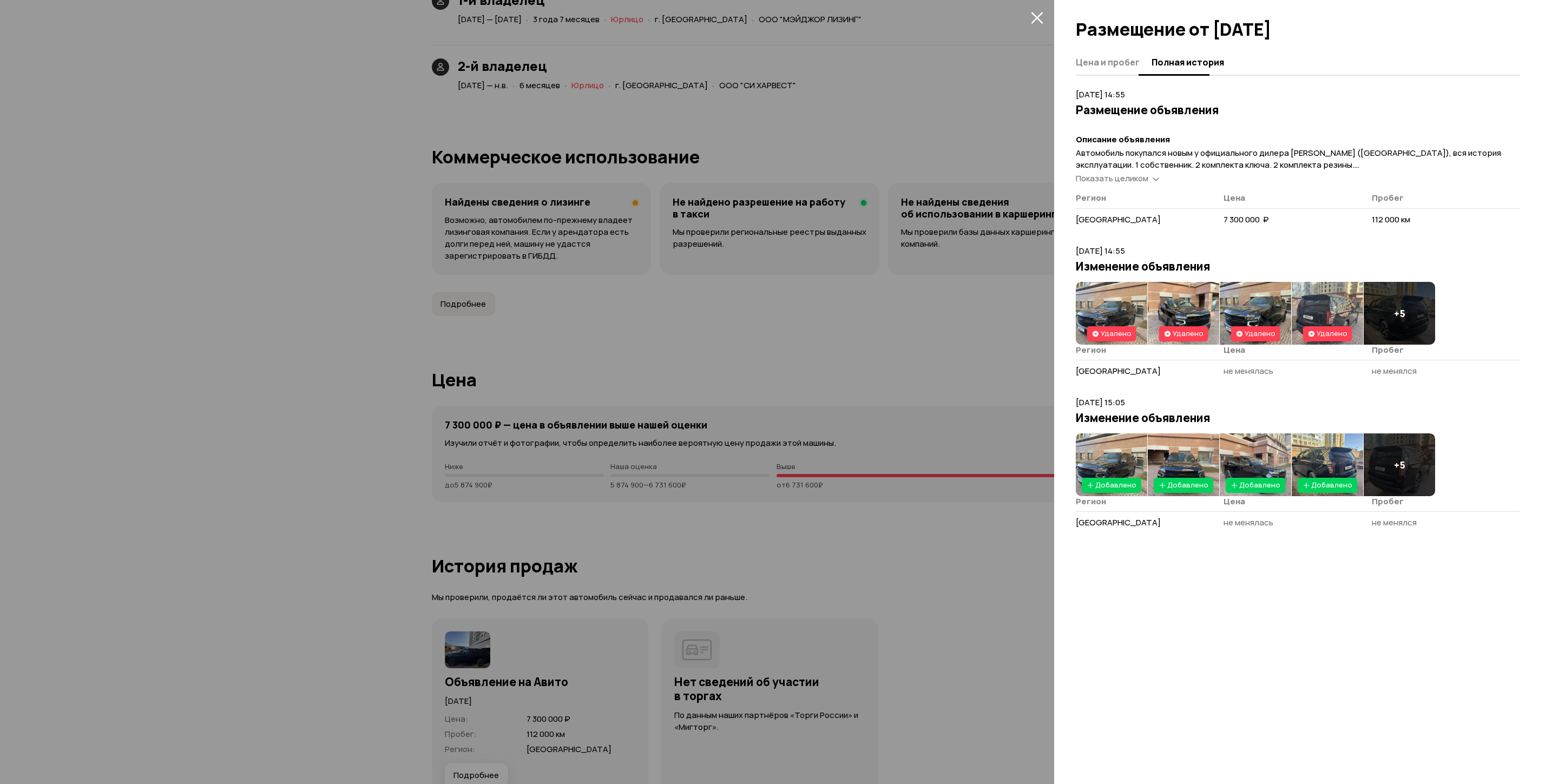
click at [1119, 70] on button "Цена и пробег" at bounding box center [1112, 62] width 73 height 21
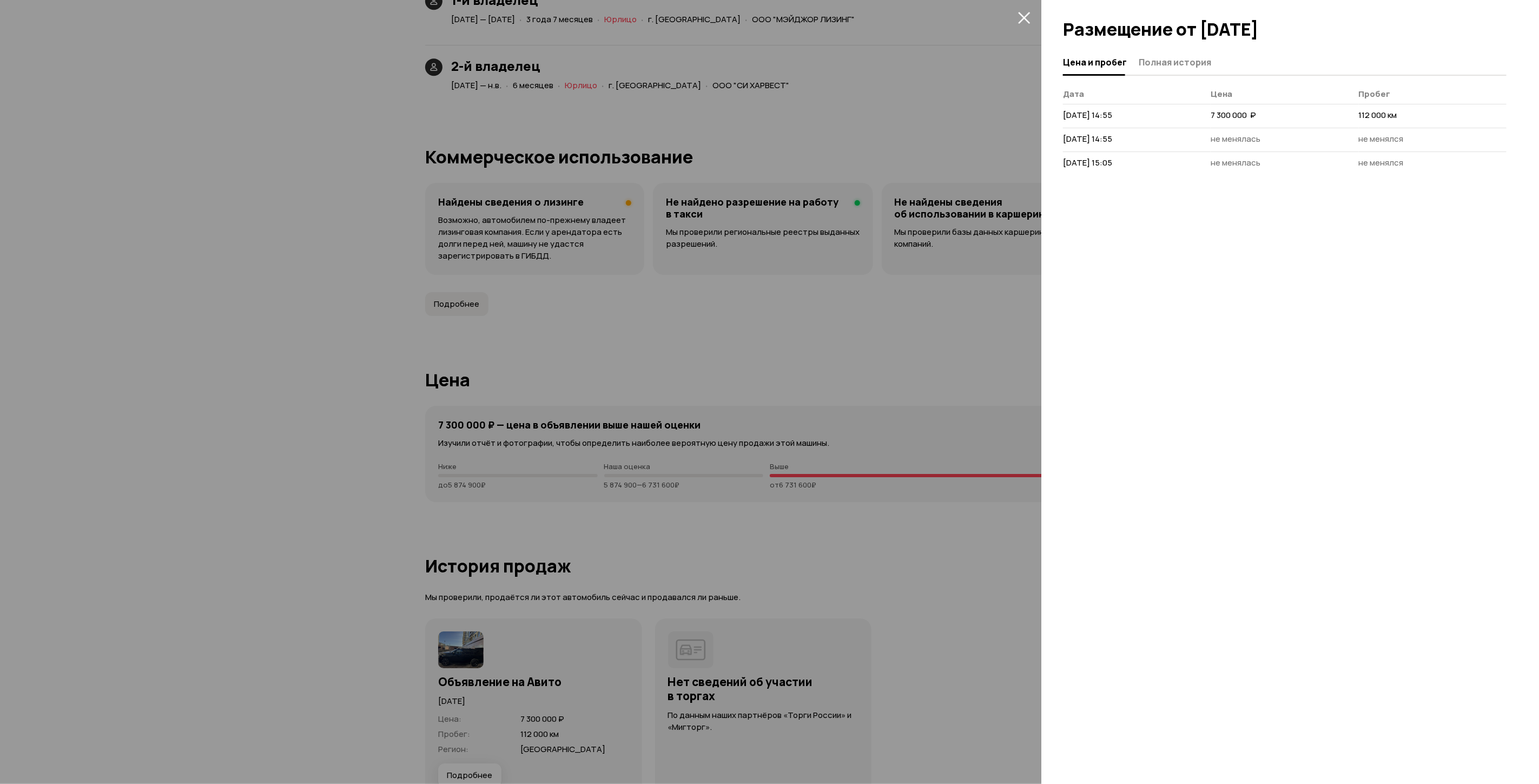
click at [86, 435] on div at bounding box center [770, 392] width 1539 height 784
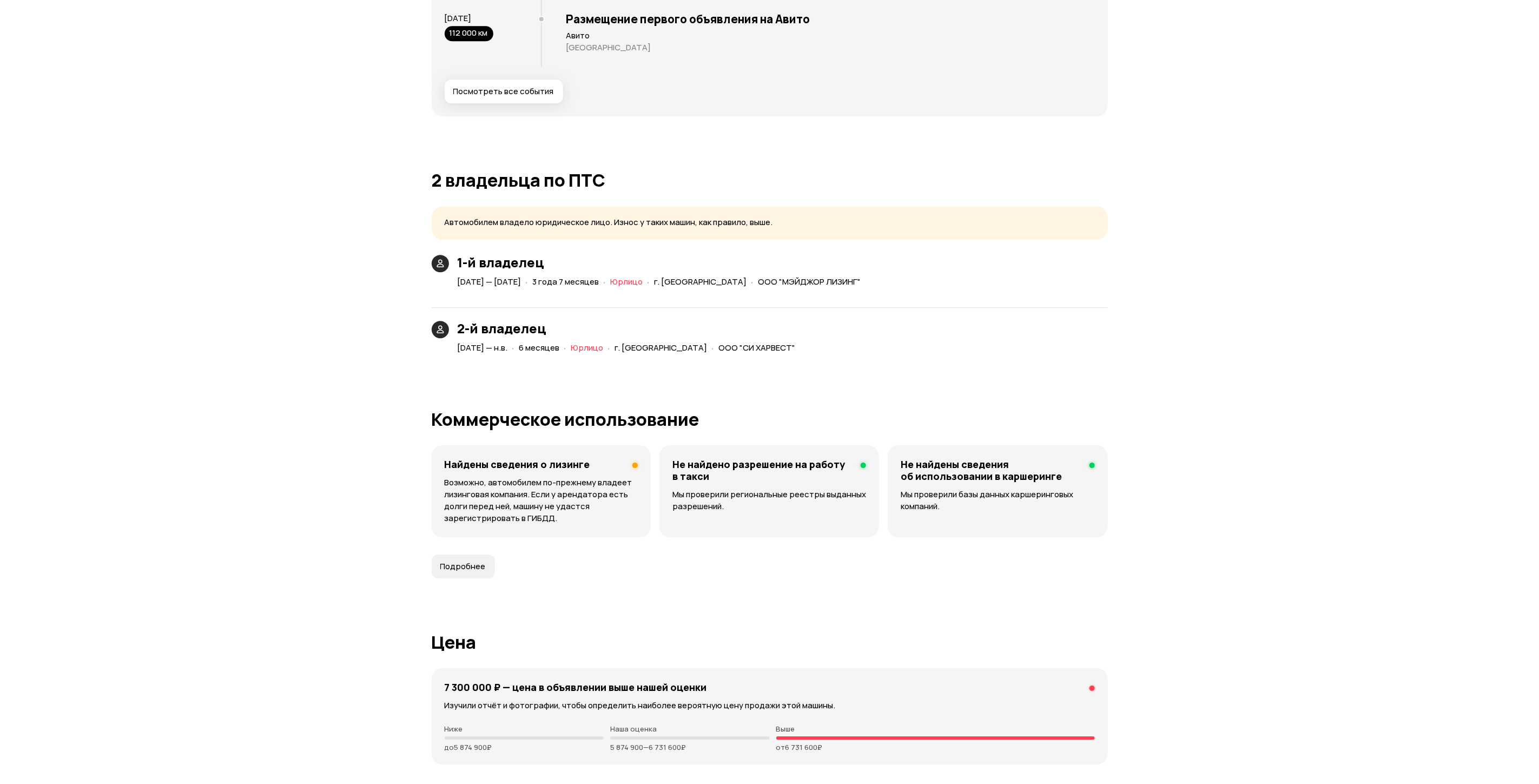
scroll to position [2272, 0]
